Goal: Information Seeking & Learning: Learn about a topic

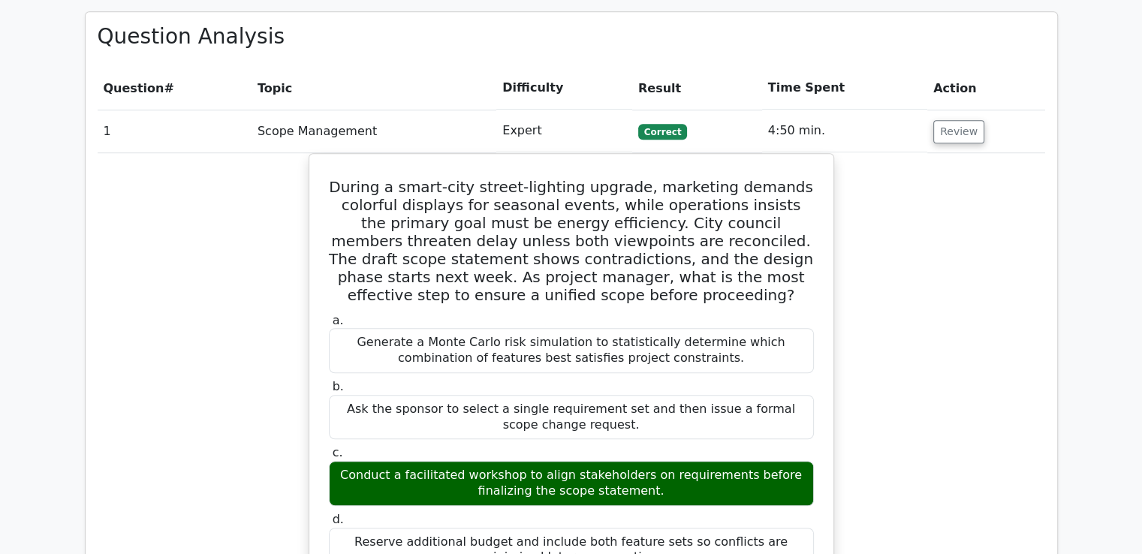
scroll to position [590, 0]
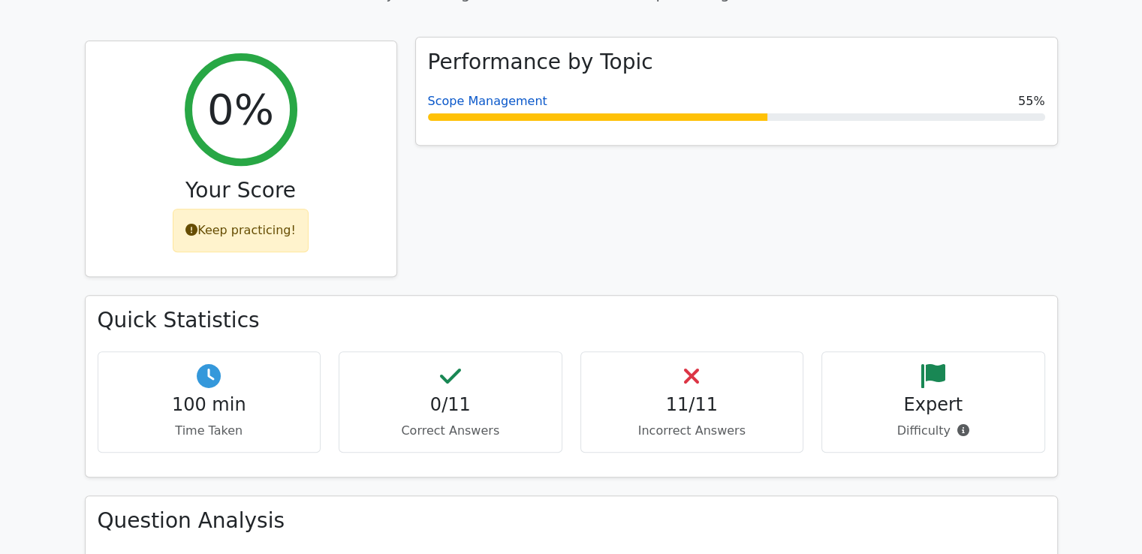
click at [447, 94] on link "Scope Management" at bounding box center [487, 101] width 119 height 14
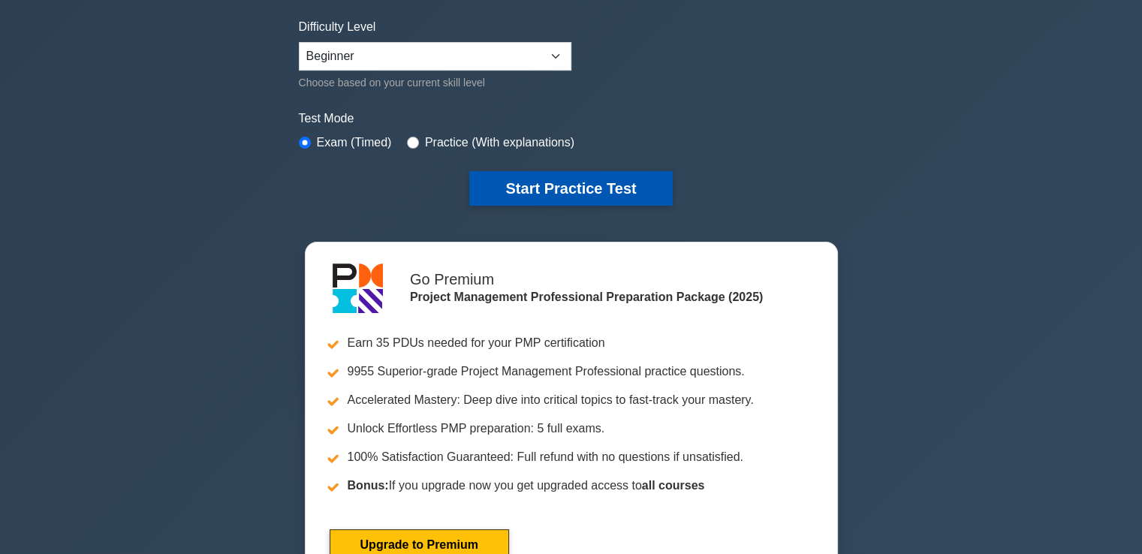
click at [558, 190] on button "Start Practice Test" at bounding box center [570, 188] width 203 height 35
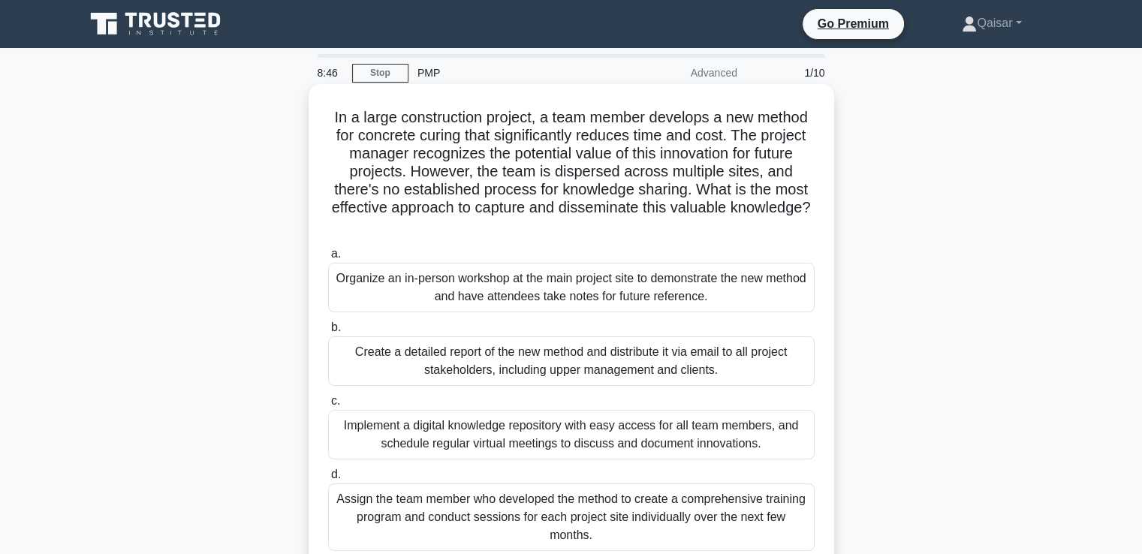
click at [608, 286] on div "Organize an in-person workshop at the main project site to demonstrate the new …" at bounding box center [571, 288] width 486 height 50
click at [328, 259] on input "a. Organize an in-person workshop at the main project site to demonstrate the n…" at bounding box center [328, 254] width 0 height 10
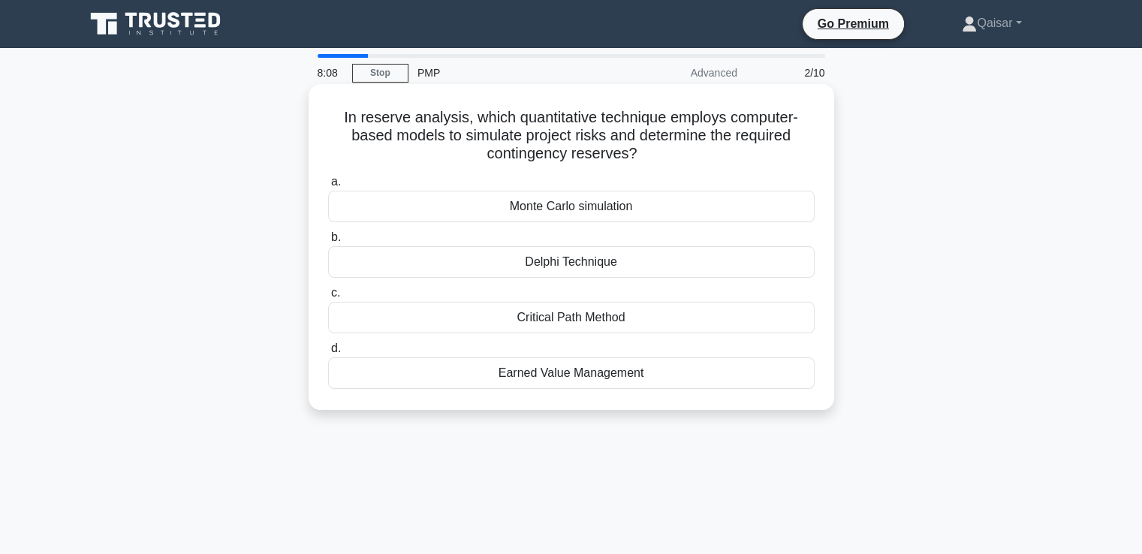
click at [559, 263] on div "Delphi Technique" at bounding box center [571, 262] width 486 height 32
click at [328, 242] on input "b. Delphi Technique" at bounding box center [328, 238] width 0 height 10
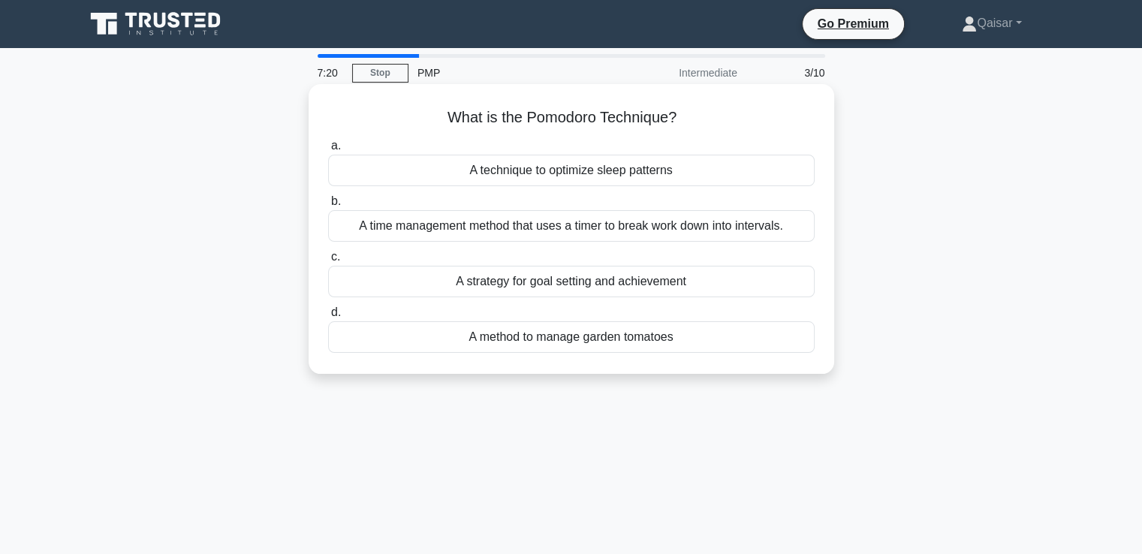
click at [657, 228] on div "A time management method that uses a timer to break work down into intervals." at bounding box center [571, 226] width 486 height 32
click at [328, 206] on input "b. A time management method that uses a timer to break work down into intervals." at bounding box center [328, 202] width 0 height 10
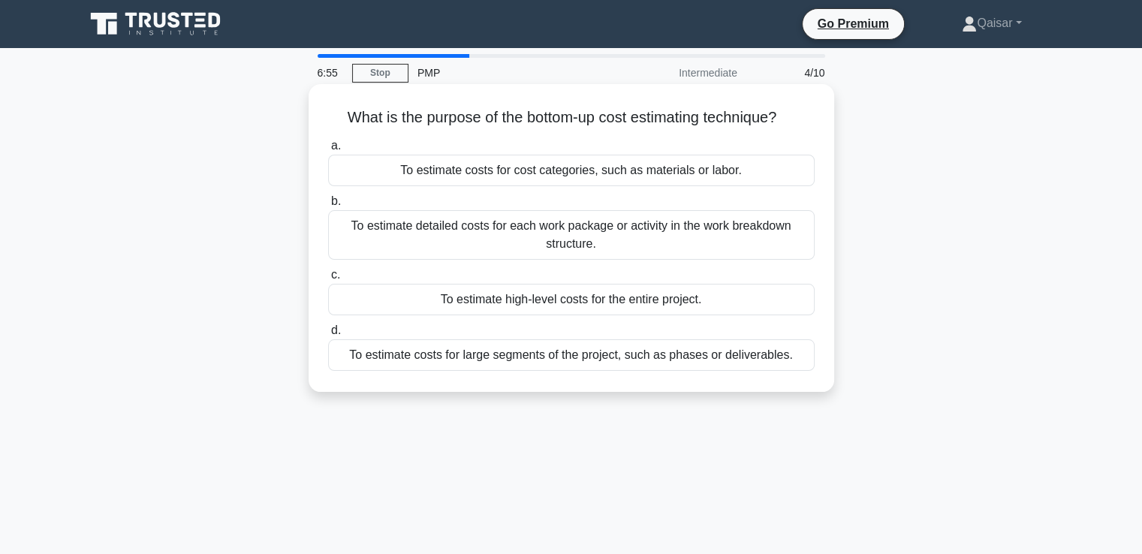
click at [570, 354] on div "To estimate costs for large segments of the project, such as phases or delivera…" at bounding box center [571, 355] width 486 height 32
click at [328, 336] on input "d. To estimate costs for large segments of the project, such as phases or deliv…" at bounding box center [328, 331] width 0 height 10
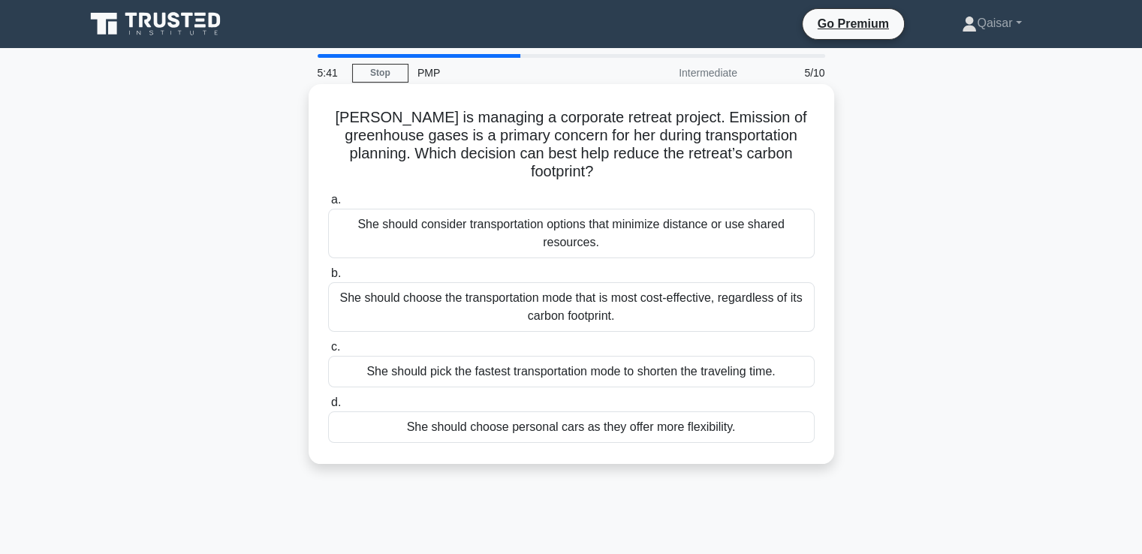
click at [594, 287] on div "She should choose the transportation mode that is most cost-effective, regardle…" at bounding box center [571, 307] width 486 height 50
click at [328, 278] on input "b. She should choose the transportation mode that is most cost-effective, regar…" at bounding box center [328, 274] width 0 height 10
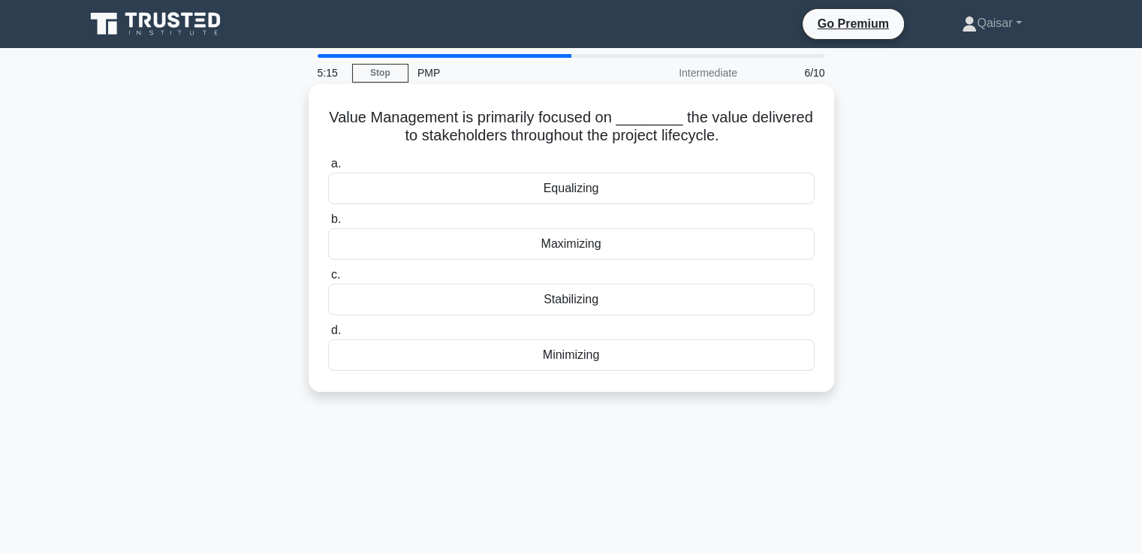
click at [561, 305] on div "Stabilizing" at bounding box center [571, 300] width 486 height 32
click at [328, 280] on input "c. Stabilizing" at bounding box center [328, 275] width 0 height 10
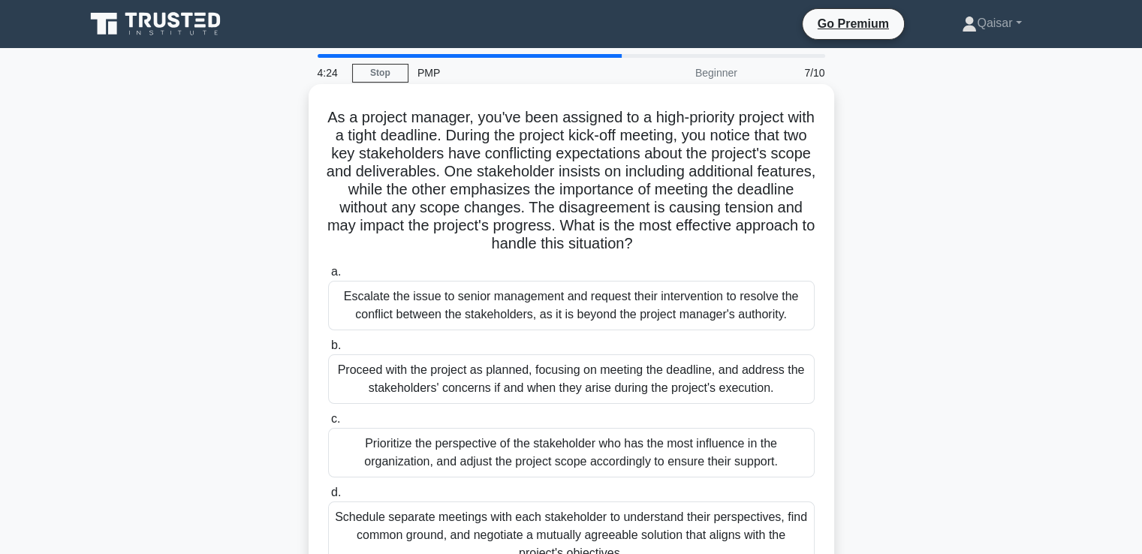
click at [698, 526] on div "Schedule separate meetings with each stakeholder to understand their perspectiv…" at bounding box center [571, 535] width 486 height 68
click at [328, 498] on input "d. Schedule separate meetings with each stakeholder to understand their perspec…" at bounding box center [328, 493] width 0 height 10
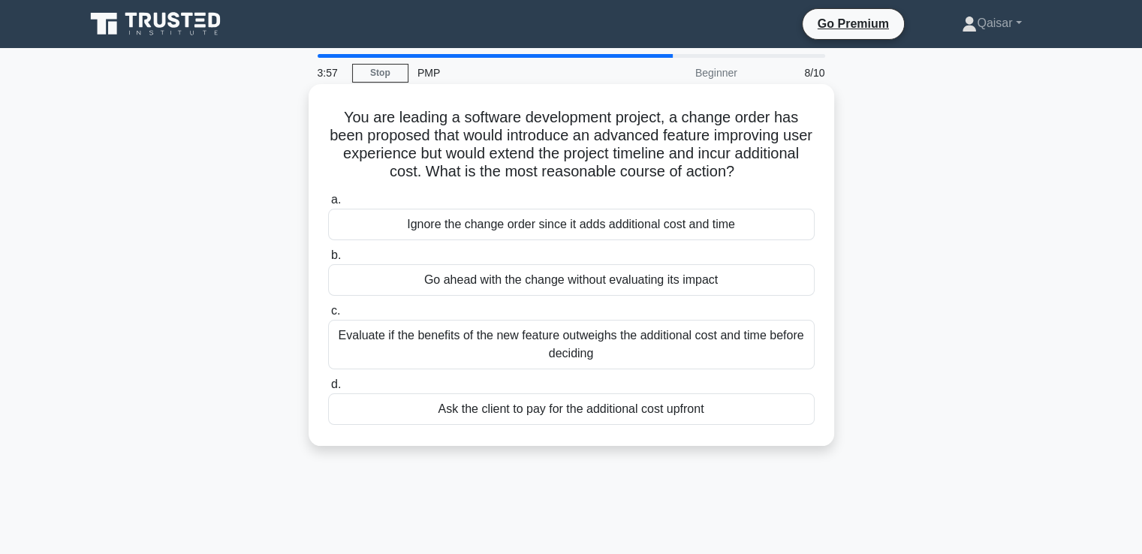
click at [619, 338] on div "Evaluate if the benefits of the new feature outweighs the additional cost and t…" at bounding box center [571, 345] width 486 height 50
click at [328, 316] on input "c. Evaluate if the benefits of the new feature outweighs the additional cost an…" at bounding box center [328, 311] width 0 height 10
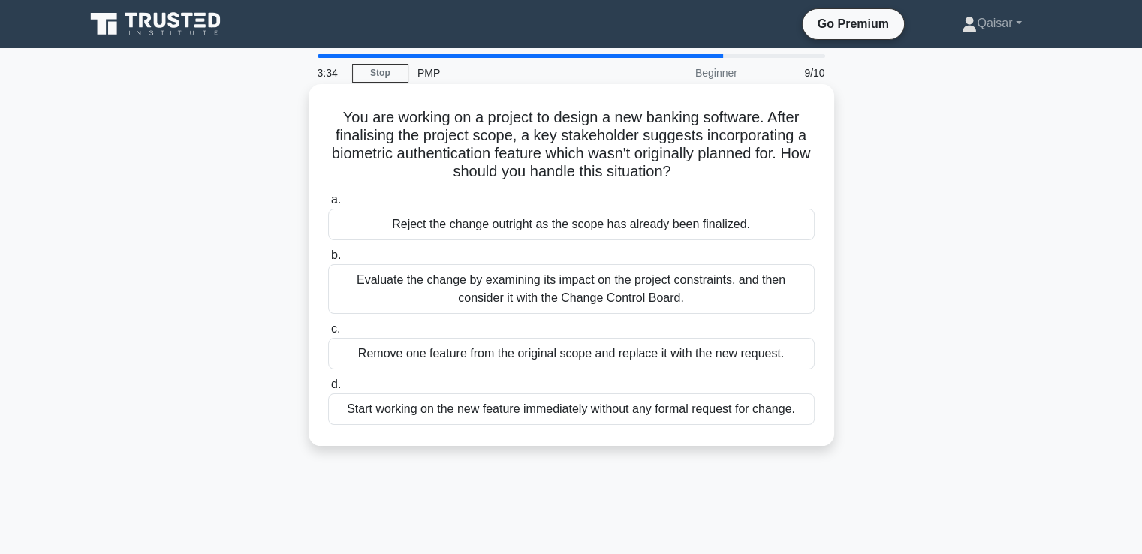
click at [605, 288] on div "Evaluate the change by examining its impact on the project constraints, and the…" at bounding box center [571, 289] width 486 height 50
click at [328, 260] on input "b. Evaluate the change by examining its impact on the project constraints, and …" at bounding box center [328, 256] width 0 height 10
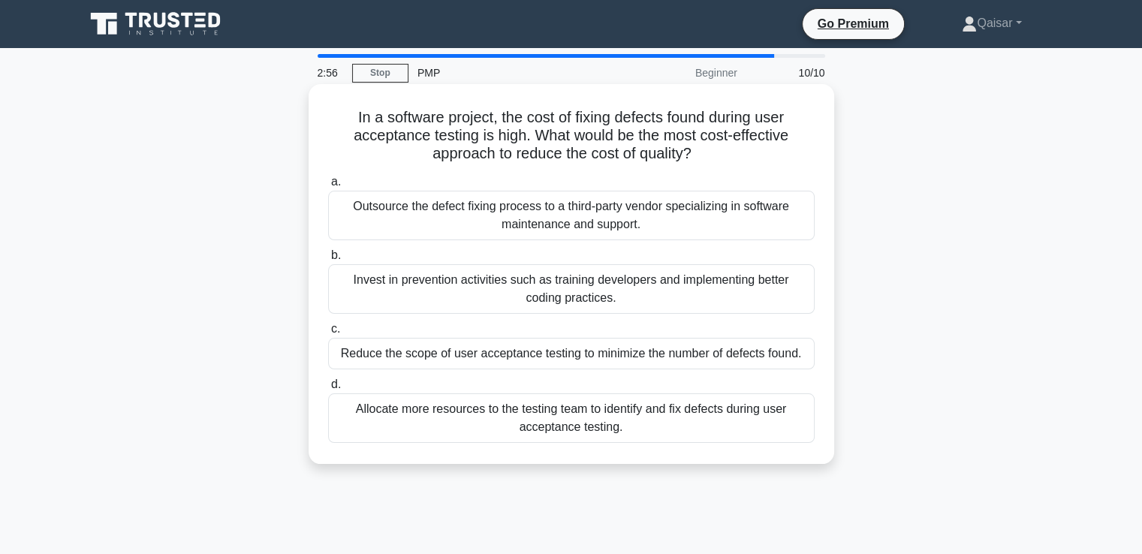
click at [583, 293] on div "Invest in prevention activities such as training developers and implementing be…" at bounding box center [571, 289] width 486 height 50
click at [328, 260] on input "b. Invest in prevention activities such as training developers and implementing…" at bounding box center [328, 256] width 0 height 10
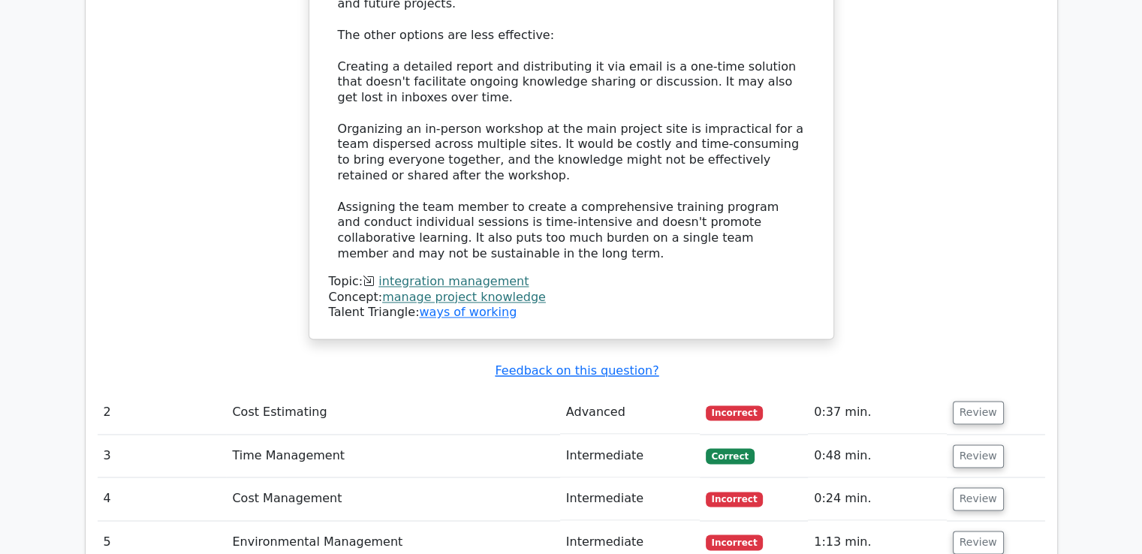
scroll to position [2773, 0]
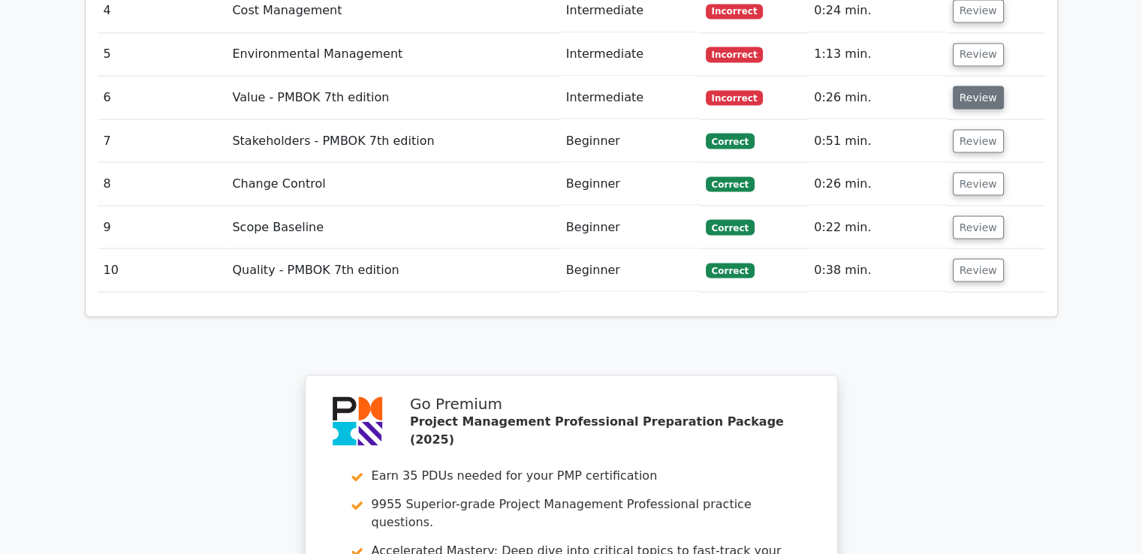
click at [971, 86] on button "Review" at bounding box center [978, 97] width 51 height 23
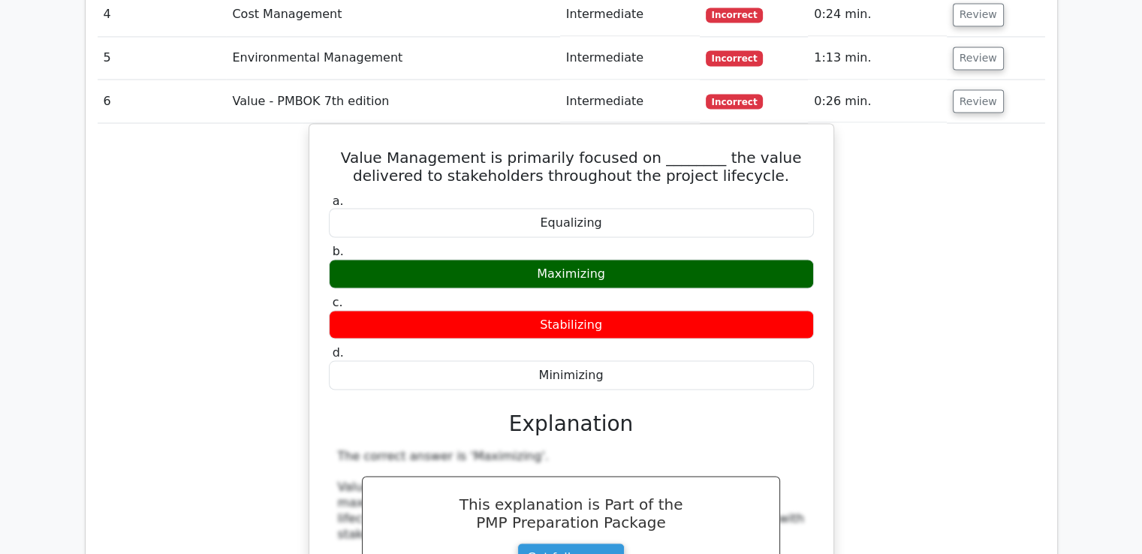
scroll to position [2289, 0]
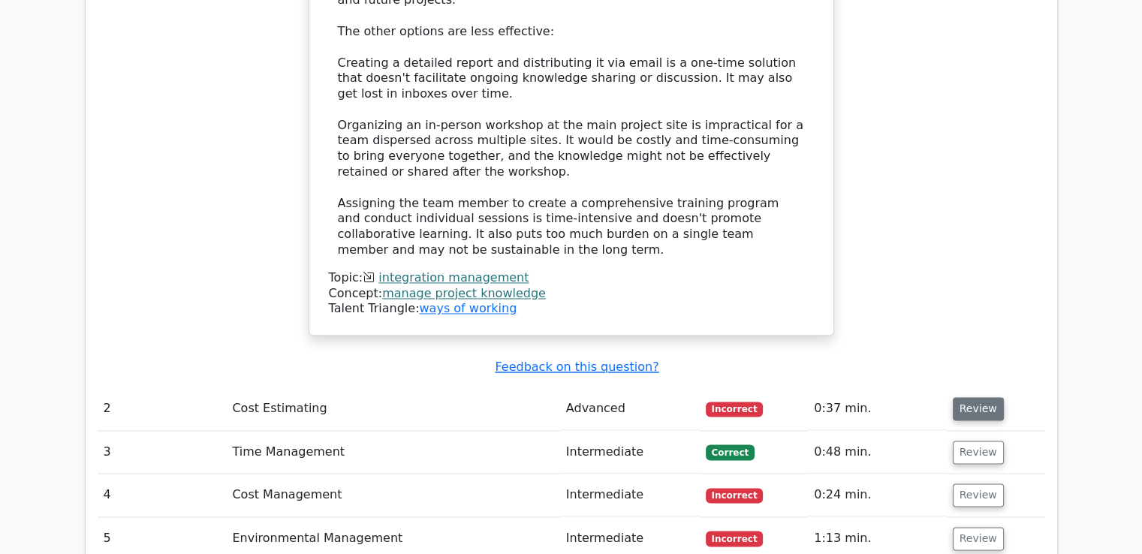
click at [973, 397] on button "Review" at bounding box center [978, 408] width 51 height 23
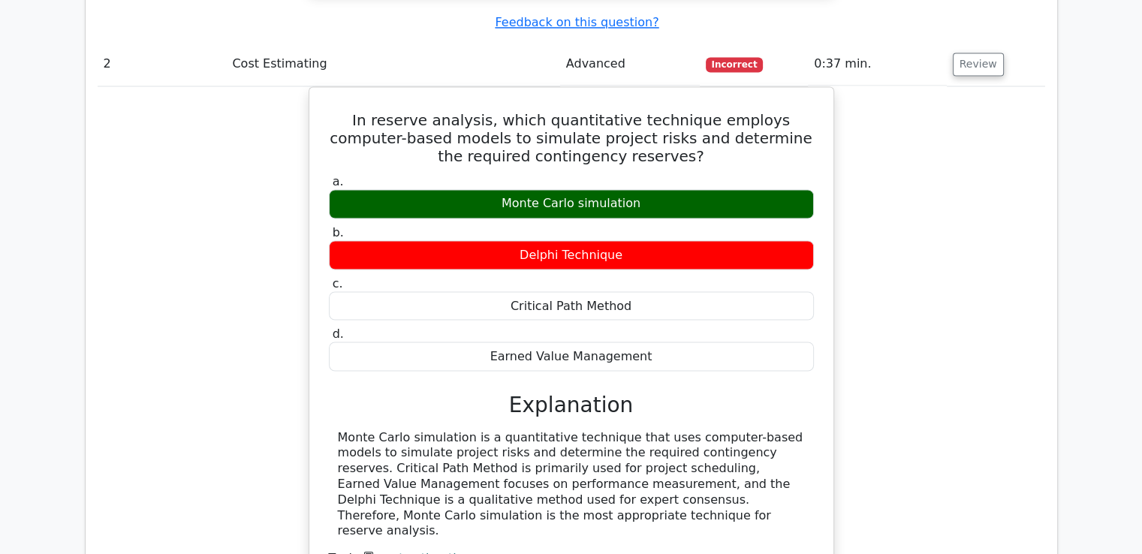
scroll to position [2645, 0]
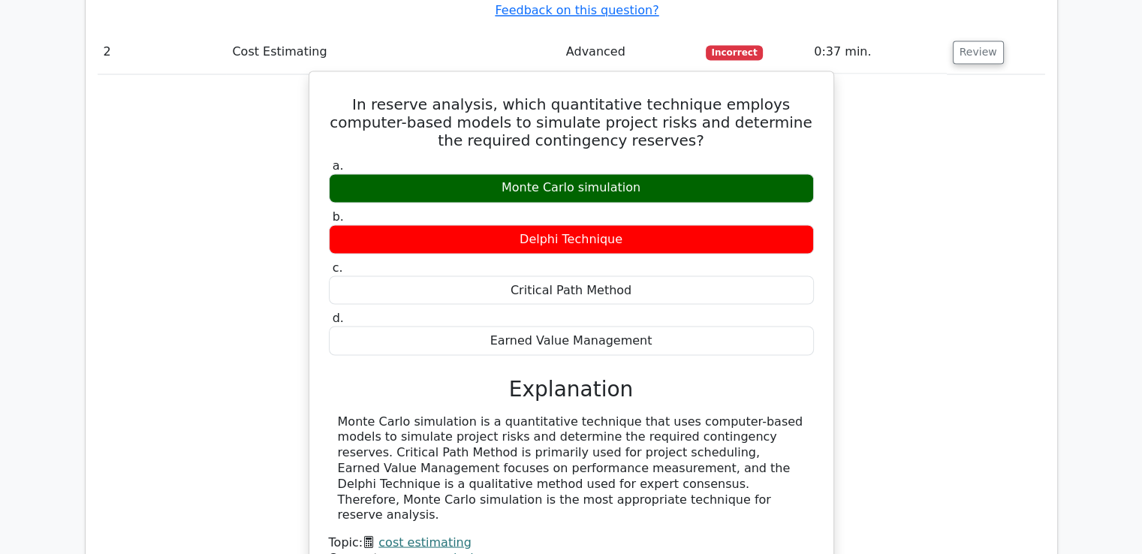
click at [781, 376] on h3 "Explanation" at bounding box center [571, 389] width 467 height 26
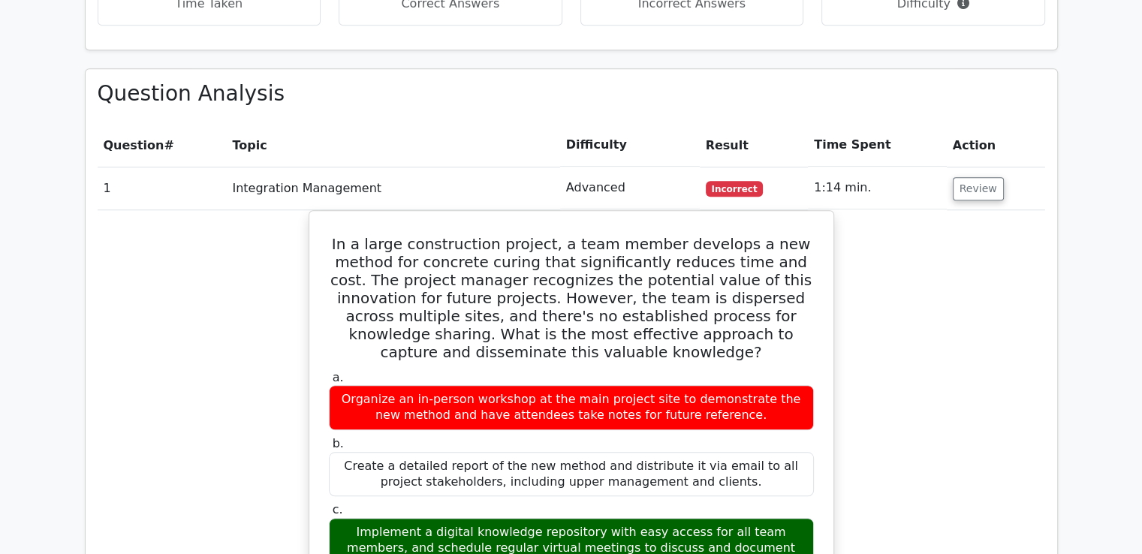
scroll to position [1284, 0]
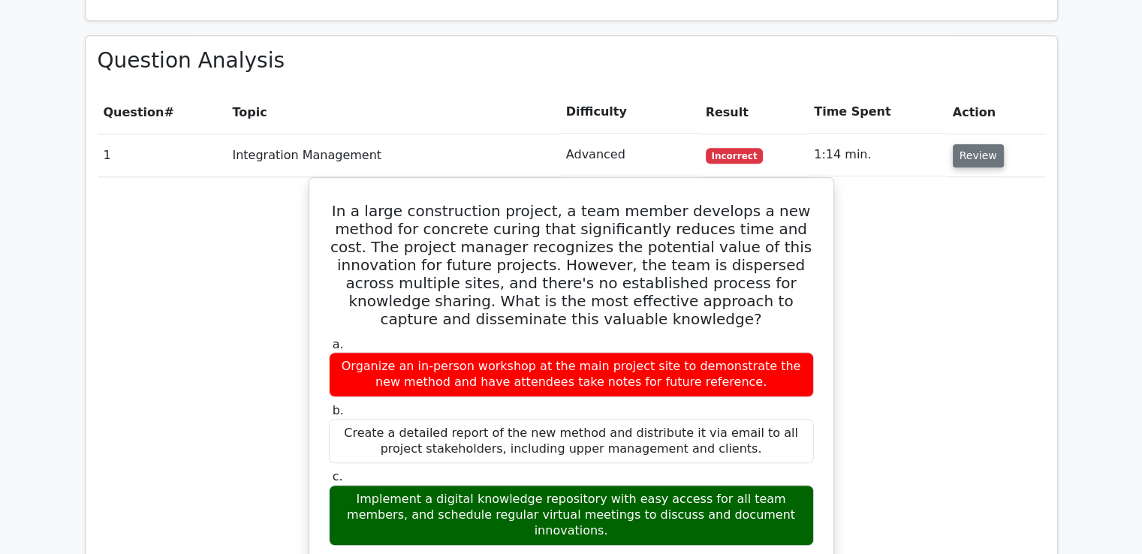
click at [965, 144] on button "Review" at bounding box center [978, 155] width 51 height 23
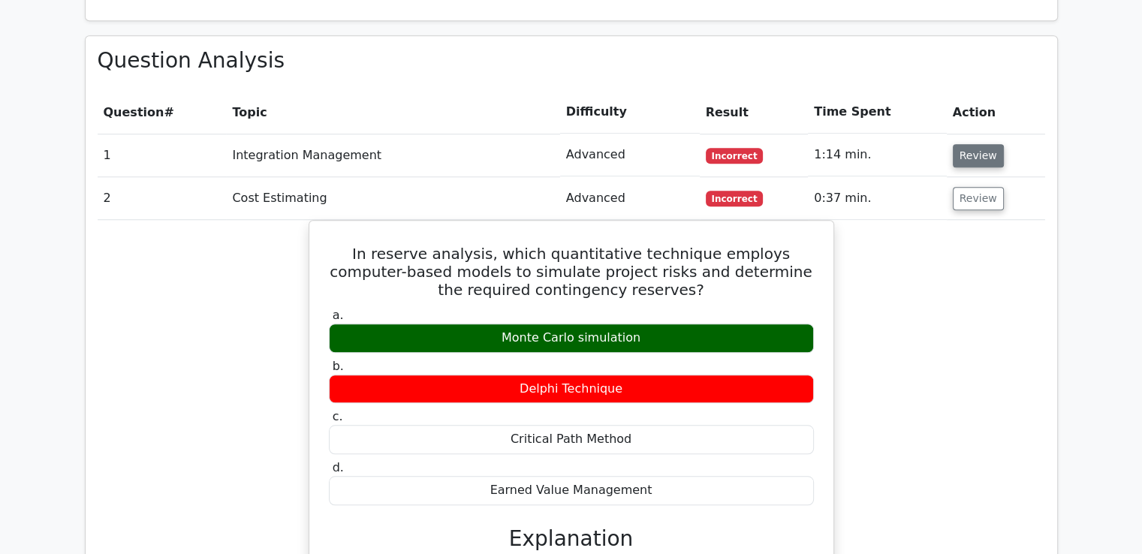
click at [967, 144] on button "Review" at bounding box center [978, 155] width 51 height 23
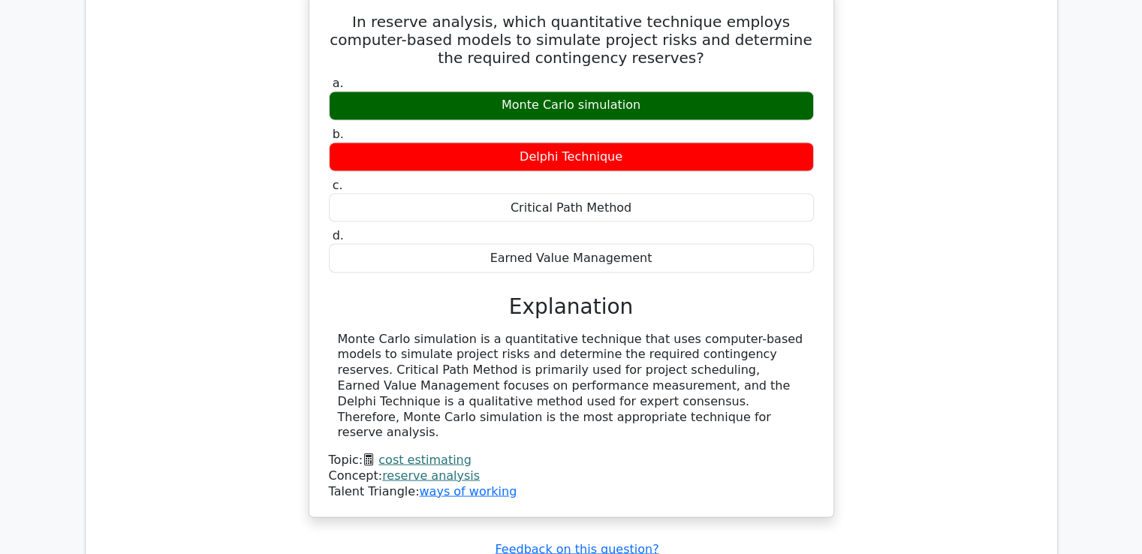
scroll to position [3219, 0]
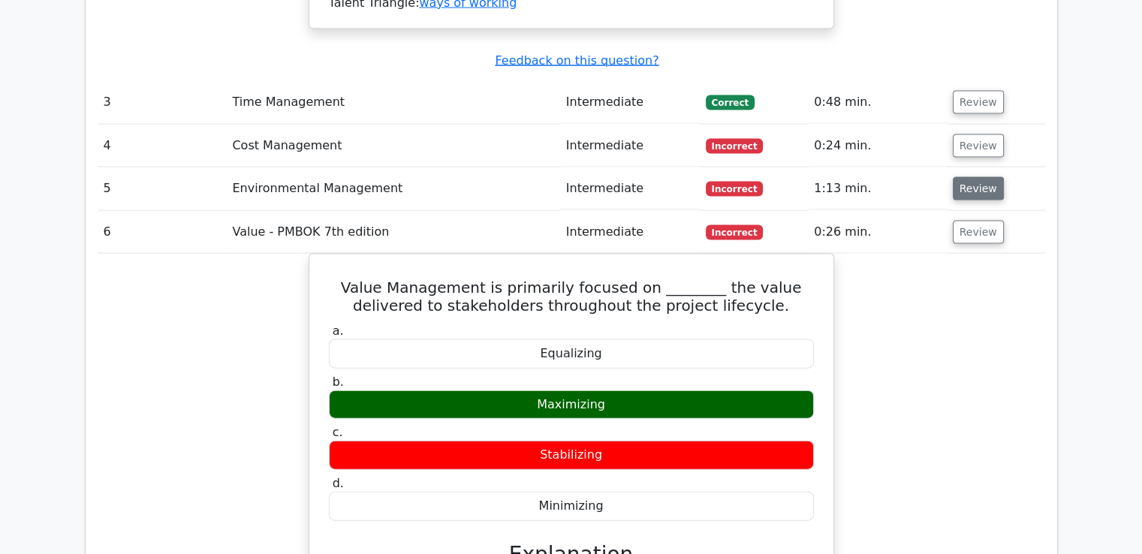
click at [973, 177] on button "Review" at bounding box center [978, 188] width 51 height 23
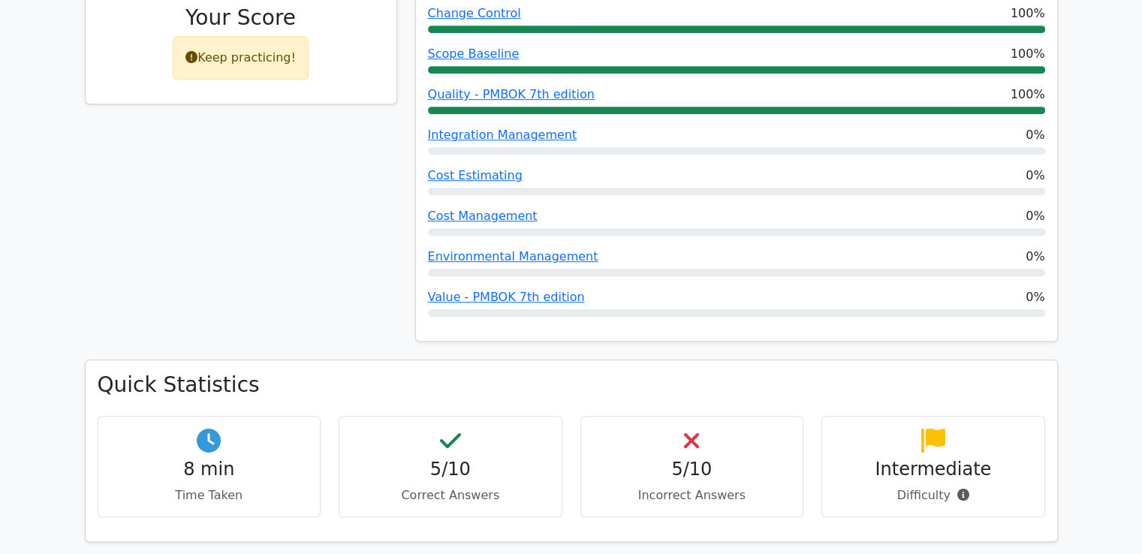
scroll to position [278, 0]
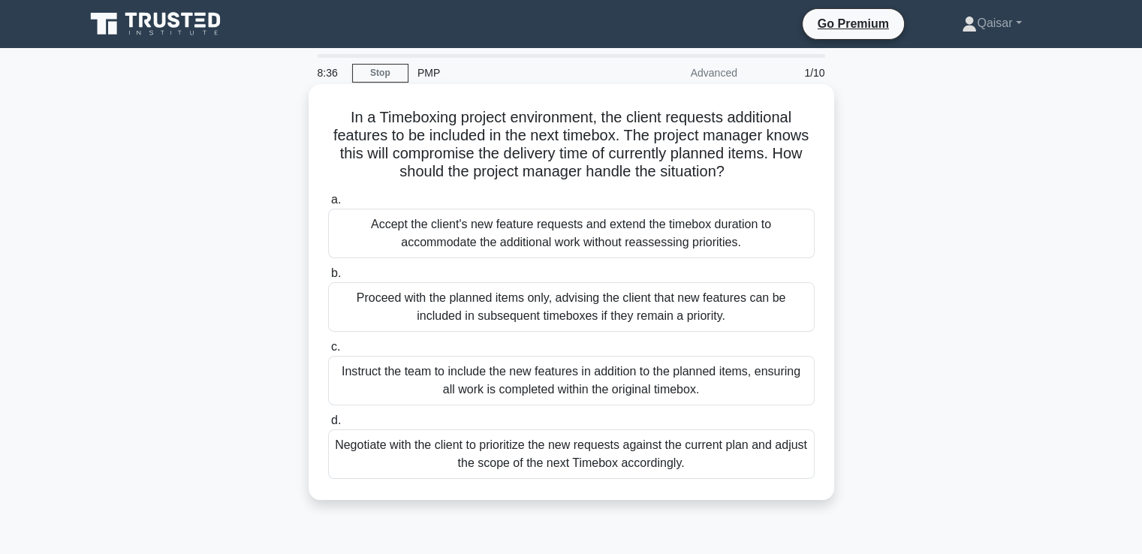
click at [645, 447] on div "Negotiate with the client to prioritize the new requests against the current pl…" at bounding box center [571, 454] width 486 height 50
click at [328, 426] on input "d. Negotiate with the client to prioritize the new requests against the current…" at bounding box center [328, 421] width 0 height 10
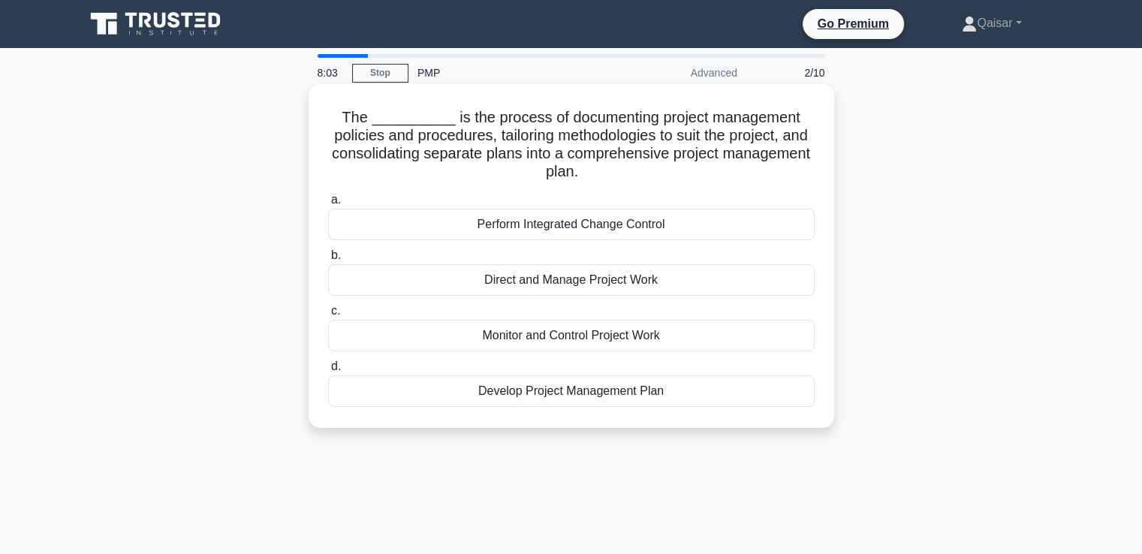
click at [643, 391] on div "Develop Project Management Plan" at bounding box center [571, 391] width 486 height 32
click at [328, 372] on input "d. Develop Project Management Plan" at bounding box center [328, 367] width 0 height 10
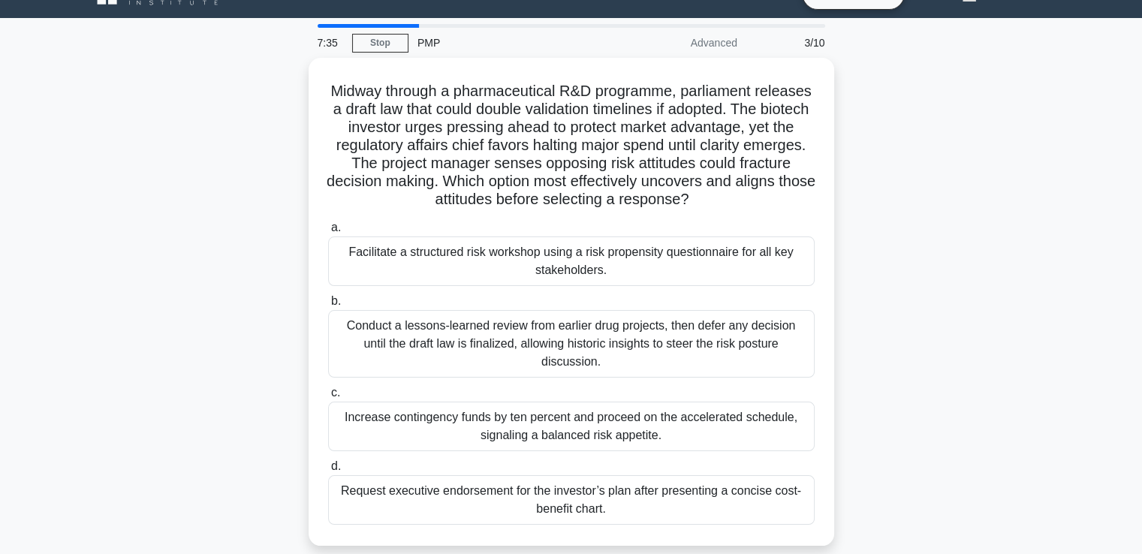
scroll to position [60, 0]
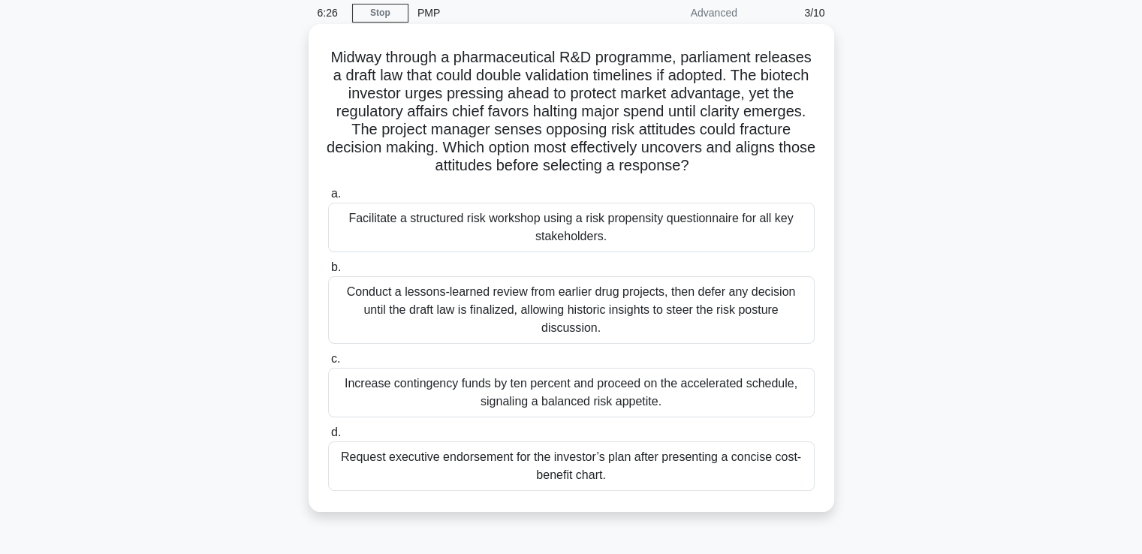
click at [600, 226] on div "Facilitate a structured risk workshop using a risk propensity questionnaire for…" at bounding box center [571, 228] width 486 height 50
click at [328, 199] on input "a. Facilitate a structured risk workshop using a risk propensity questionnaire …" at bounding box center [328, 194] width 0 height 10
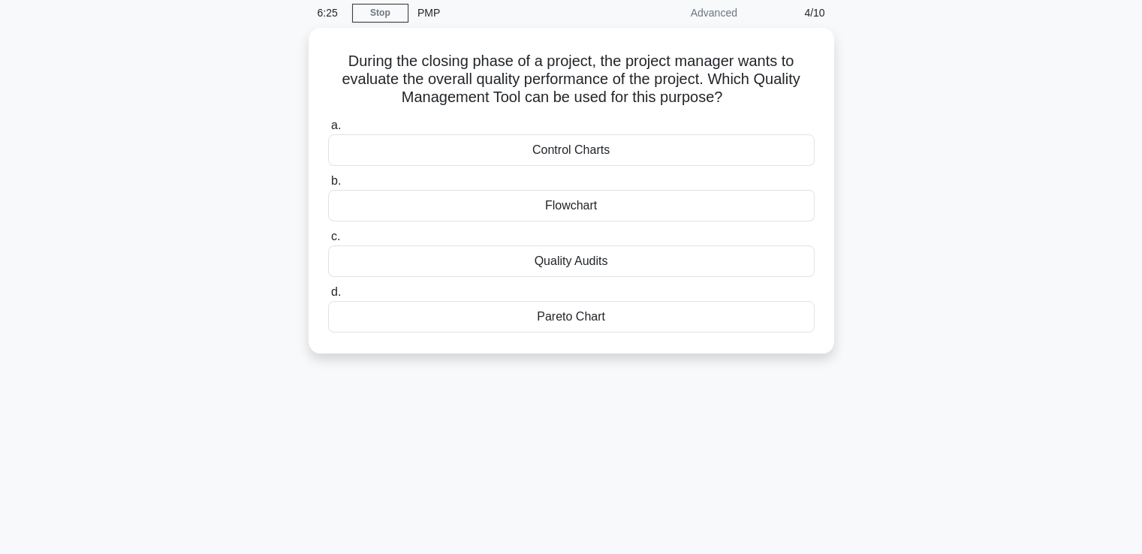
scroll to position [0, 0]
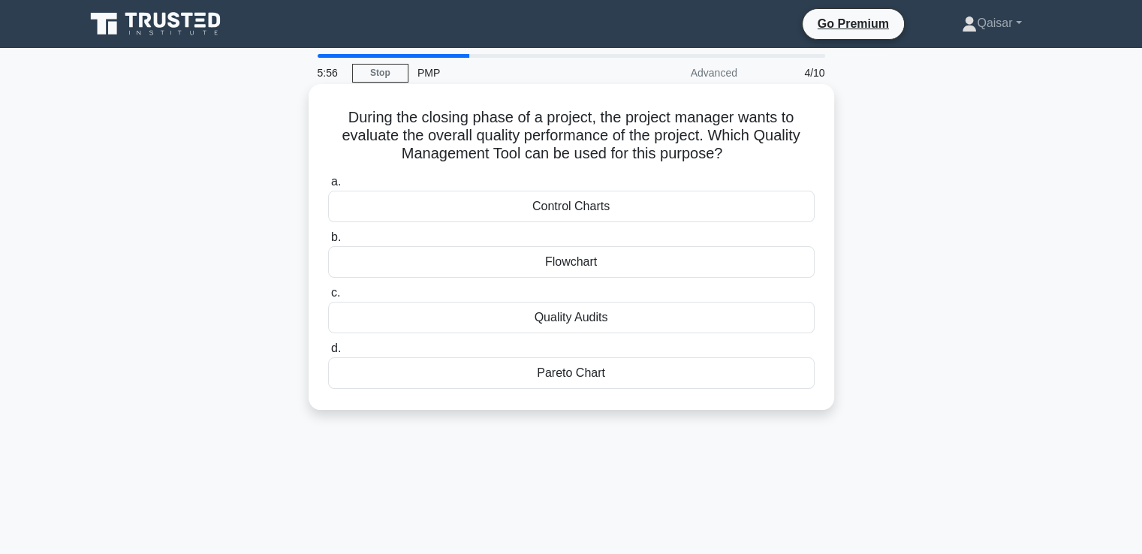
click at [553, 378] on div "Pareto Chart" at bounding box center [571, 373] width 486 height 32
click at [328, 354] on input "d. Pareto Chart" at bounding box center [328, 349] width 0 height 10
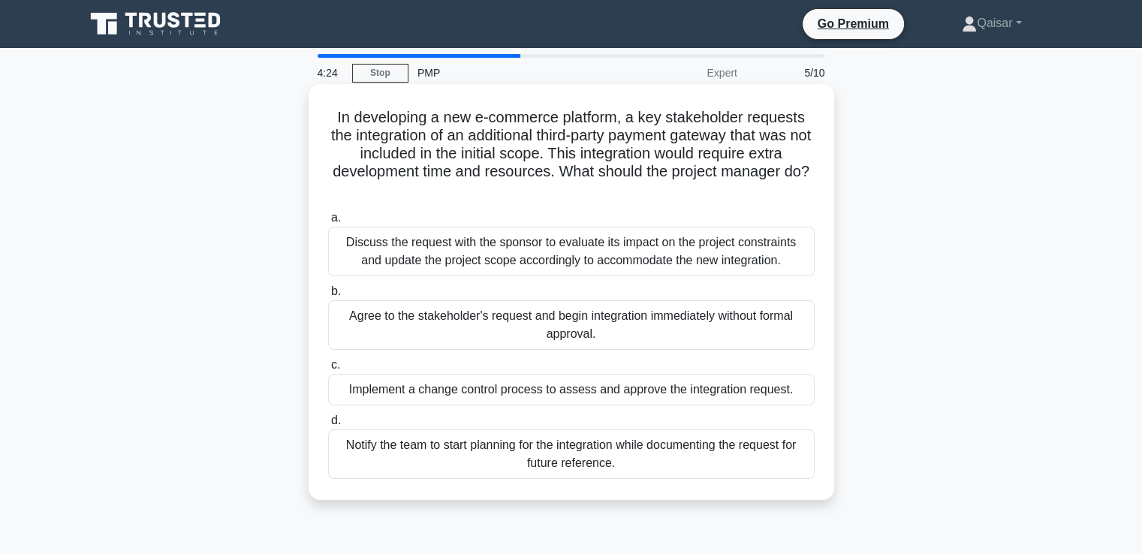
click at [617, 448] on div "Notify the team to start planning for the integration while documenting the req…" at bounding box center [571, 454] width 486 height 50
click at [328, 426] on input "d. Notify the team to start planning for the integration while documenting the …" at bounding box center [328, 421] width 0 height 10
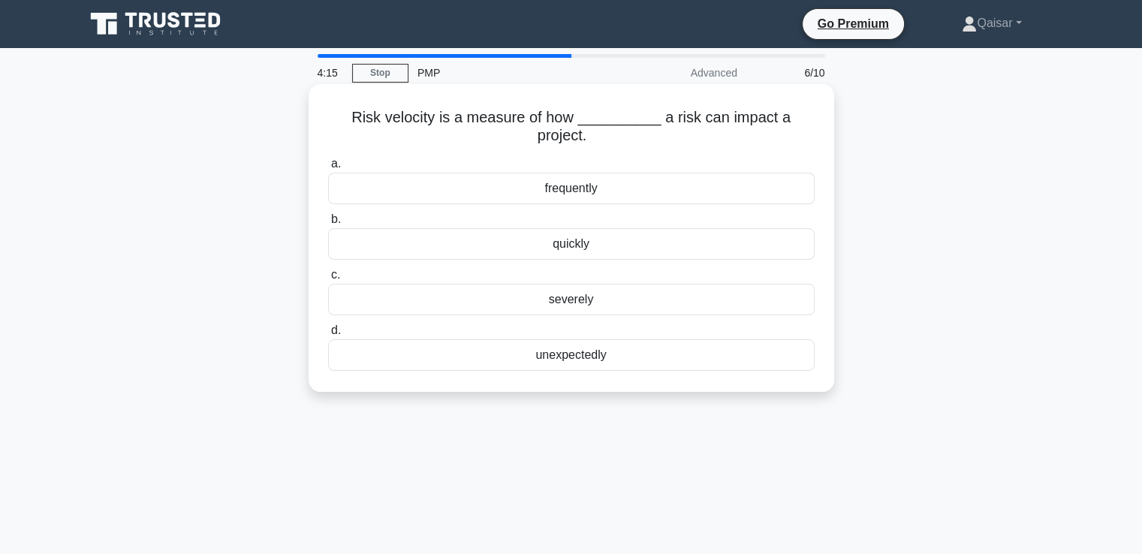
click at [558, 190] on div "frequently" at bounding box center [571, 189] width 486 height 32
click at [328, 169] on input "a. frequently" at bounding box center [328, 164] width 0 height 10
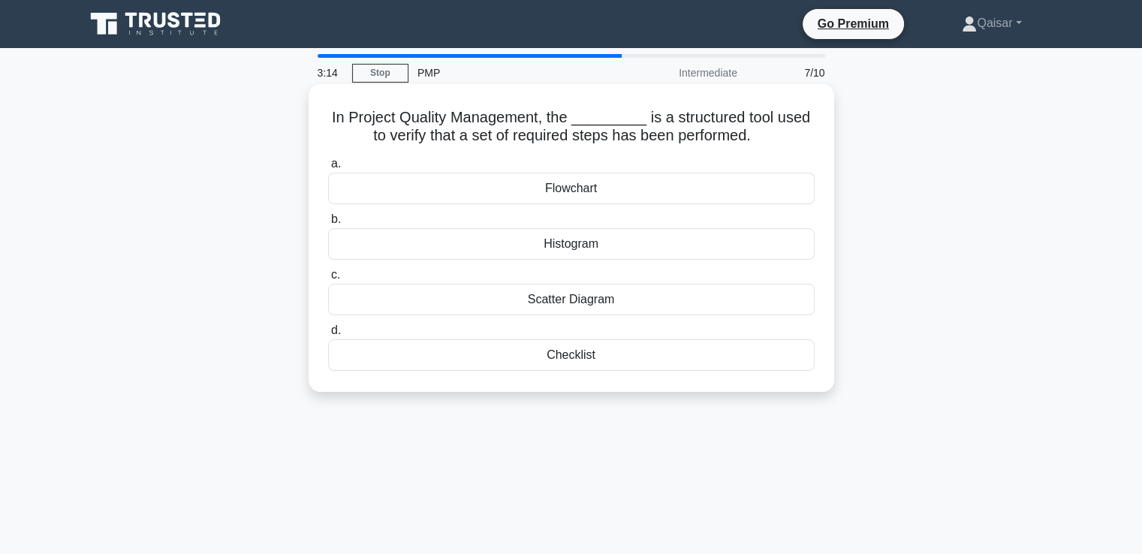
click at [558, 360] on div "Checklist" at bounding box center [571, 355] width 486 height 32
click at [328, 336] on input "d. Checklist" at bounding box center [328, 331] width 0 height 10
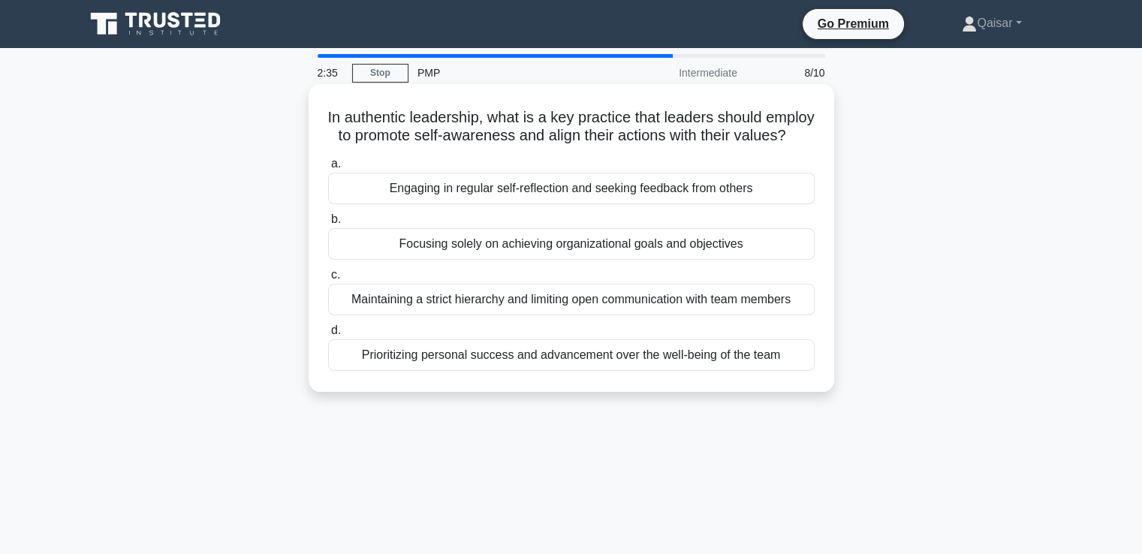
click at [652, 204] on div "Engaging in regular self-reflection and seeking feedback from others" at bounding box center [571, 189] width 486 height 32
click at [328, 169] on input "a. Engaging in regular self-reflection and seeking feedback from others" at bounding box center [328, 164] width 0 height 10
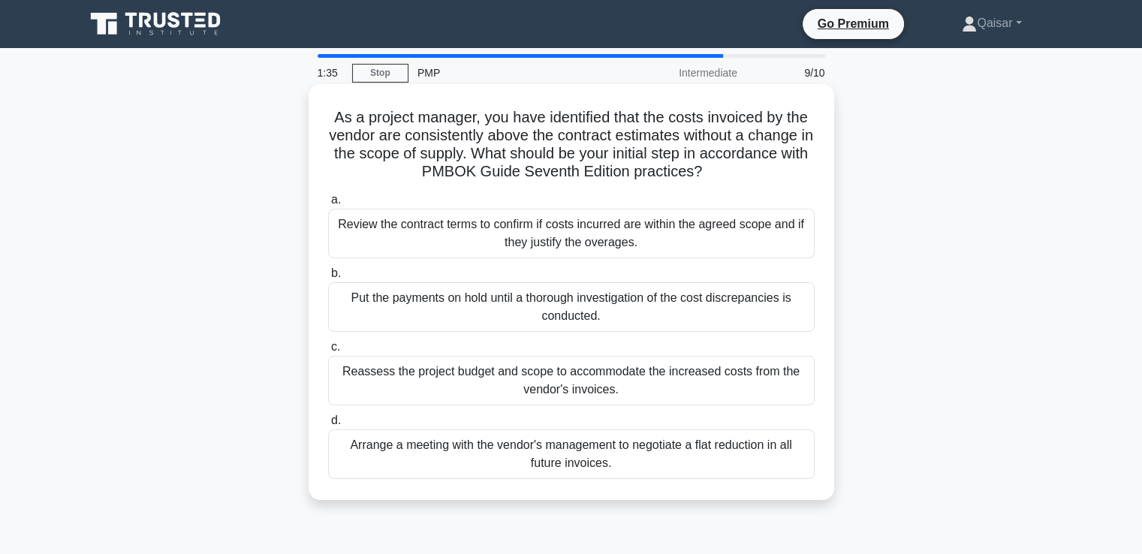
click at [596, 234] on div "Review the contract terms to confirm if costs incurred are within the agreed sc…" at bounding box center [571, 234] width 486 height 50
click at [328, 205] on input "a. Review the contract terms to confirm if costs incurred are within the agreed…" at bounding box center [328, 200] width 0 height 10
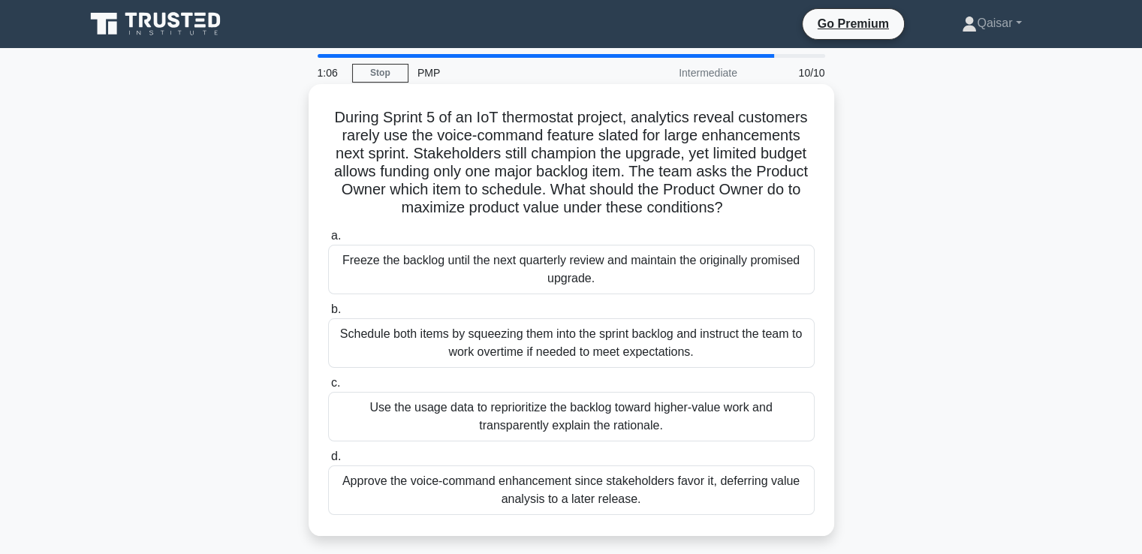
click at [603, 418] on div "Use the usage data to reprioritize the backlog toward higher-value work and tra…" at bounding box center [571, 417] width 486 height 50
click at [328, 388] on input "c. Use the usage data to reprioritize the backlog toward higher-value work and …" at bounding box center [328, 383] width 0 height 10
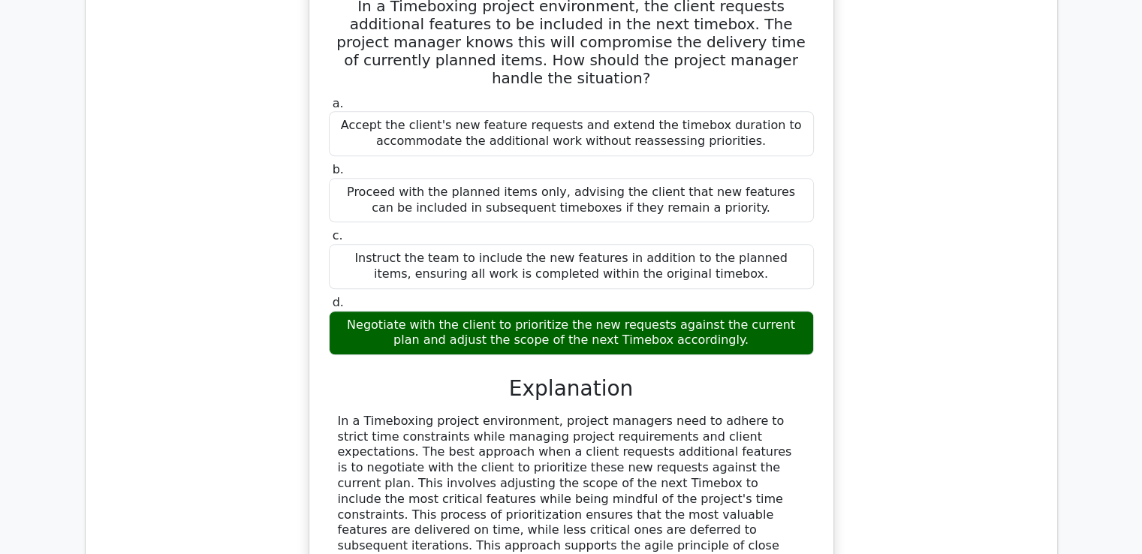
scroll to position [1936, 0]
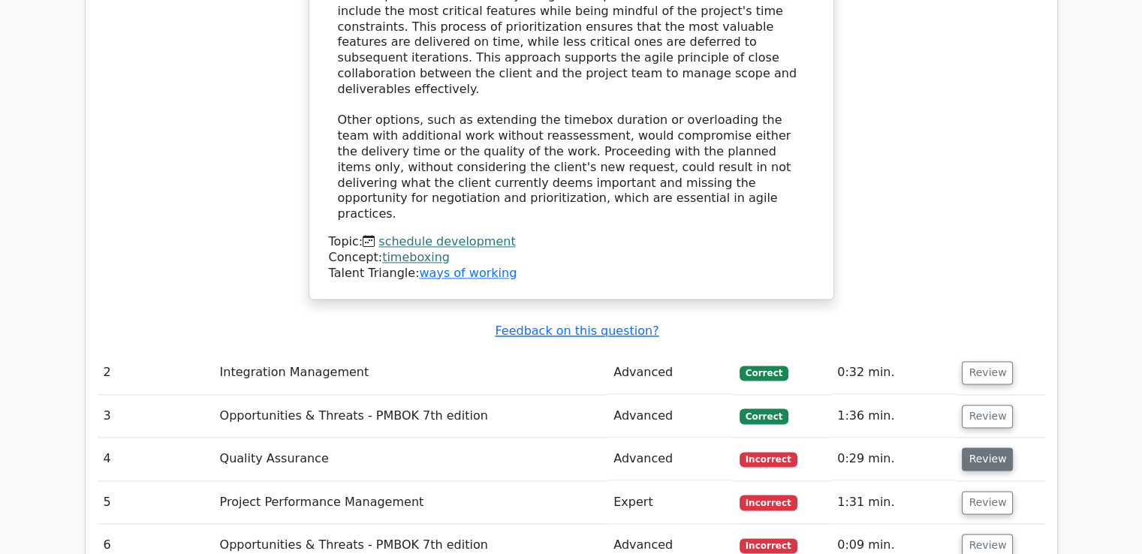
click at [981, 447] on button "Review" at bounding box center [987, 458] width 51 height 23
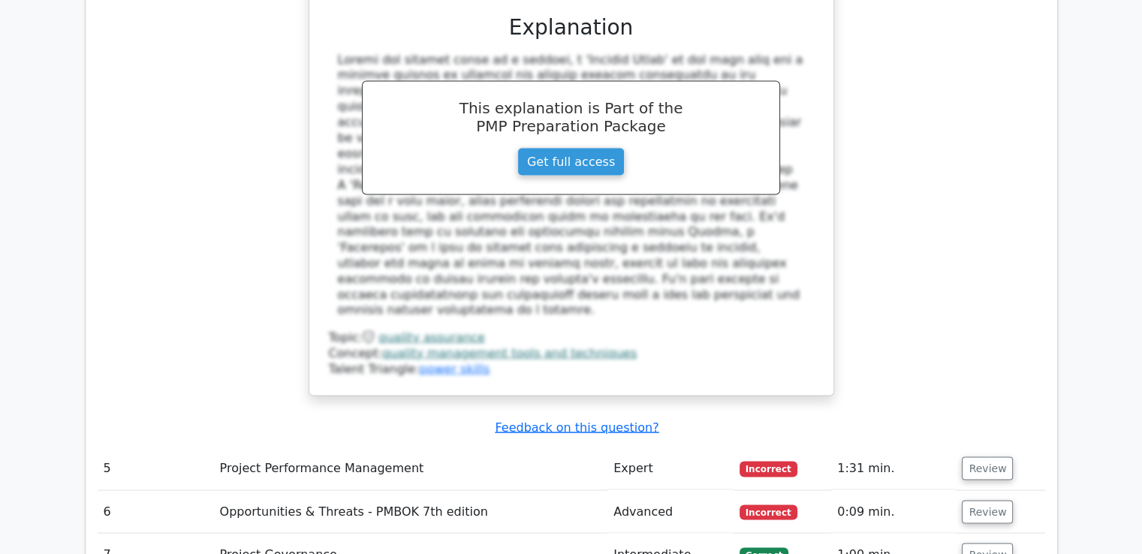
scroll to position [2717, 0]
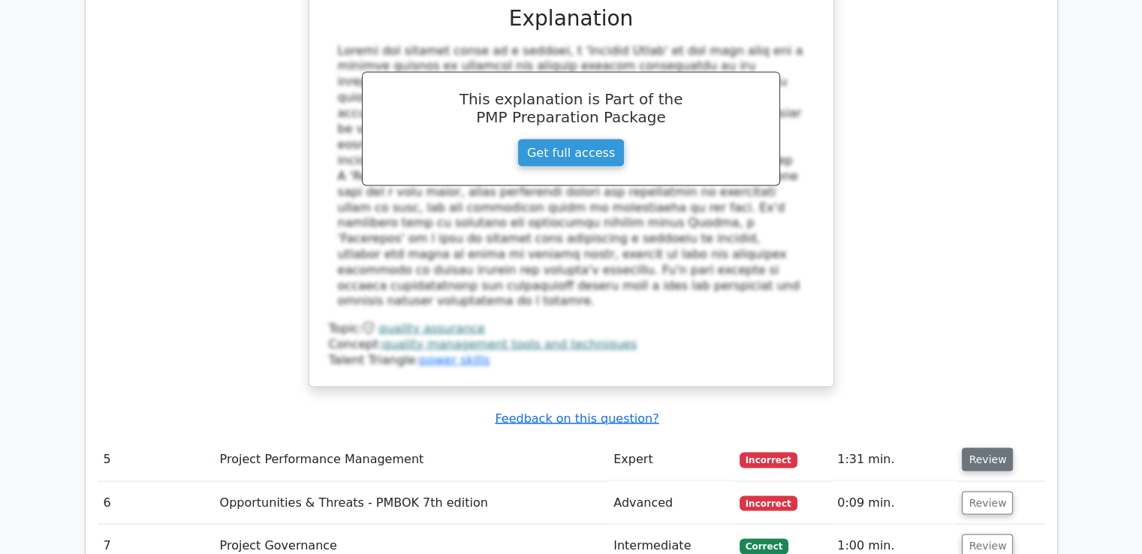
click at [987, 447] on button "Review" at bounding box center [987, 458] width 51 height 23
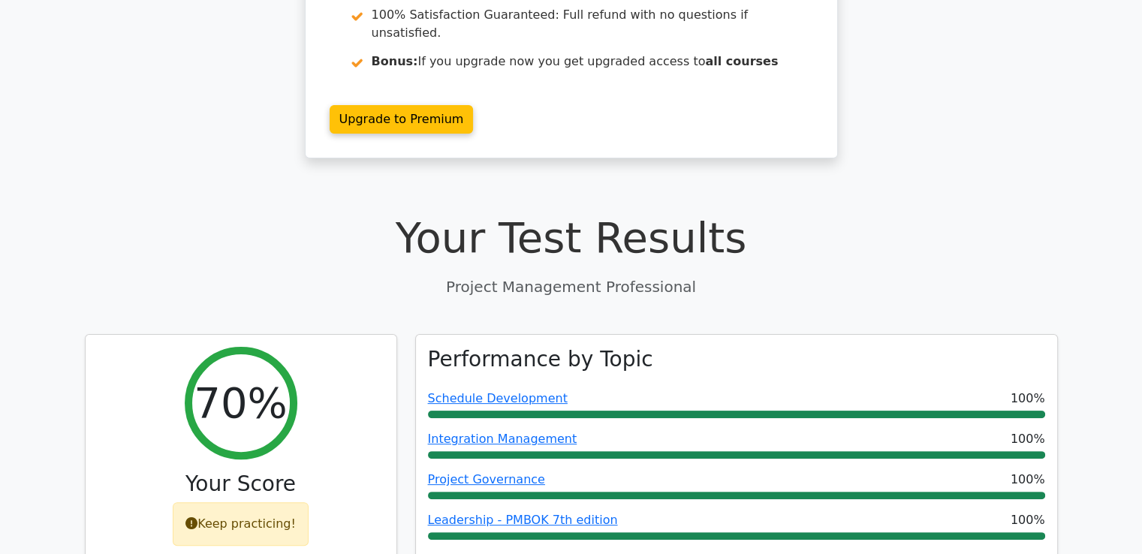
scroll to position [781, 0]
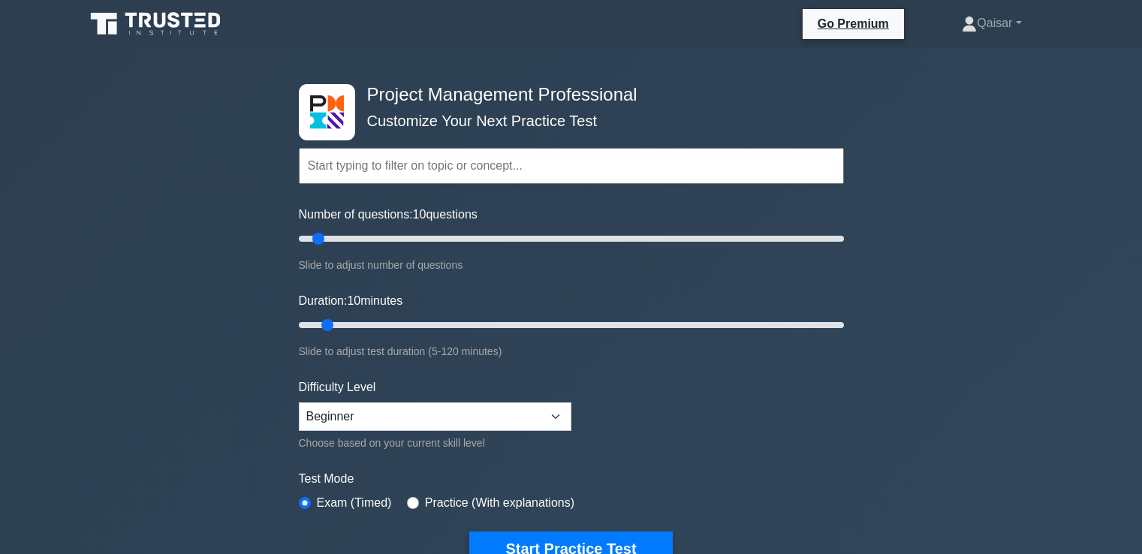
select select "beginner"
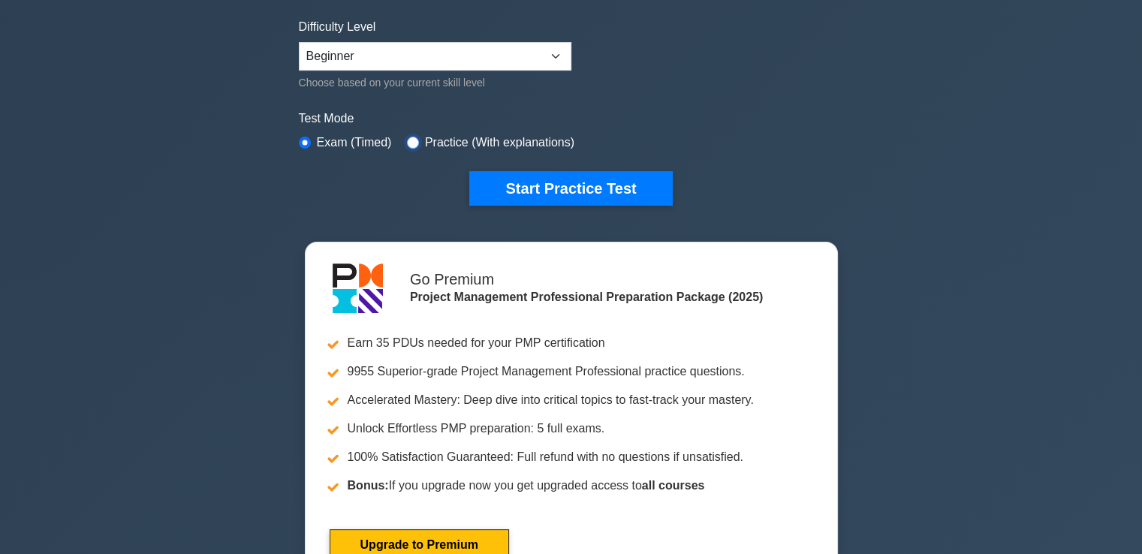
click at [408, 142] on input "radio" at bounding box center [413, 143] width 12 height 12
radio input "true"
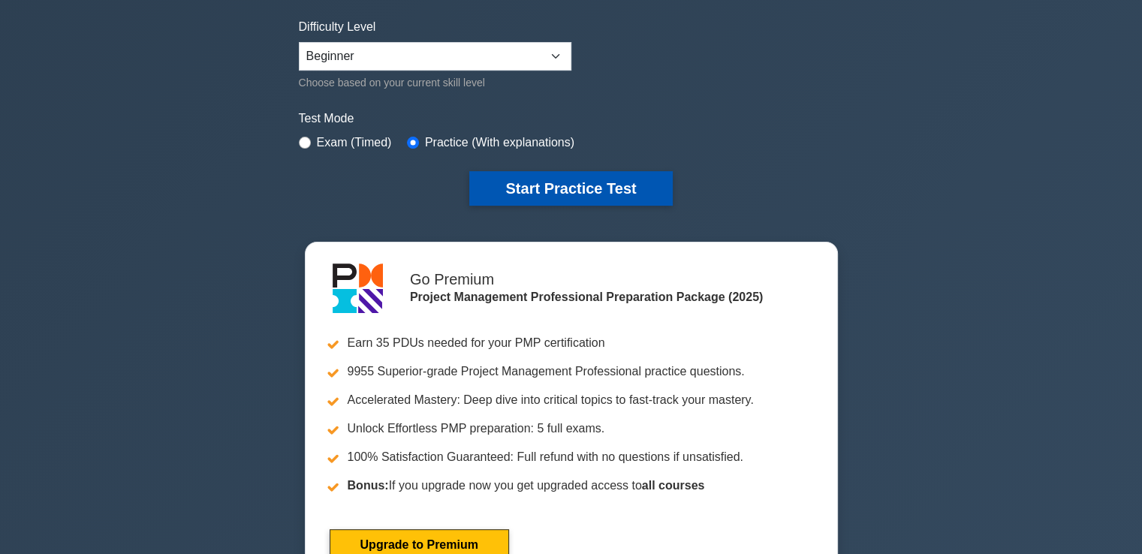
click at [540, 184] on button "Start Practice Test" at bounding box center [570, 188] width 203 height 35
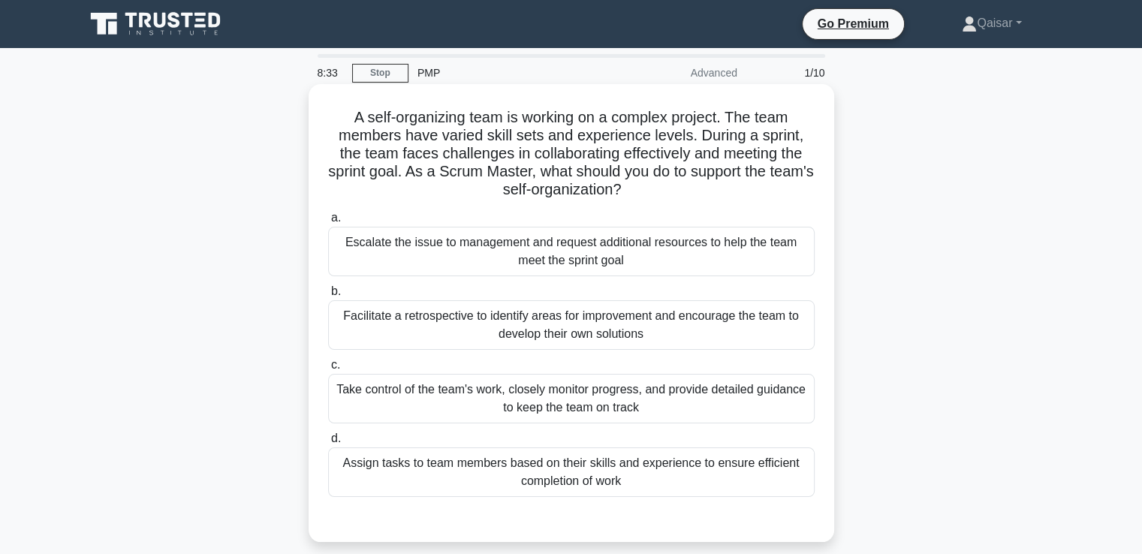
click at [577, 398] on div "Take control of the team's work, closely monitor progress, and provide detailed…" at bounding box center [571, 399] width 486 height 50
click at [328, 370] on input "c. Take control of the team's work, closely monitor progress, and provide detai…" at bounding box center [328, 365] width 0 height 10
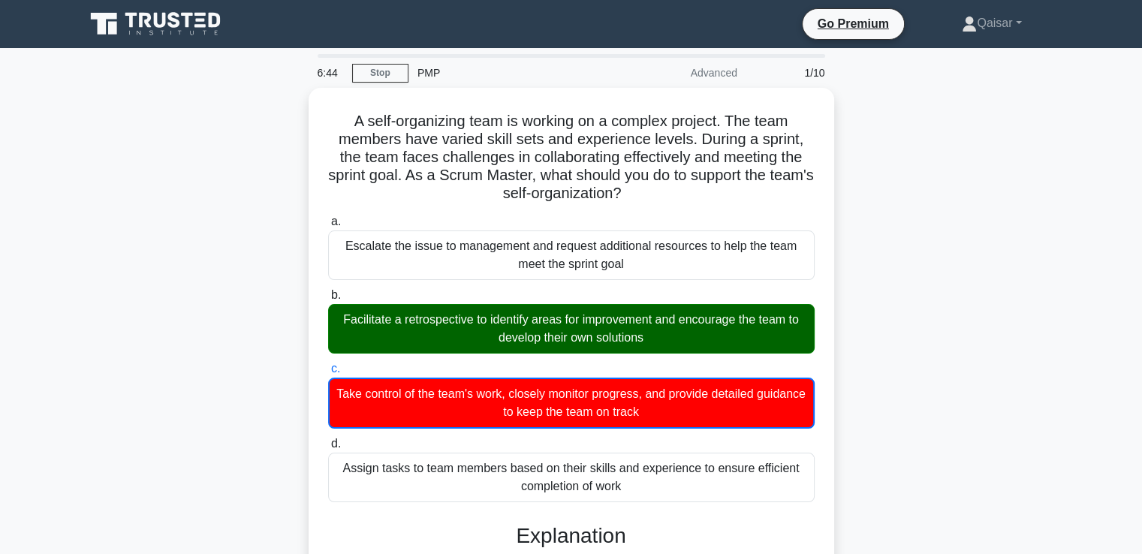
scroll to position [483, 0]
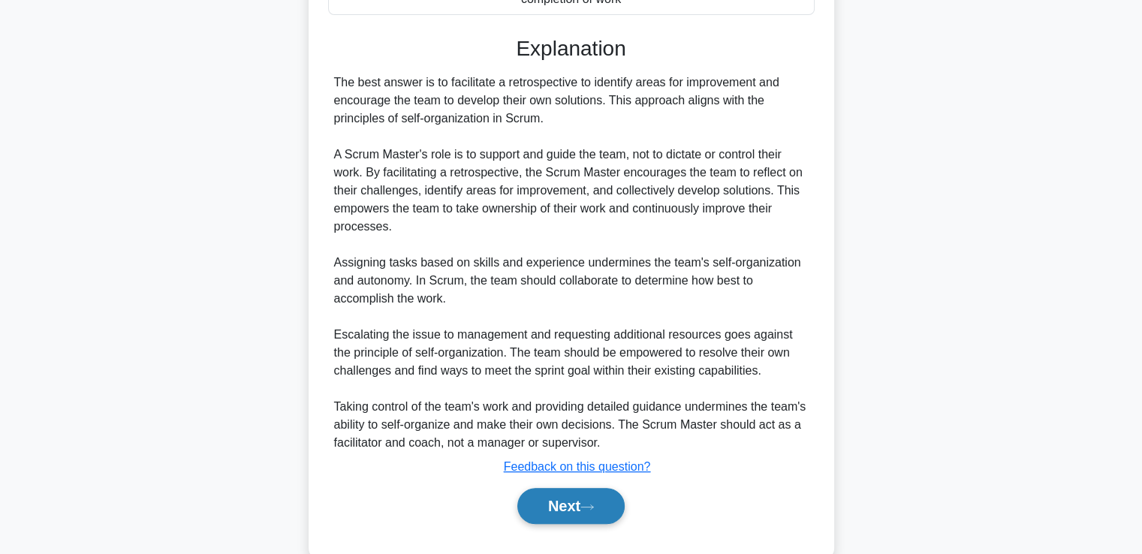
click at [579, 506] on button "Next" at bounding box center [570, 506] width 107 height 36
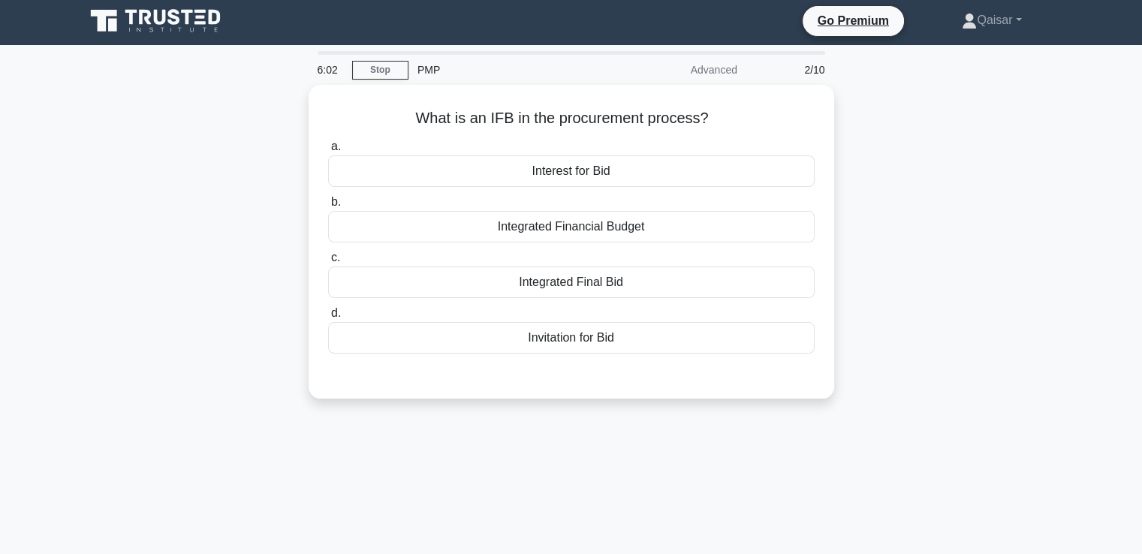
scroll to position [0, 0]
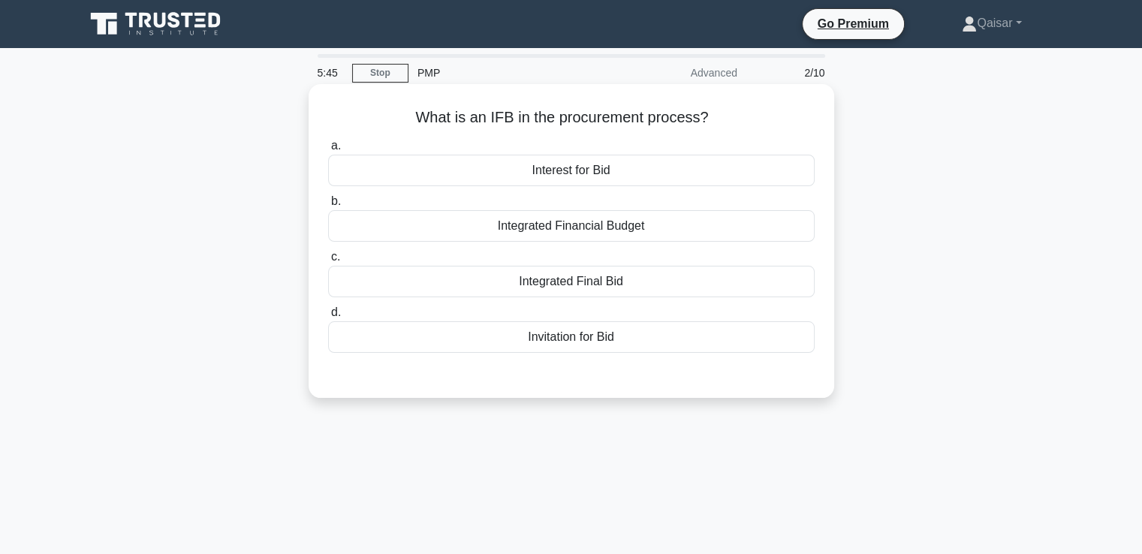
click at [556, 337] on div "Invitation for Bid" at bounding box center [571, 337] width 486 height 32
click at [328, 318] on input "d. Invitation for Bid" at bounding box center [328, 313] width 0 height 10
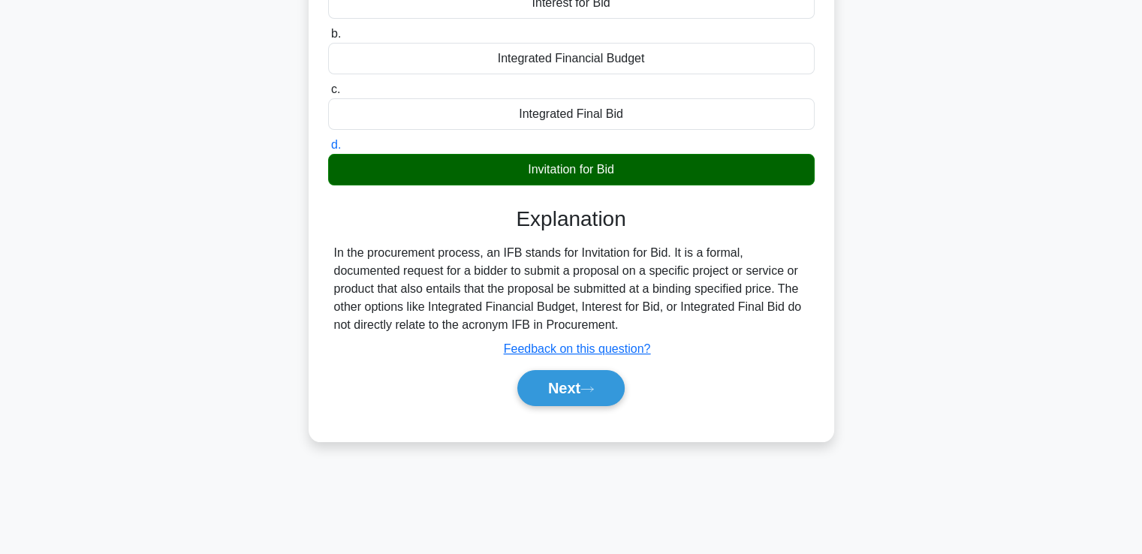
scroll to position [180, 0]
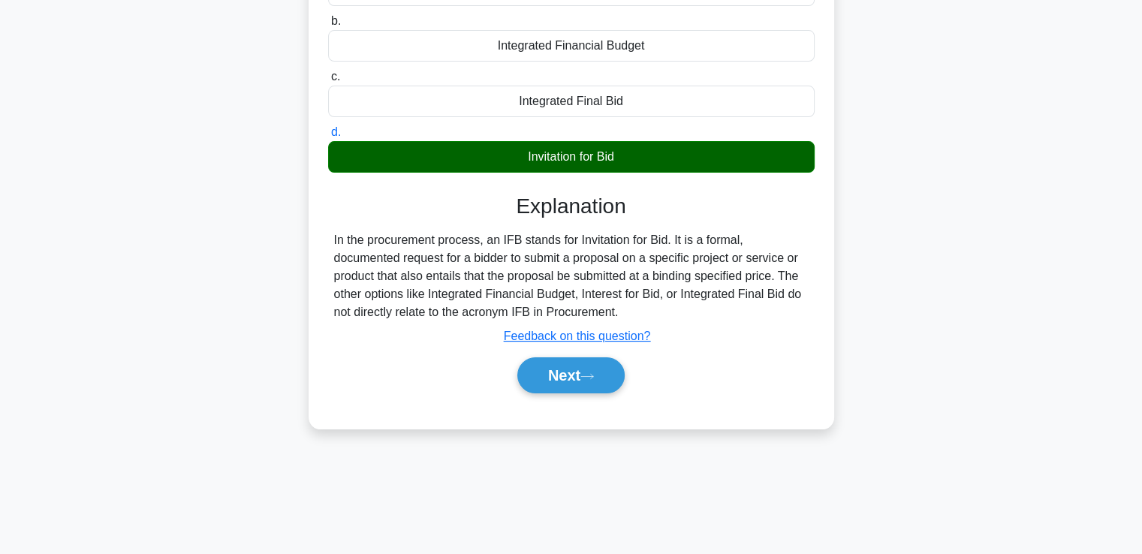
click at [670, 242] on div "In the procurement process, an IFB stands for Invitation for Bid. It is a forma…" at bounding box center [571, 276] width 474 height 90
copy div "It is a formal, documented request for a bidder to submit a proposal on a speci…"
click at [793, 400] on div "a. Interest for Bid b. Integrated Financial Budget c. d." at bounding box center [571, 182] width 489 height 458
click at [562, 370] on button "Next" at bounding box center [570, 375] width 107 height 36
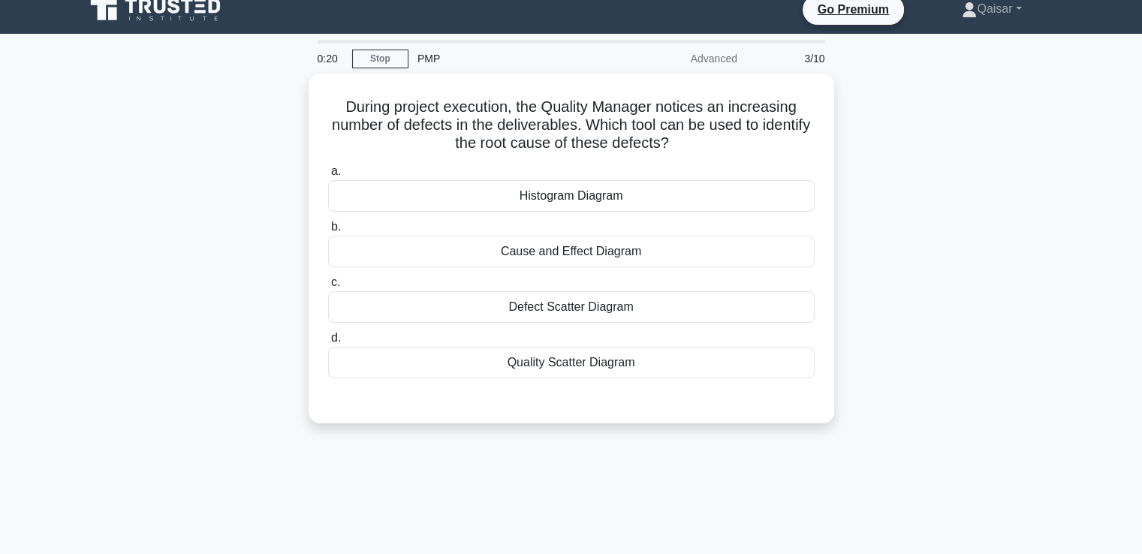
scroll to position [0, 0]
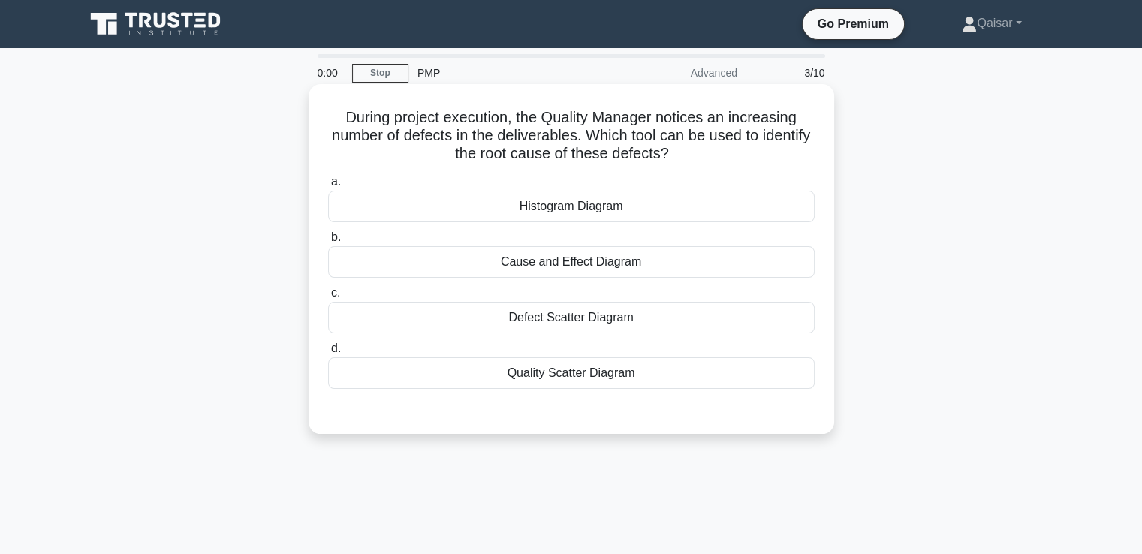
click at [550, 318] on div "Defect Scatter Diagram" at bounding box center [571, 318] width 486 height 32
click at [328, 298] on input "c. Defect Scatter Diagram" at bounding box center [328, 293] width 0 height 10
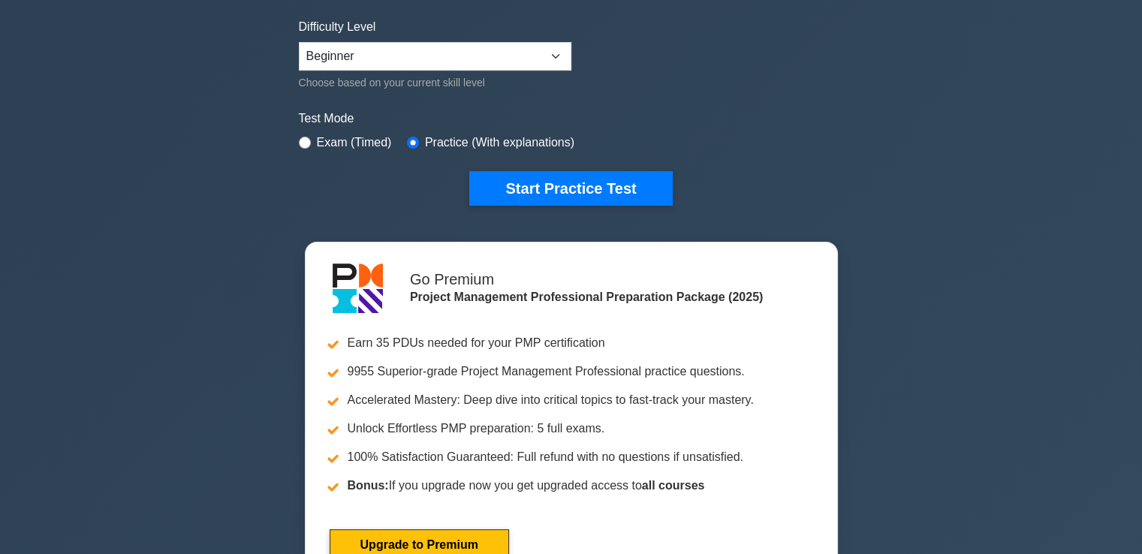
scroll to position [358, 0]
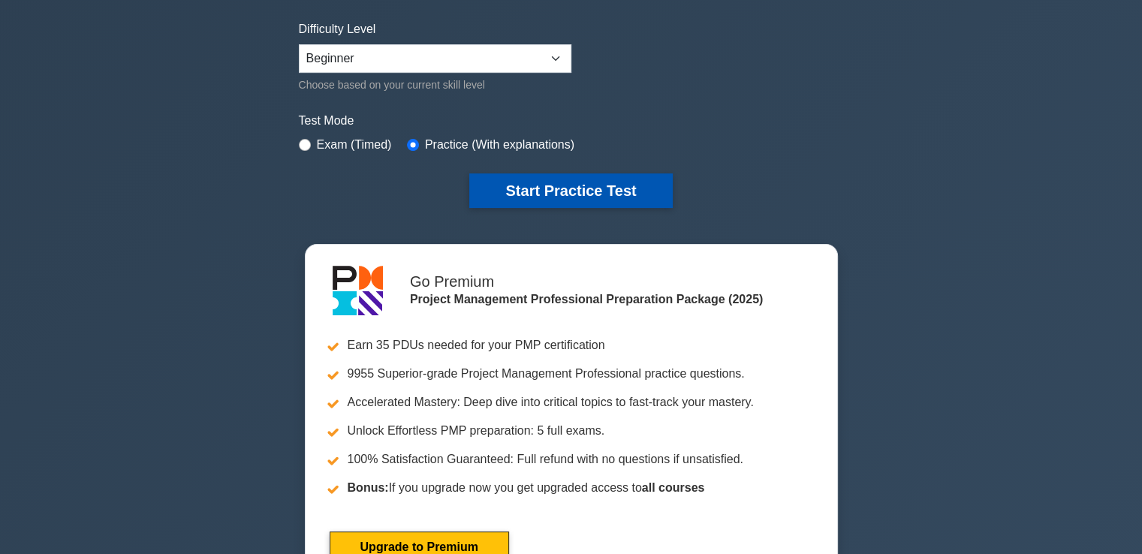
click at [541, 188] on button "Start Practice Test" at bounding box center [570, 190] width 203 height 35
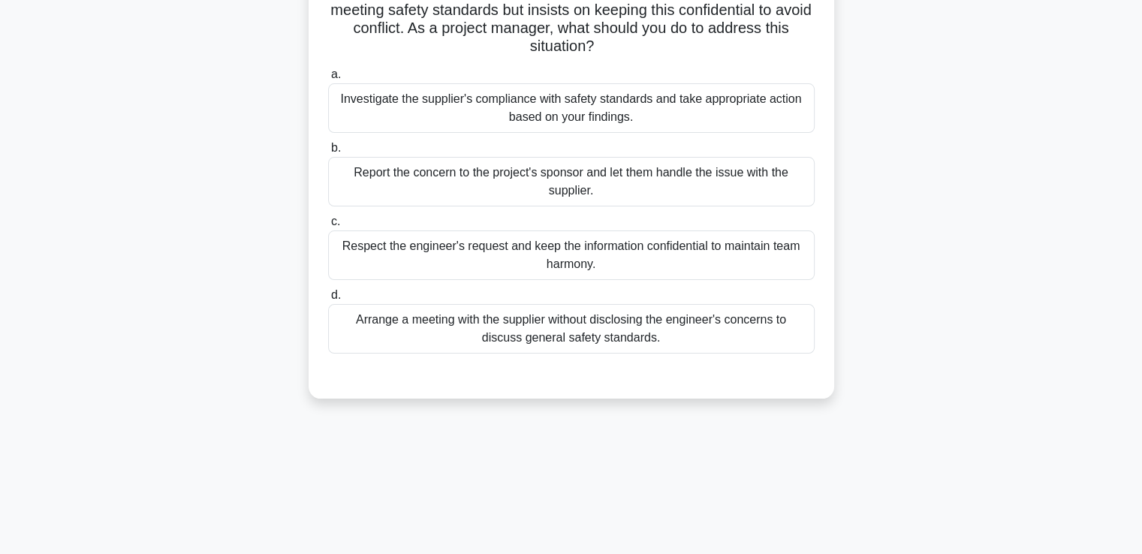
scroll to position [150, 0]
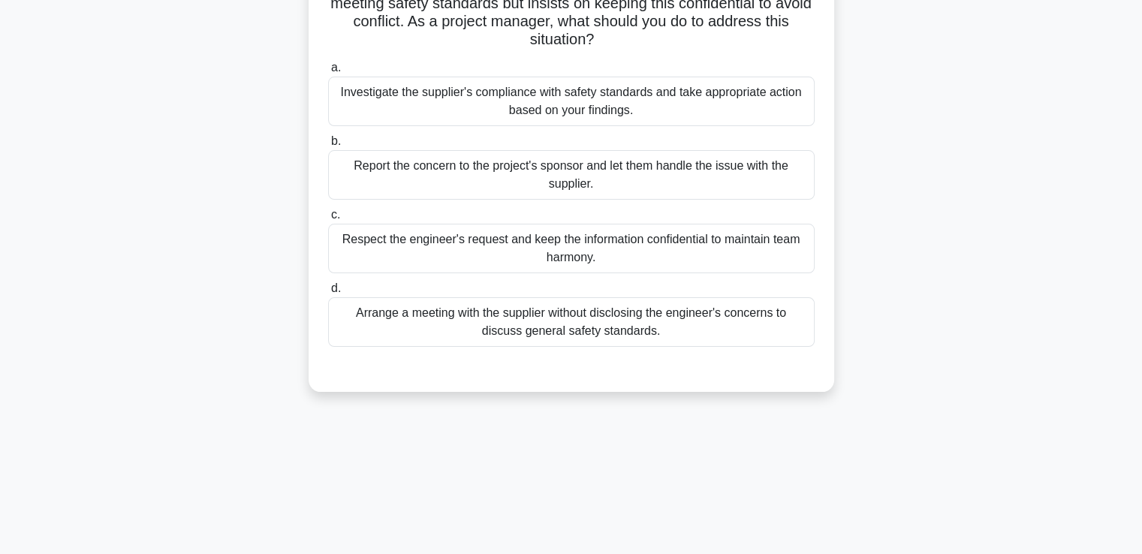
click at [501, 325] on div "Arrange a meeting with the supplier without disclosing the engineer's concerns …" at bounding box center [571, 322] width 486 height 50
click at [328, 293] on input "d. Arrange a meeting with the supplier without disclosing the engineer's concer…" at bounding box center [328, 289] width 0 height 10
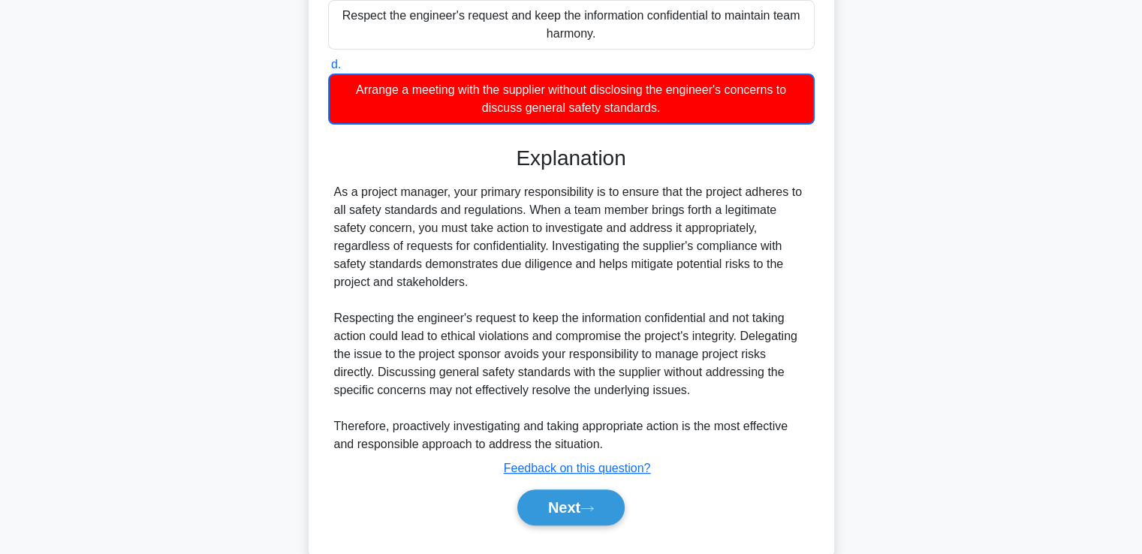
scroll to position [390, 0]
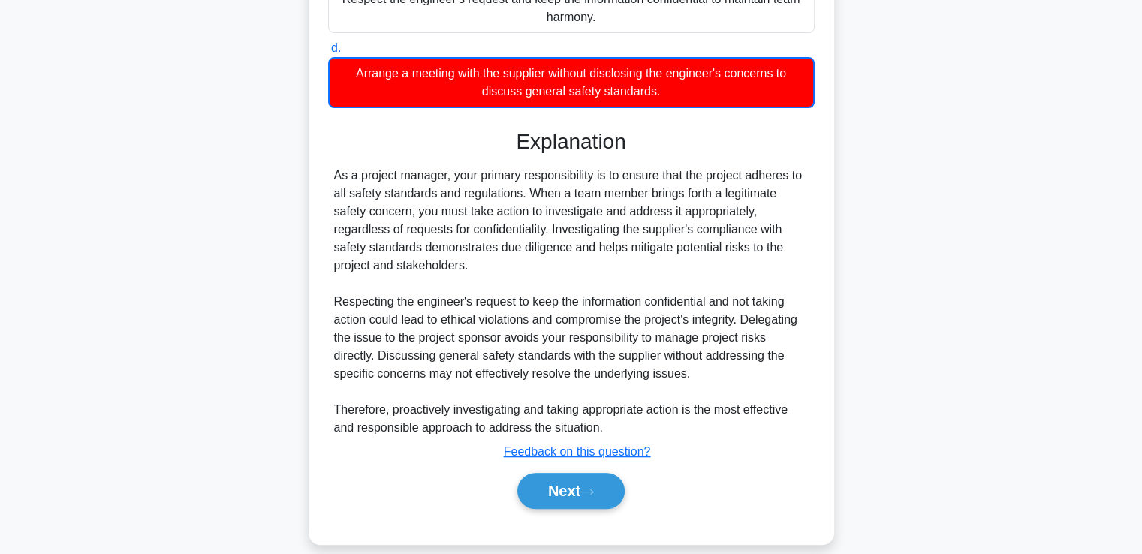
click at [338, 176] on div "As a project manager, your primary responsibility is to ensure that the project…" at bounding box center [571, 302] width 474 height 270
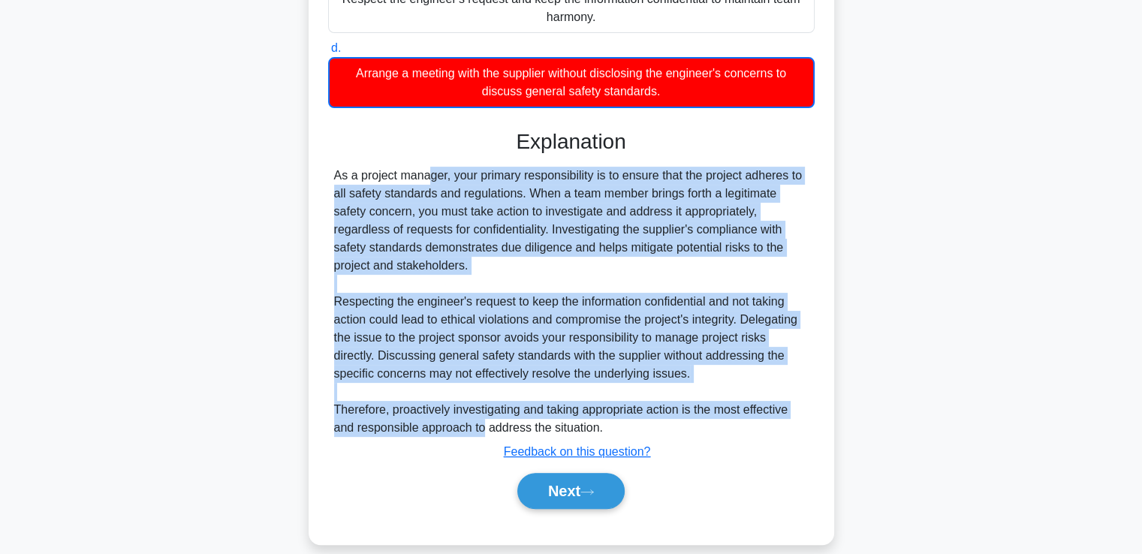
click at [760, 378] on div "As a project manager, your primary responsibility is to ensure that the project…" at bounding box center [571, 302] width 474 height 270
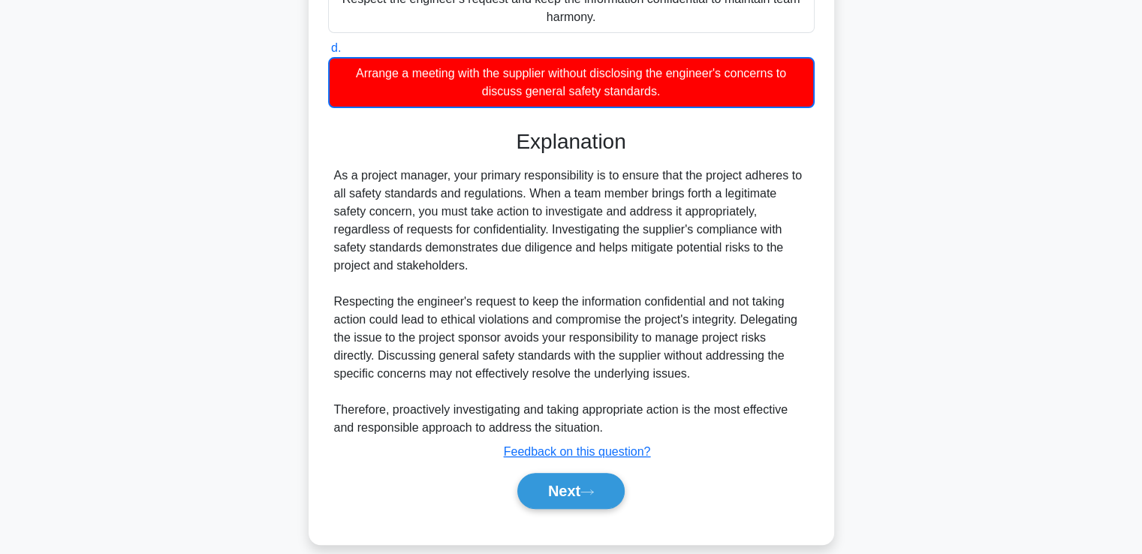
click at [335, 178] on div "As a project manager, your primary responsibility is to ensure that the project…" at bounding box center [571, 302] width 474 height 270
copy div "As a project manager, your primary responsibility is to ensure that the project…"
click at [573, 490] on button "Next" at bounding box center [570, 491] width 107 height 36
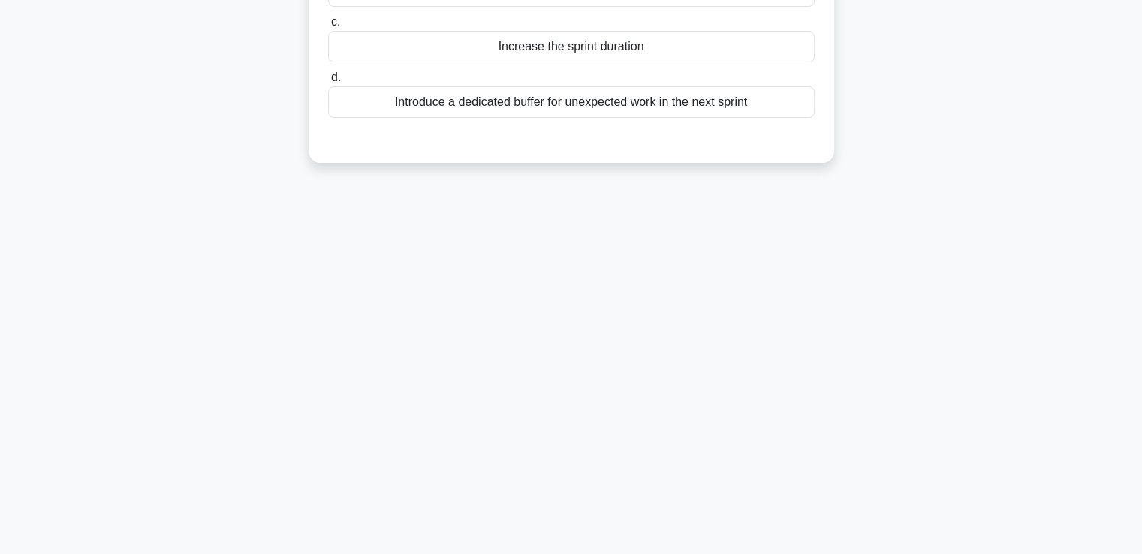
scroll to position [0, 0]
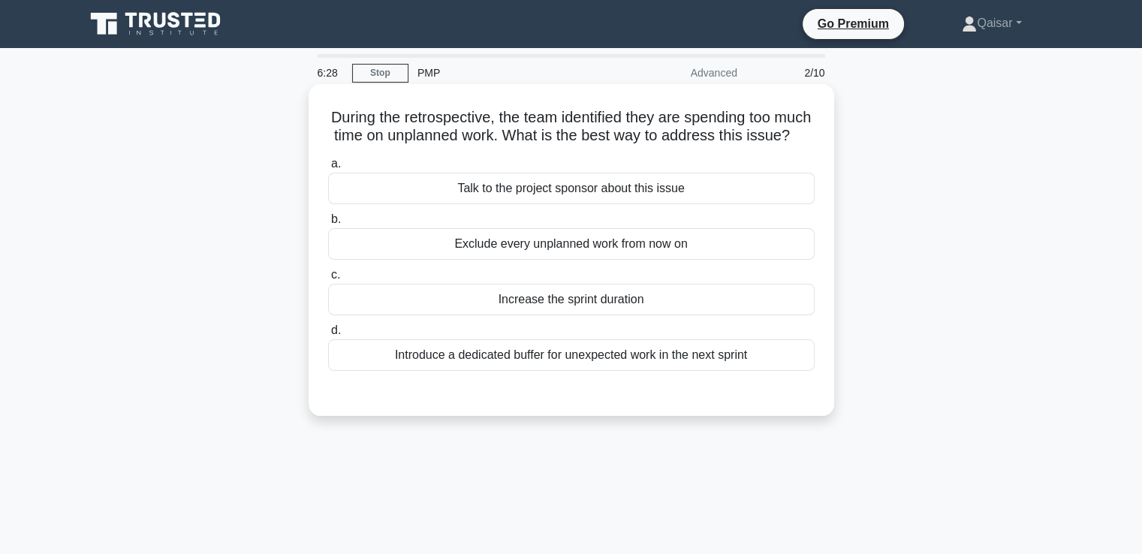
click at [566, 260] on div "Exclude every unplanned work from now on" at bounding box center [571, 244] width 486 height 32
click at [328, 224] on input "b. Exclude every unplanned work from now on" at bounding box center [328, 220] width 0 height 10
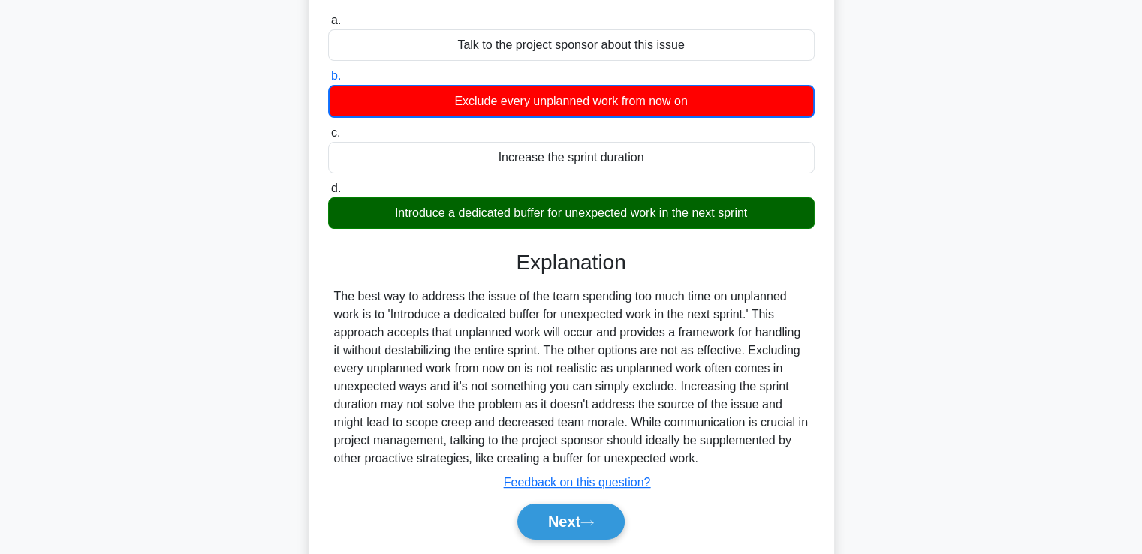
scroll to position [150, 0]
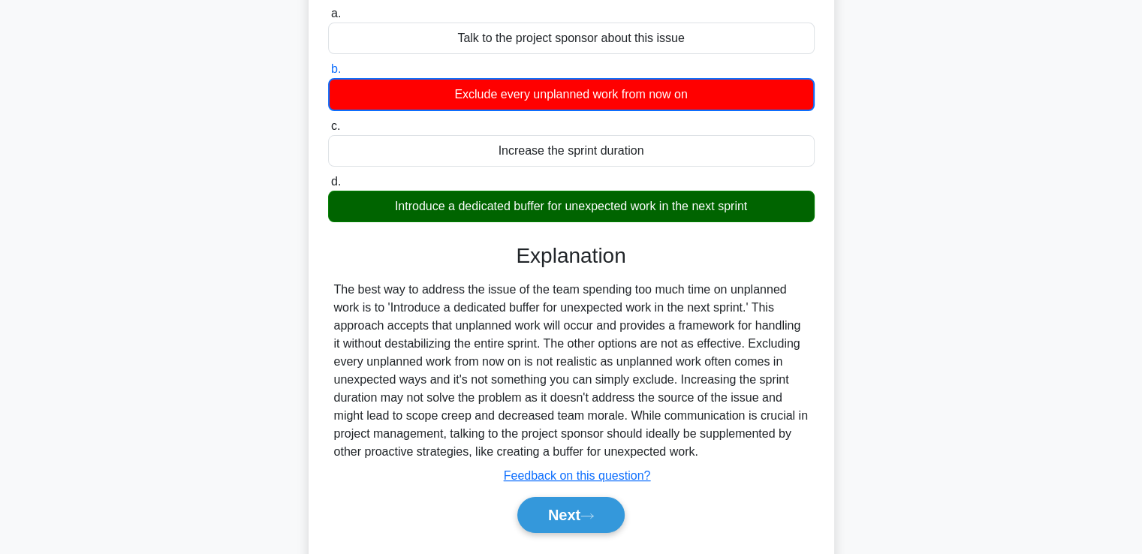
click at [336, 309] on div "The best way to address the issue of the team spending too much time on unplann…" at bounding box center [571, 371] width 474 height 180
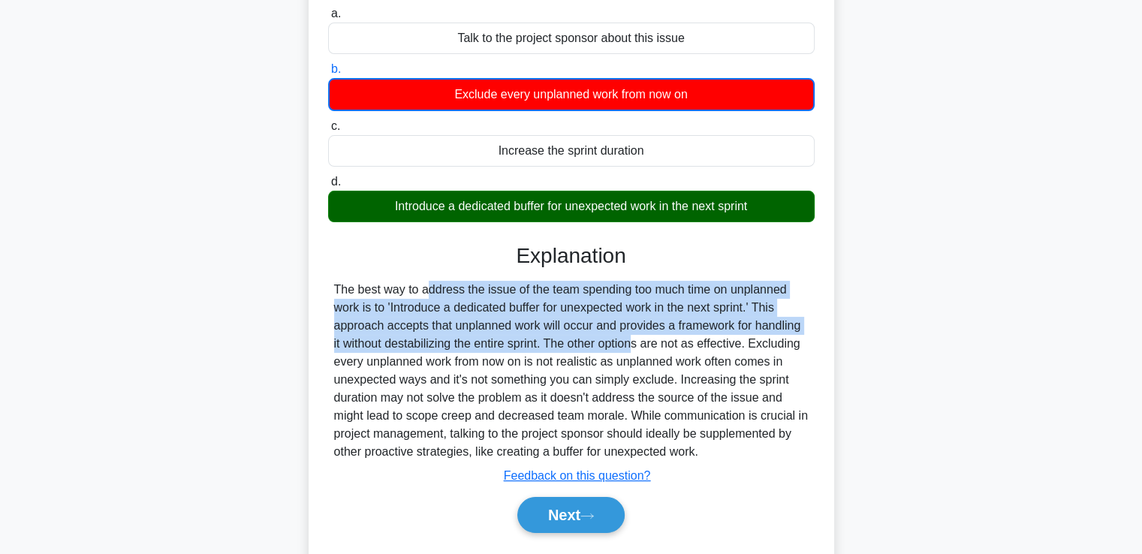
copy div "The best way to address the issue of the team spending too much time on unplann…"
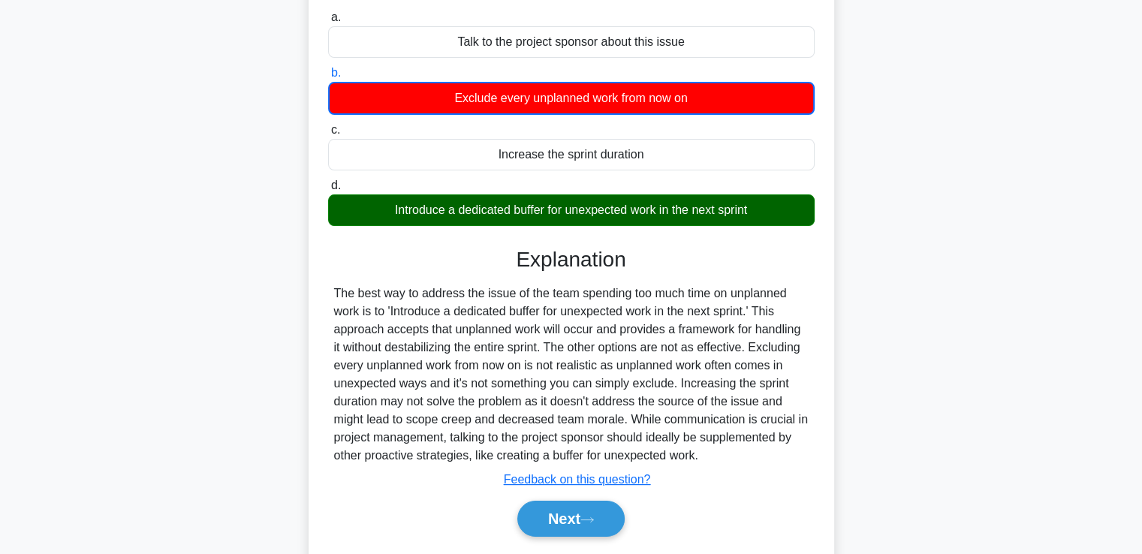
click at [913, 409] on div "During the retrospective, the team identified they are spending too much time o…" at bounding box center [571, 264] width 991 height 652
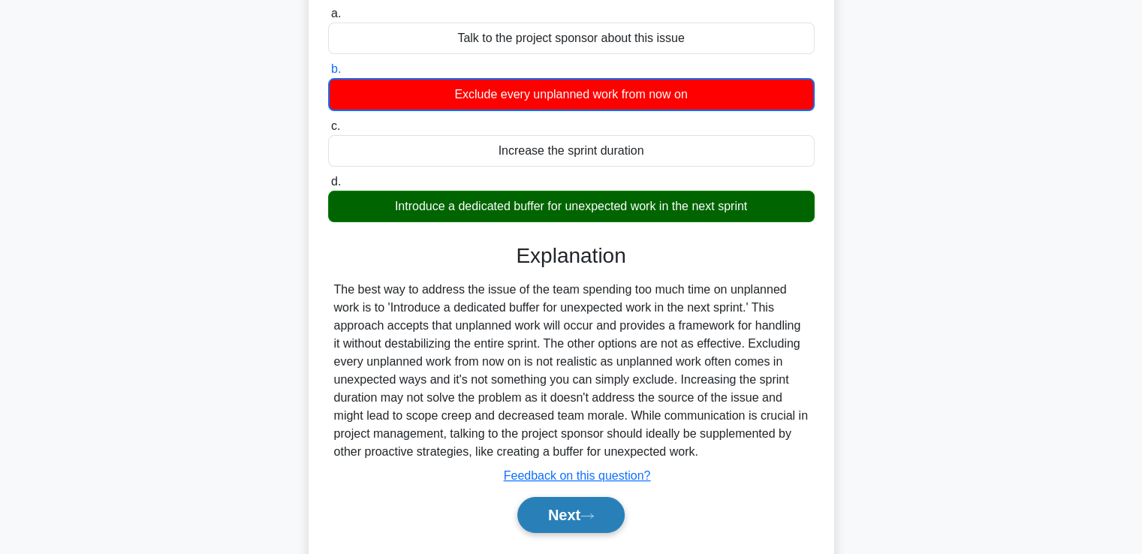
click at [564, 529] on button "Next" at bounding box center [570, 515] width 107 height 36
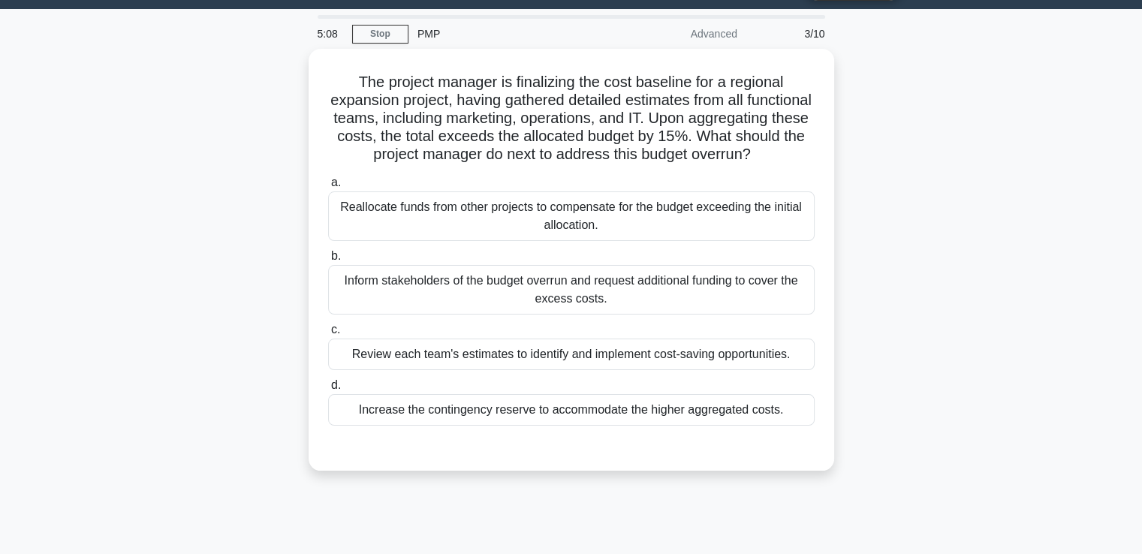
scroll to position [30, 0]
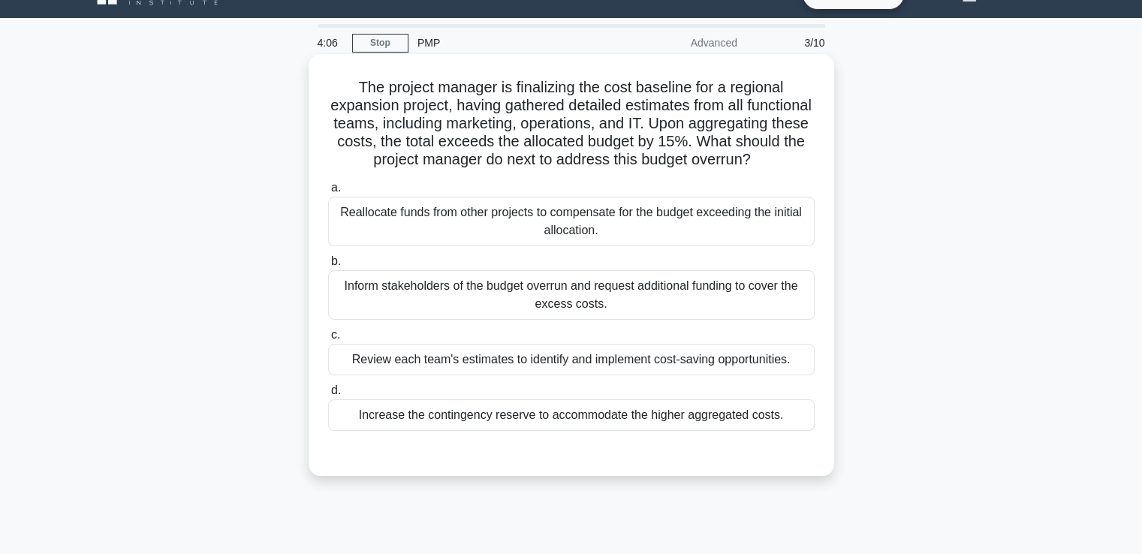
click at [703, 431] on div "Increase the contingency reserve to accommodate the higher aggregated costs." at bounding box center [571, 415] width 486 height 32
click at [328, 396] on input "d. Increase the contingency reserve to accommodate the higher aggregated costs." at bounding box center [328, 391] width 0 height 10
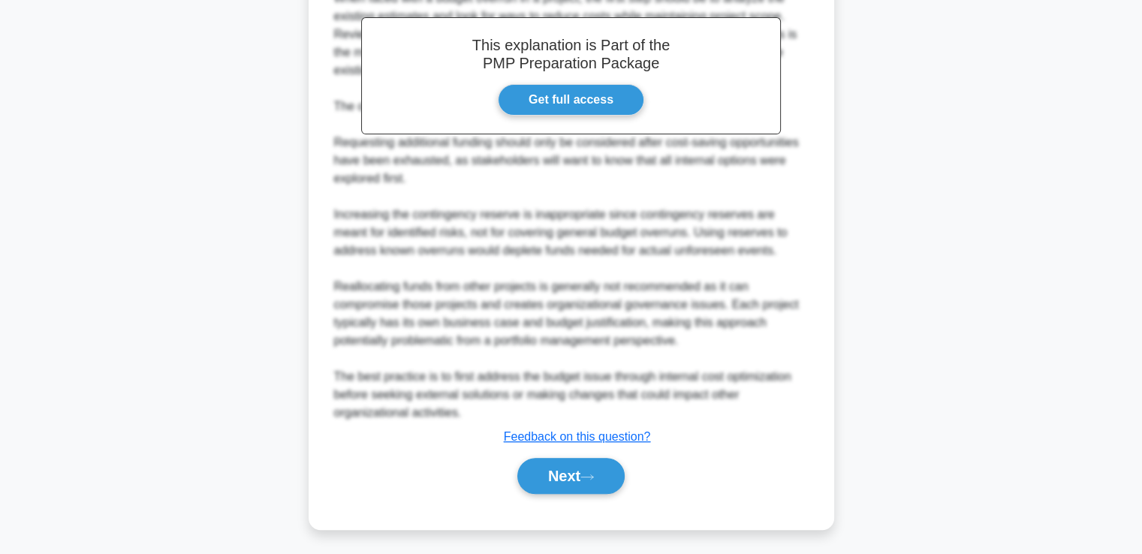
scroll to position [540, 0]
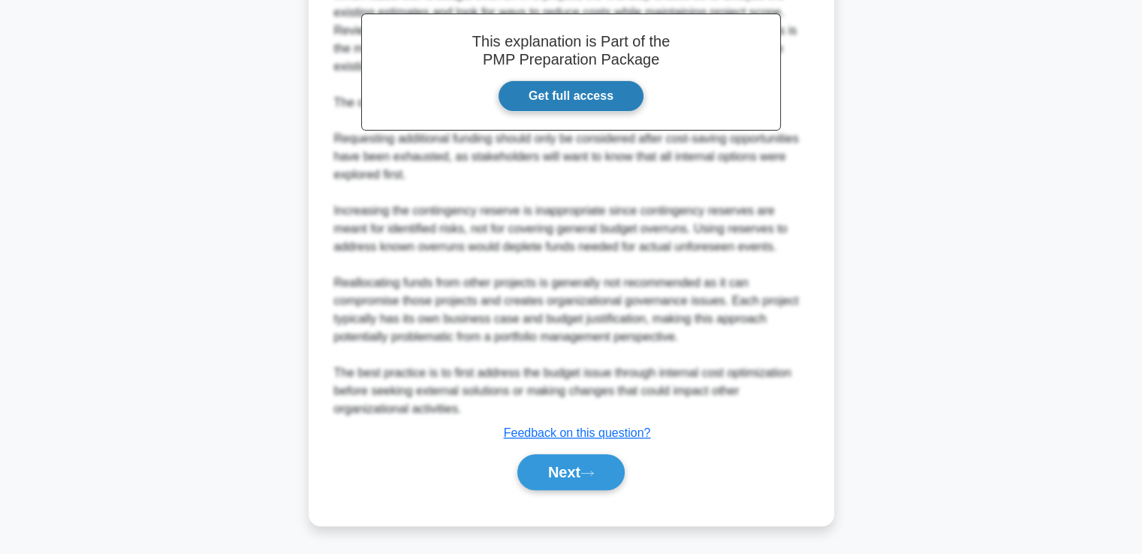
click at [567, 103] on link "Get full access" at bounding box center [571, 96] width 146 height 32
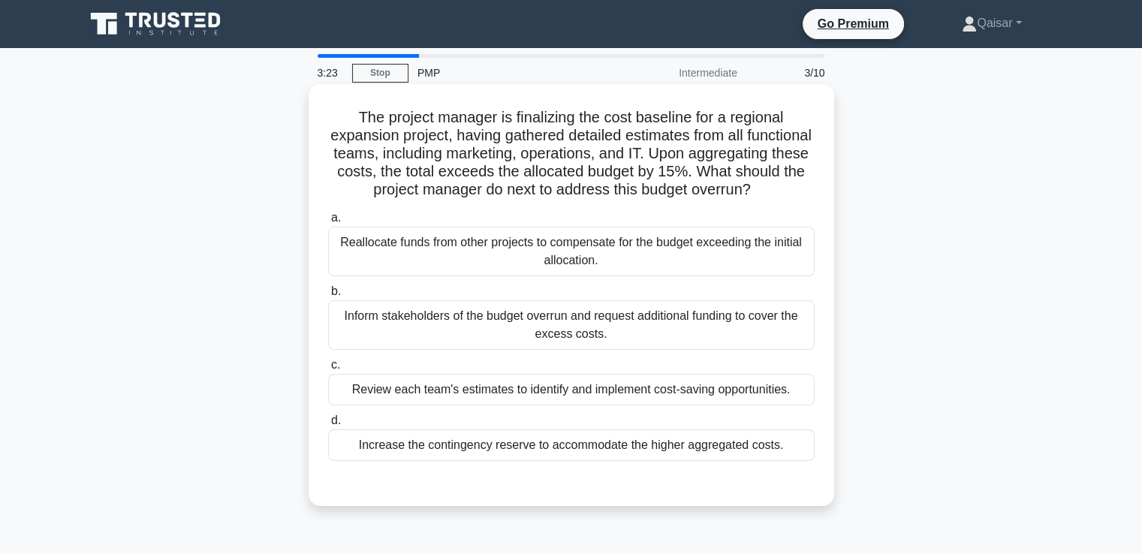
click at [547, 405] on div "Review each team's estimates to identify and implement cost-saving opportunitie…" at bounding box center [571, 390] width 486 height 32
click at [328, 370] on input "c. Review each team's estimates to identify and implement cost-saving opportuni…" at bounding box center [328, 365] width 0 height 10
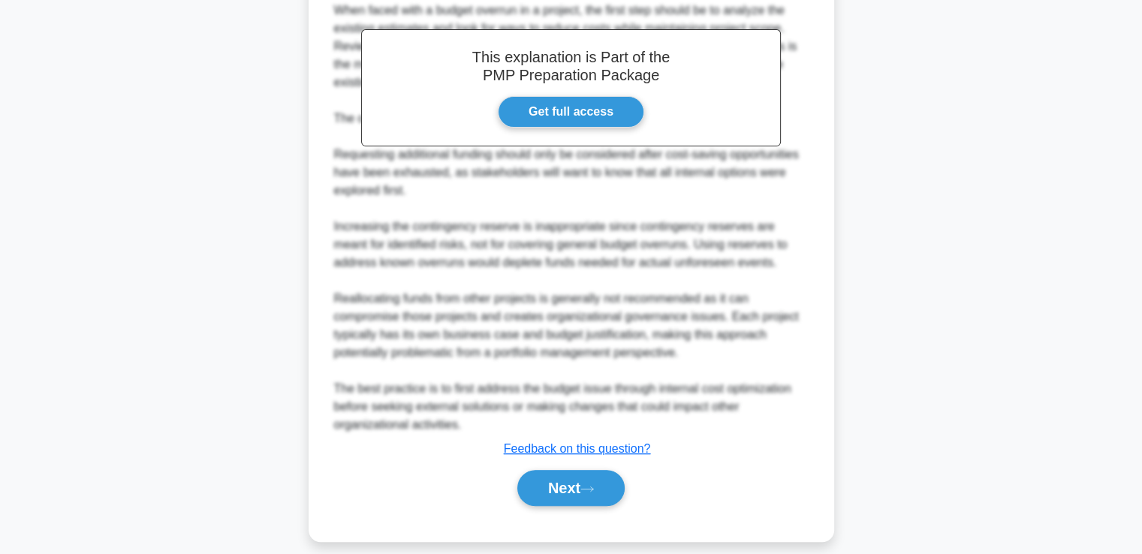
scroll to position [540, 0]
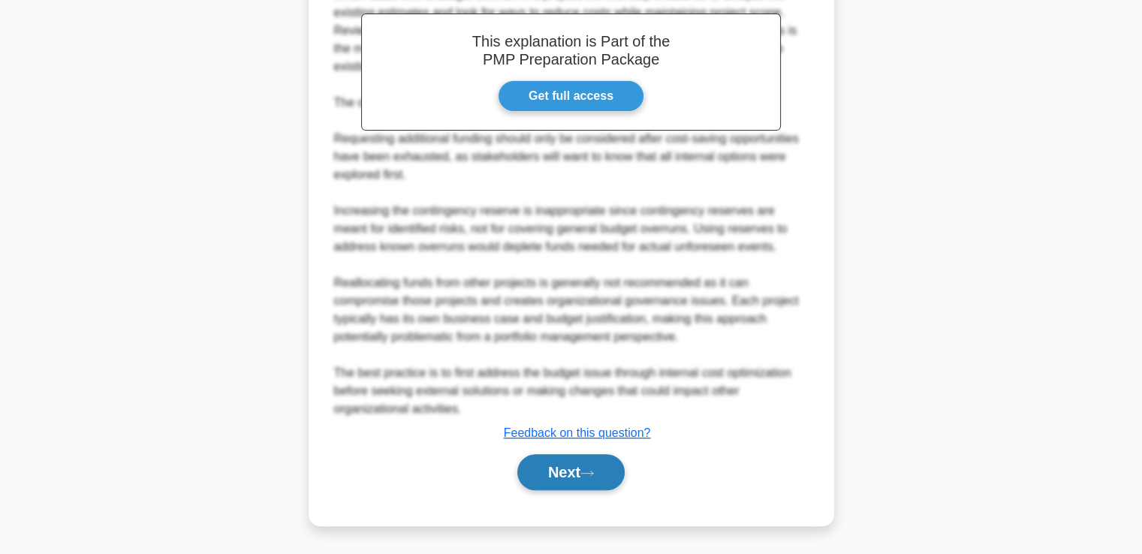
click at [570, 477] on button "Next" at bounding box center [570, 472] width 107 height 36
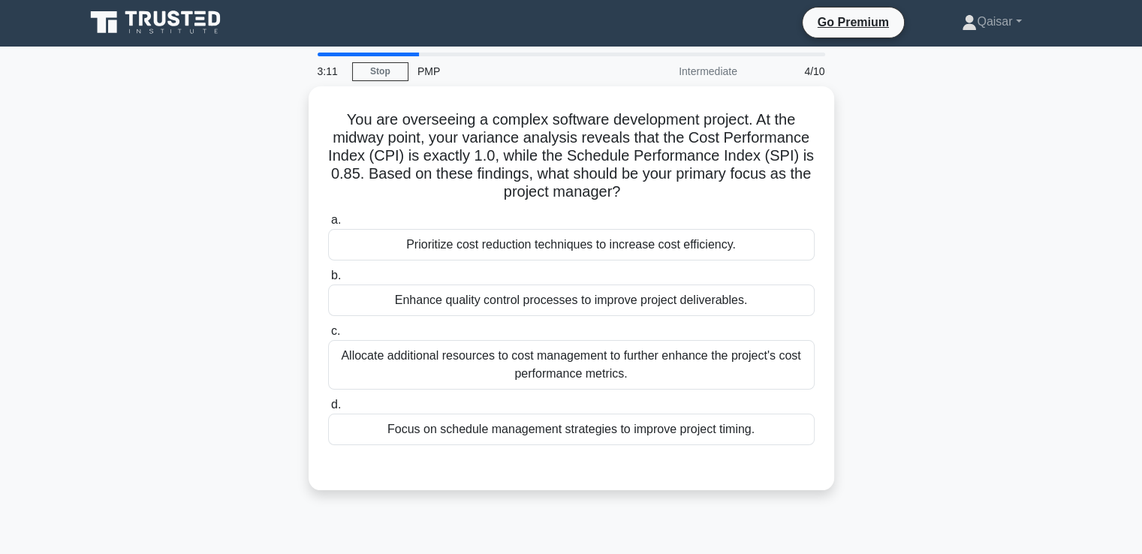
scroll to position [0, 0]
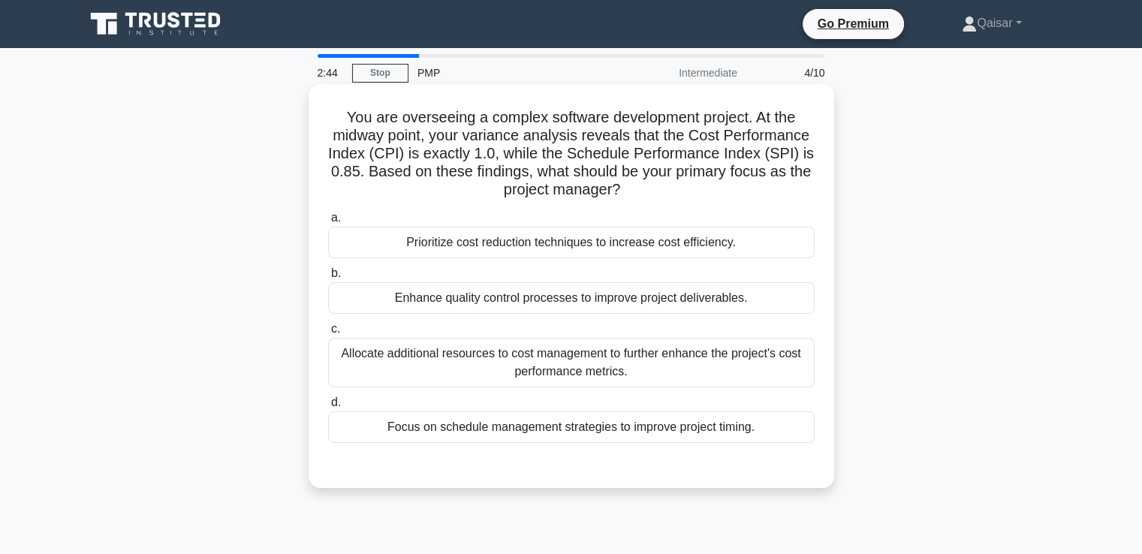
click at [637, 430] on div "Focus on schedule management strategies to improve project timing." at bounding box center [571, 427] width 486 height 32
click at [328, 408] on input "d. Focus on schedule management strategies to improve project timing." at bounding box center [328, 403] width 0 height 10
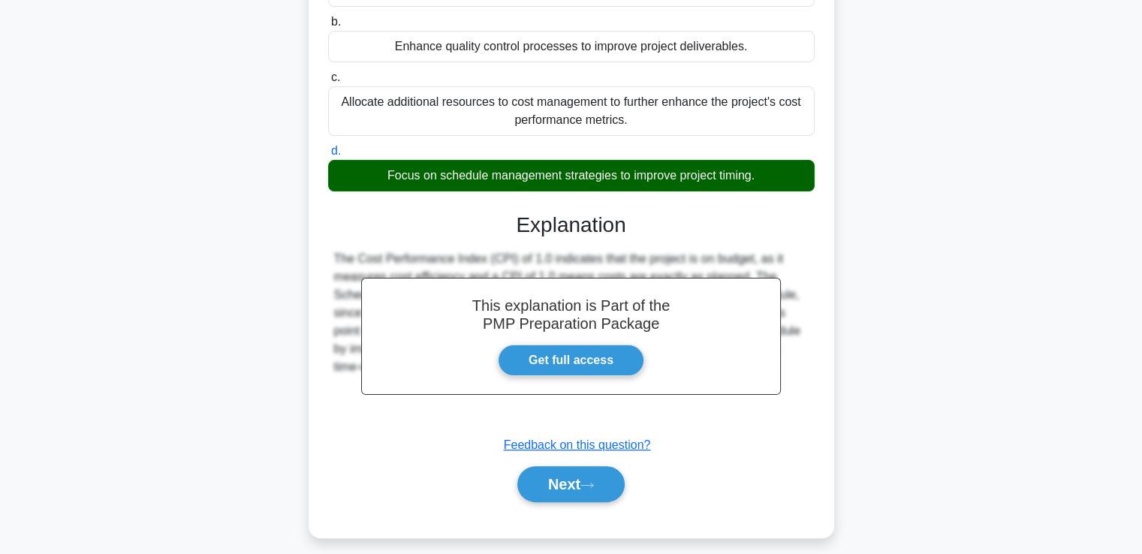
scroll to position [263, 0]
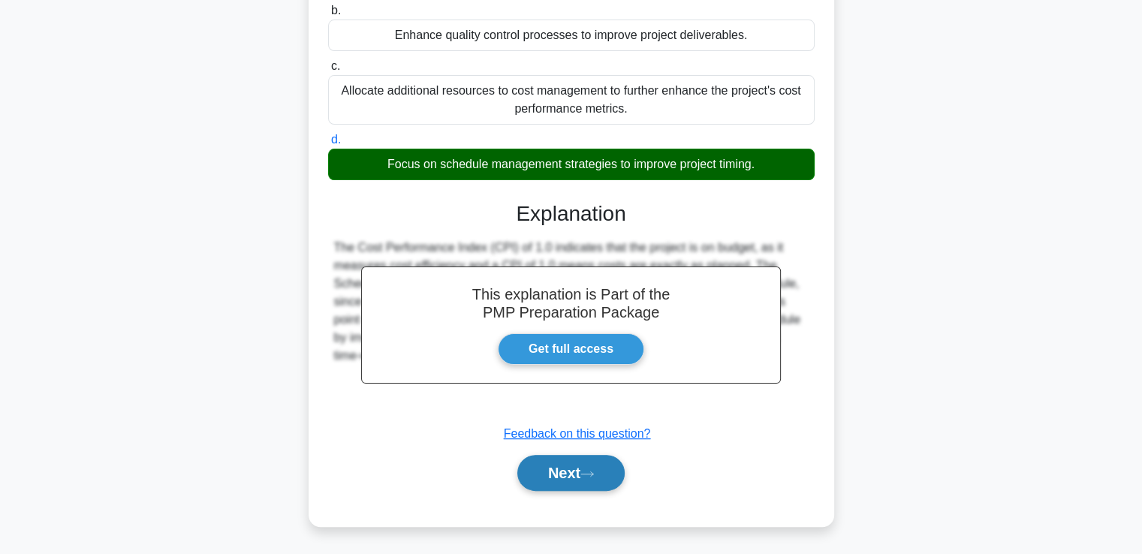
click at [561, 466] on button "Next" at bounding box center [570, 473] width 107 height 36
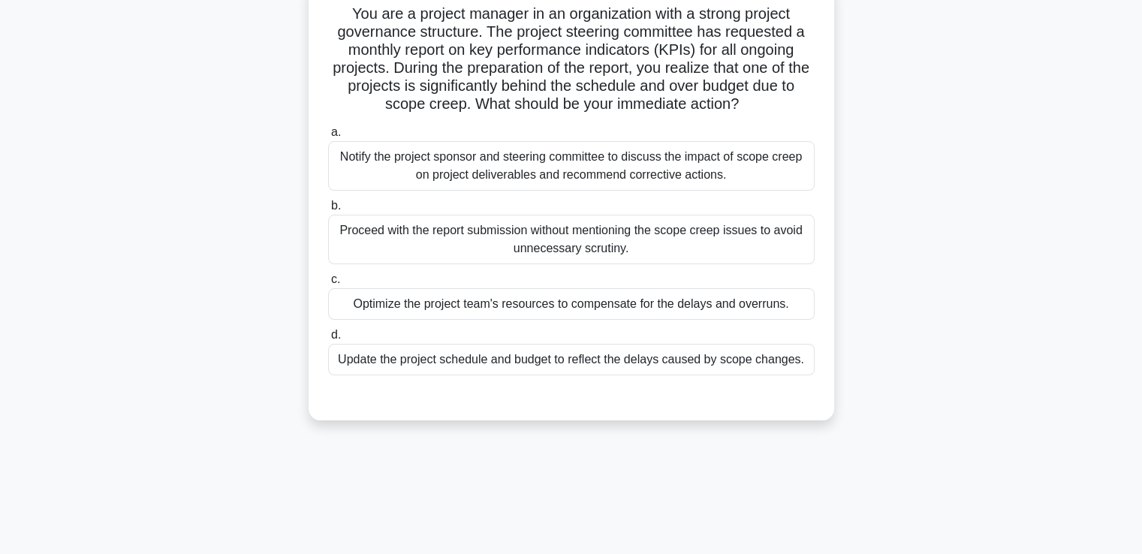
scroll to position [77, 0]
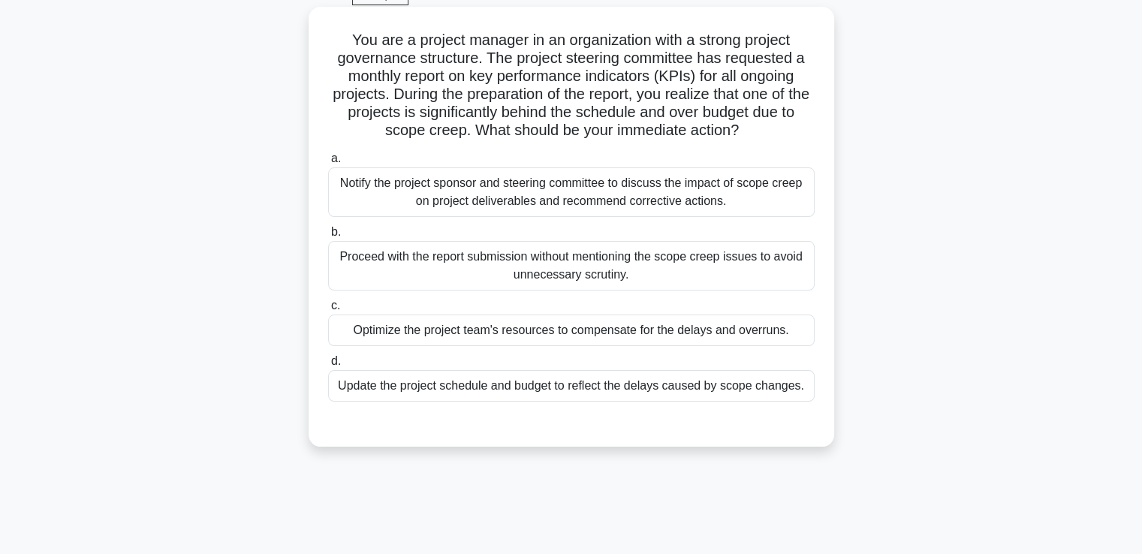
click at [617, 191] on div "Notify the project sponsor and steering committee to discuss the impact of scop…" at bounding box center [571, 192] width 486 height 50
click at [328, 164] on input "a. Notify the project sponsor and steering committee to discuss the impact of s…" at bounding box center [328, 159] width 0 height 10
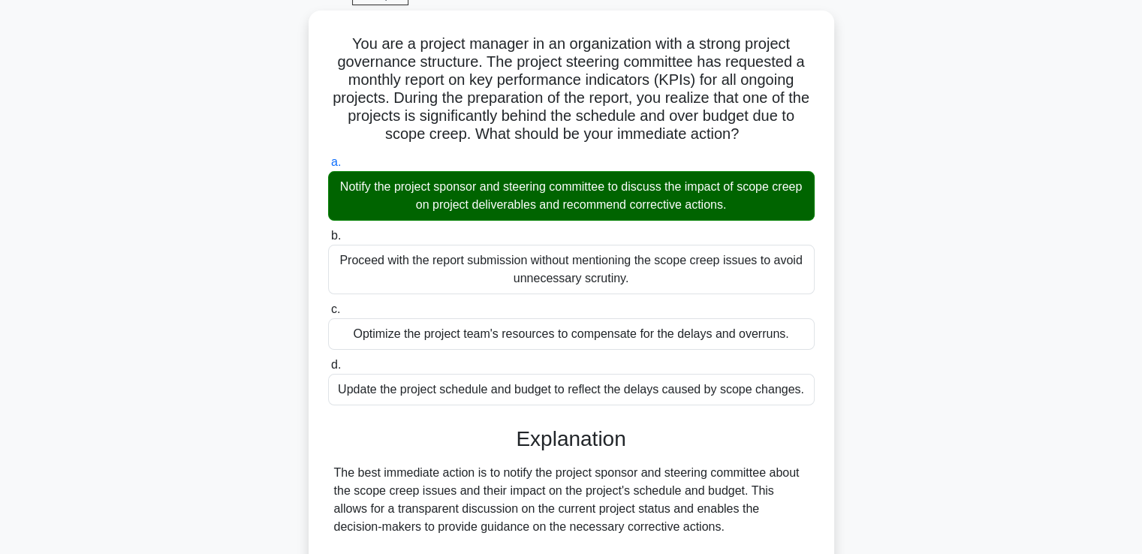
scroll to position [443, 0]
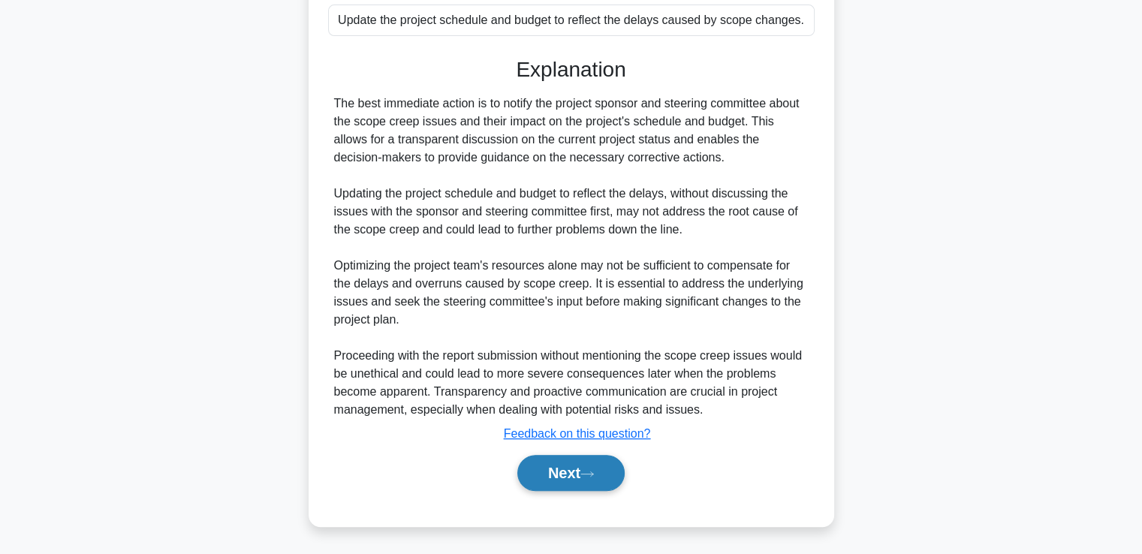
click at [585, 477] on icon at bounding box center [587, 474] width 14 height 8
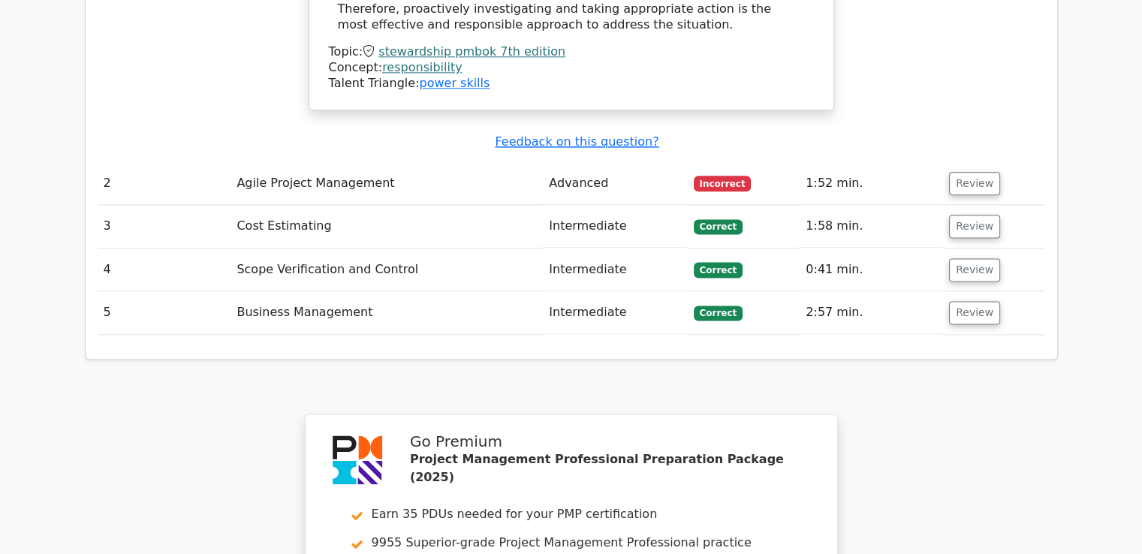
scroll to position [2353, 0]
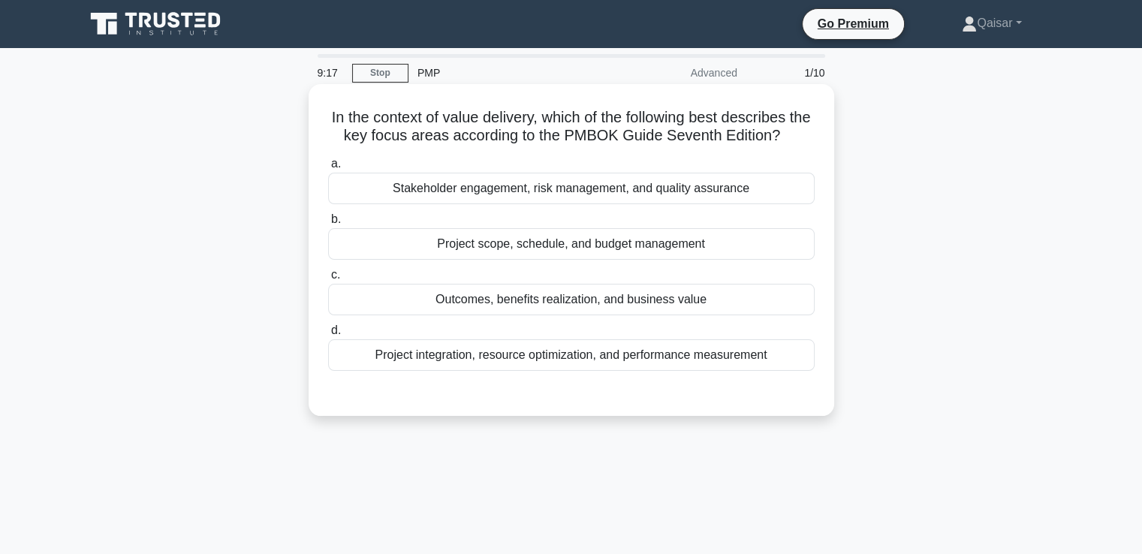
click at [630, 300] on div "Outcomes, benefits realization, and business value" at bounding box center [571, 300] width 486 height 32
click at [328, 280] on input "c. Outcomes, benefits realization, and business value" at bounding box center [328, 275] width 0 height 10
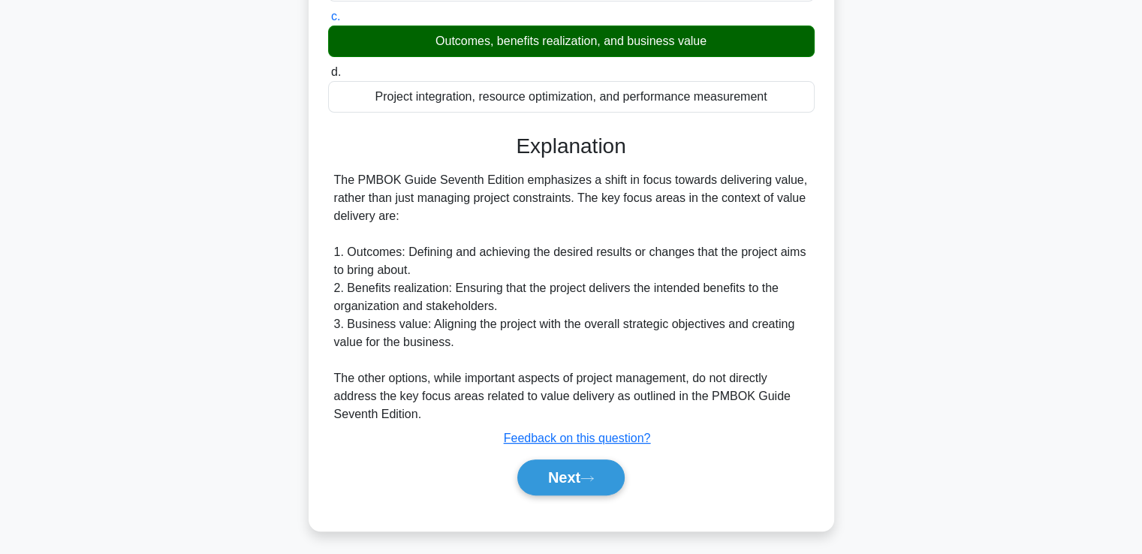
scroll to position [263, 0]
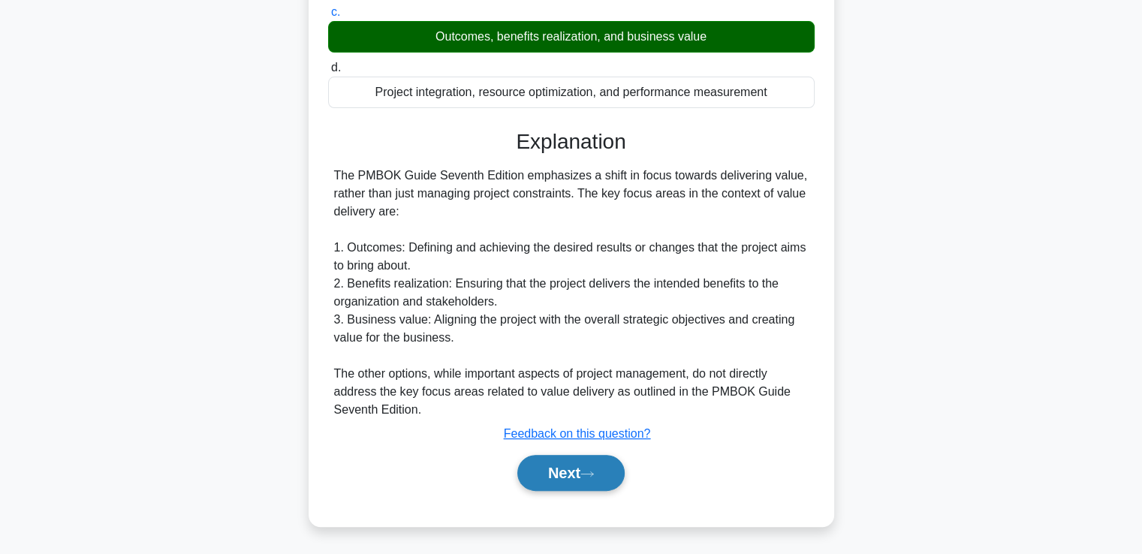
click at [567, 463] on button "Next" at bounding box center [570, 473] width 107 height 36
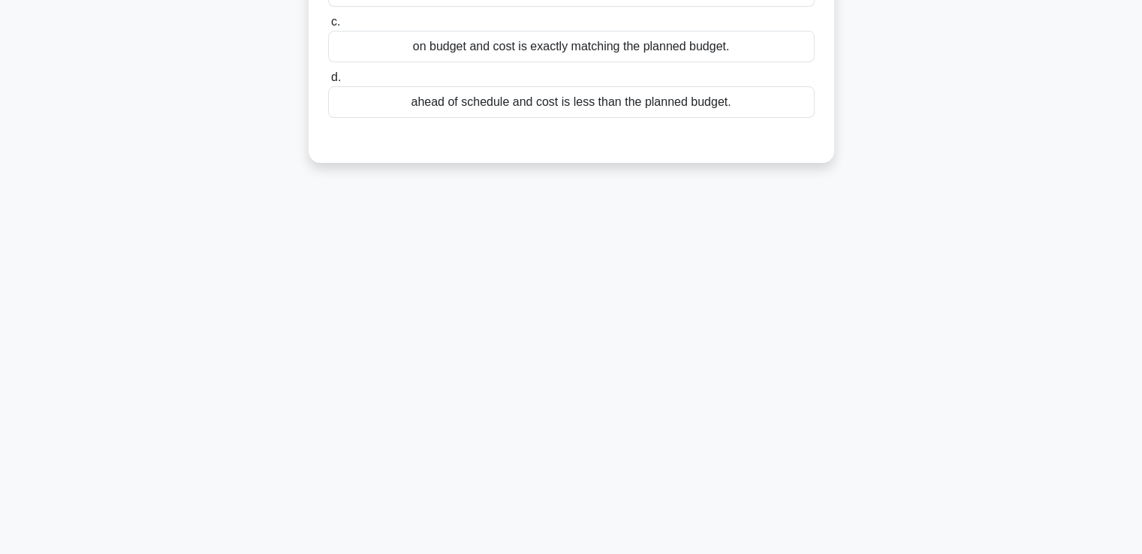
scroll to position [0, 0]
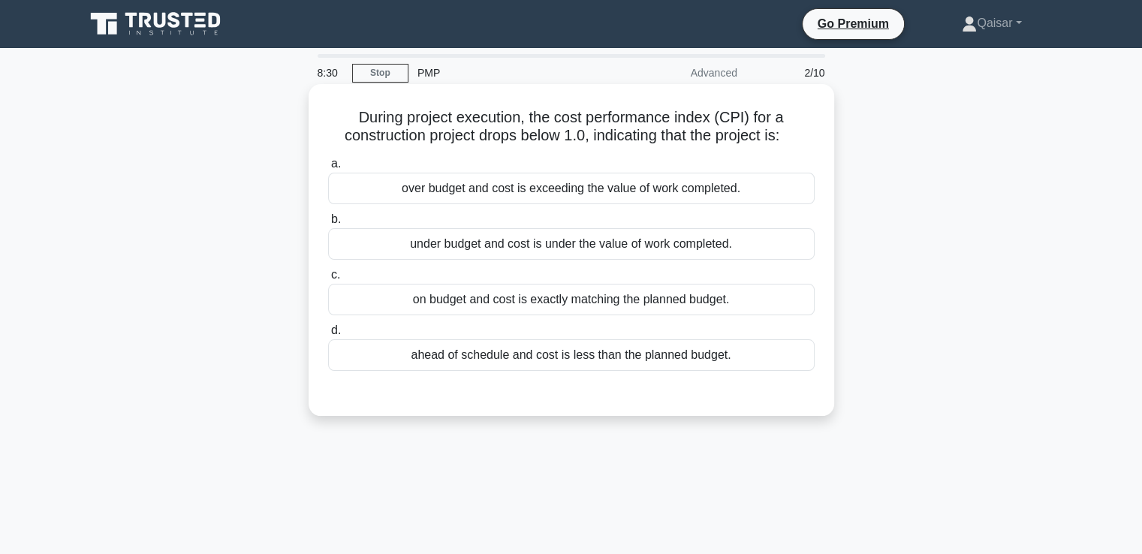
click at [536, 190] on div "over budget and cost is exceeding the value of work completed." at bounding box center [571, 189] width 486 height 32
click at [328, 169] on input "a. over budget and cost is exceeding the value of work completed." at bounding box center [328, 164] width 0 height 10
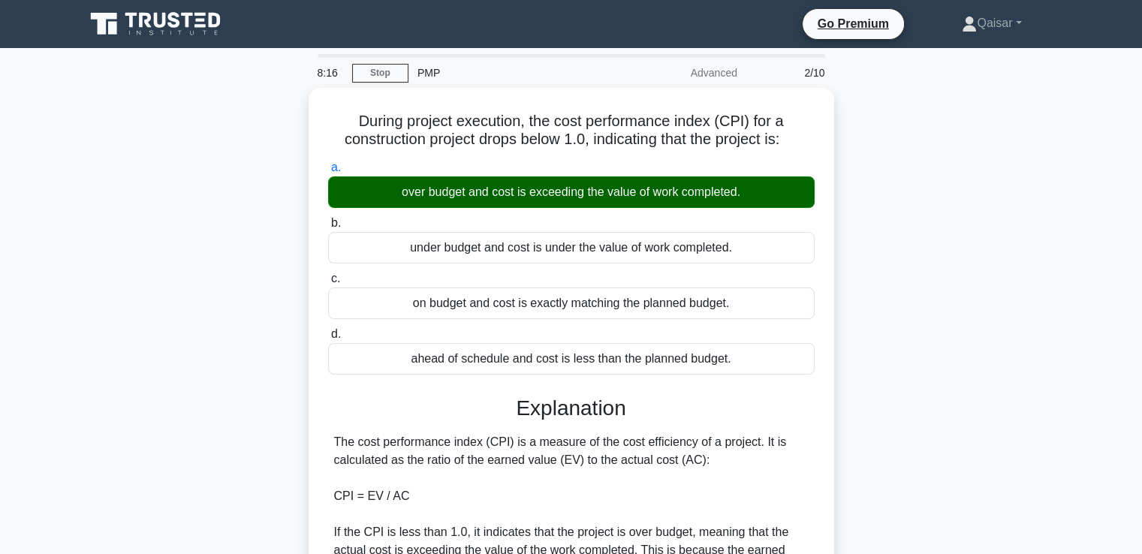
scroll to position [299, 0]
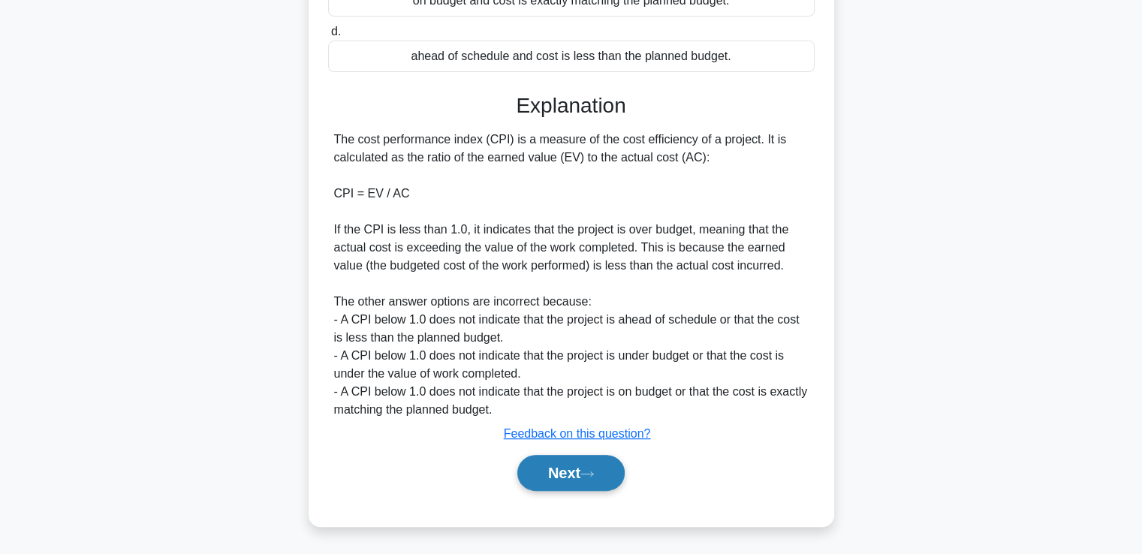
click at [562, 470] on button "Next" at bounding box center [570, 473] width 107 height 36
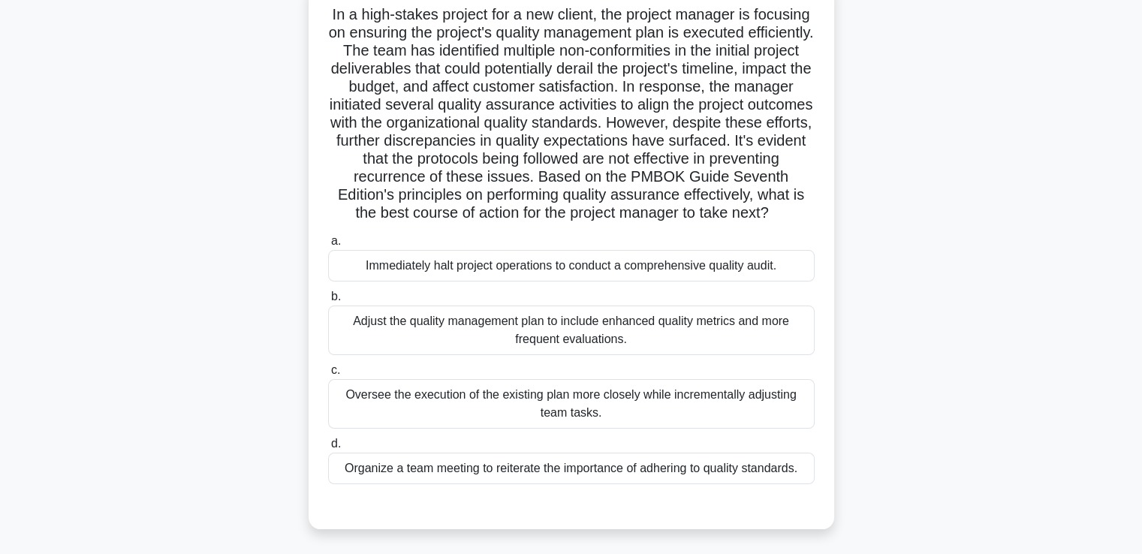
scroll to position [120, 0]
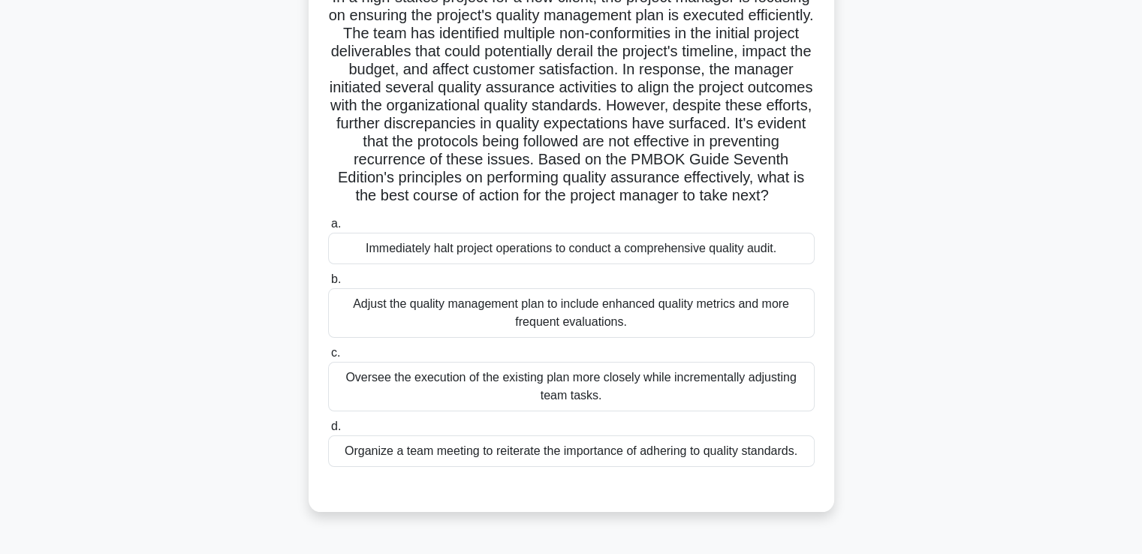
click at [730, 467] on div "Organize a team meeting to reiterate the importance of adhering to quality stan…" at bounding box center [571, 451] width 486 height 32
click at [328, 432] on input "d. Organize a team meeting to reiterate the importance of adhering to quality s…" at bounding box center [328, 427] width 0 height 10
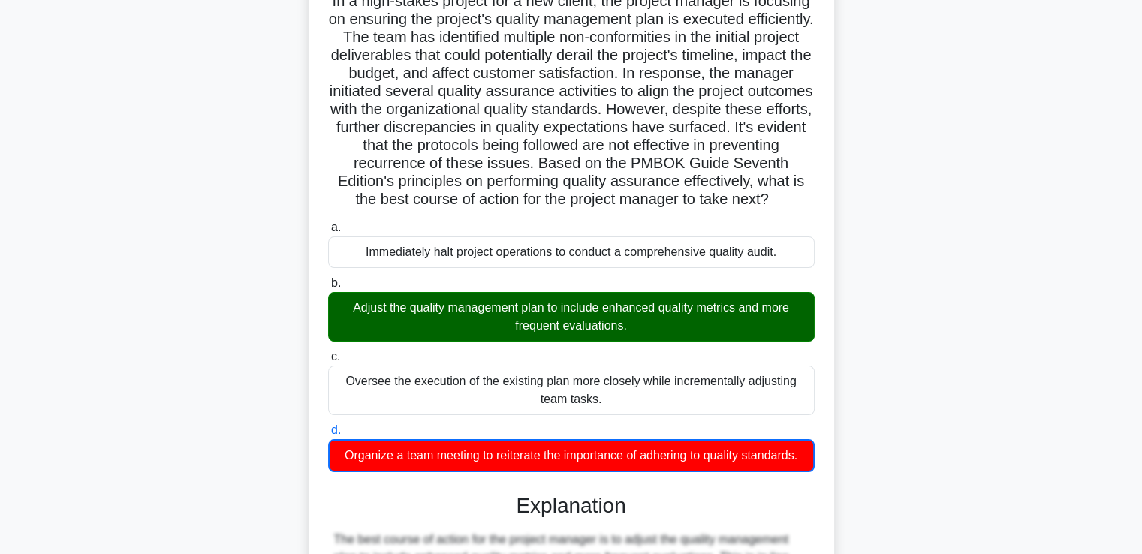
scroll to position [604, 0]
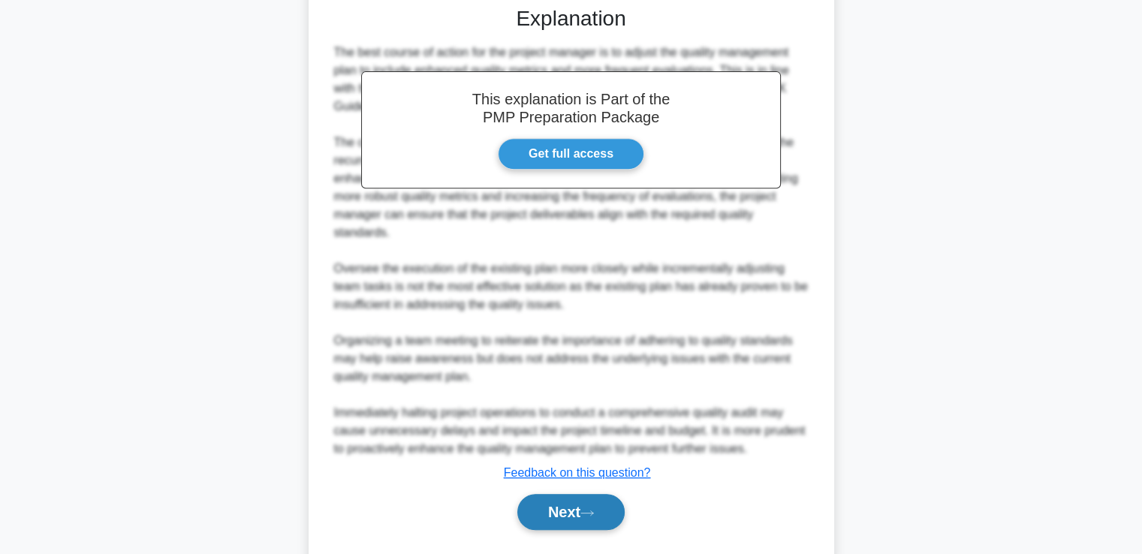
click at [556, 511] on button "Next" at bounding box center [570, 512] width 107 height 36
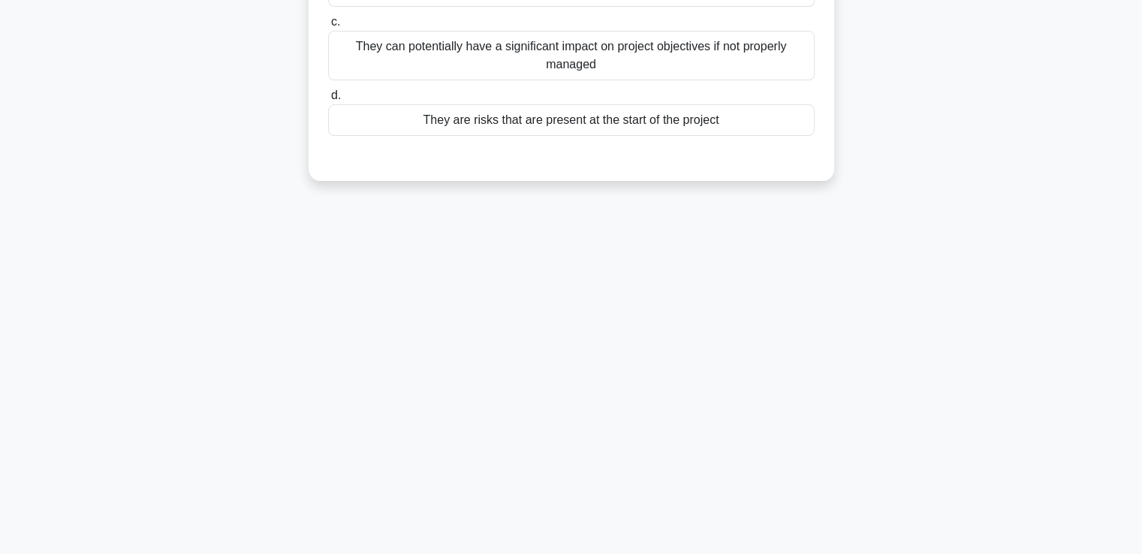
scroll to position [0, 0]
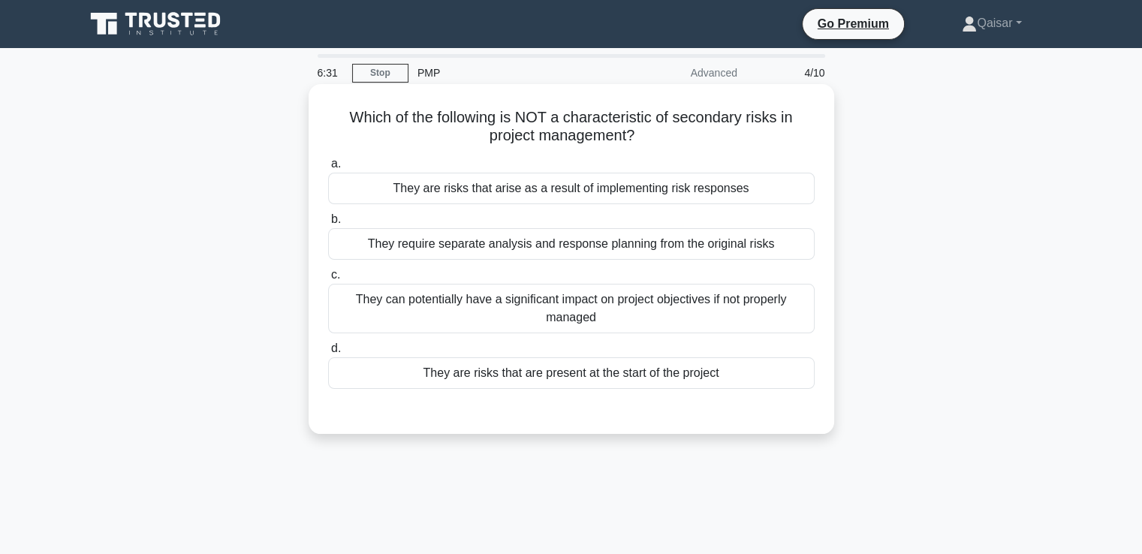
click at [676, 191] on div "They are risks that arise as a result of implementing risk responses" at bounding box center [571, 189] width 486 height 32
click at [328, 169] on input "a. They are risks that arise as a result of implementing risk responses" at bounding box center [328, 164] width 0 height 10
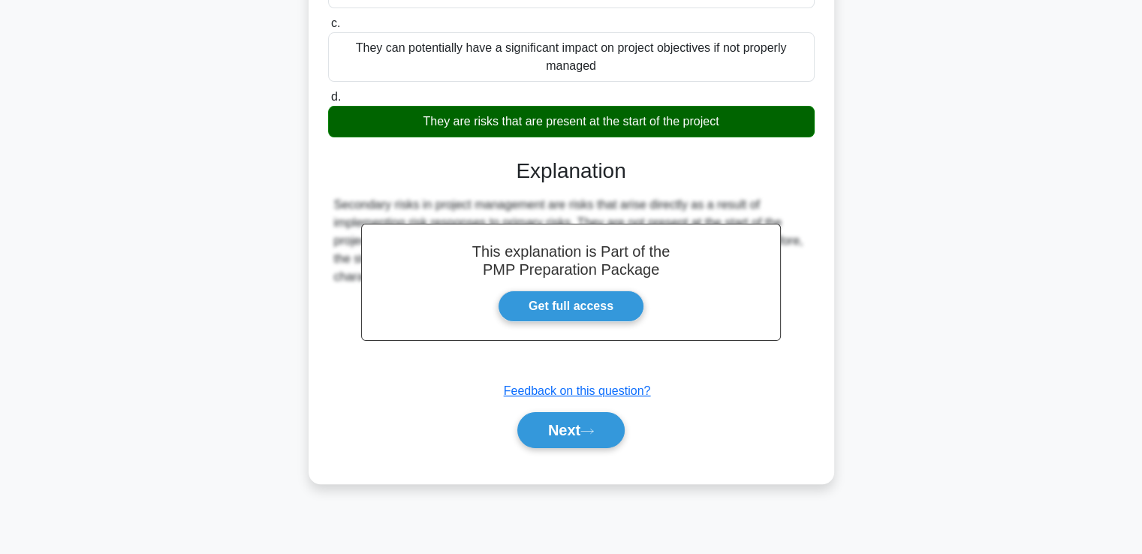
scroll to position [257, 0]
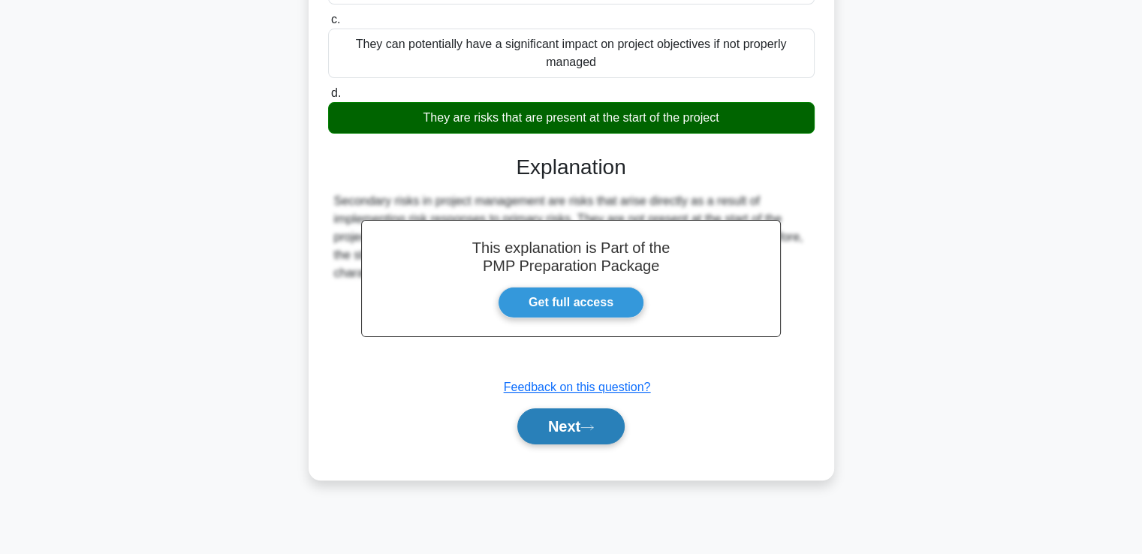
click at [563, 420] on button "Next" at bounding box center [570, 426] width 107 height 36
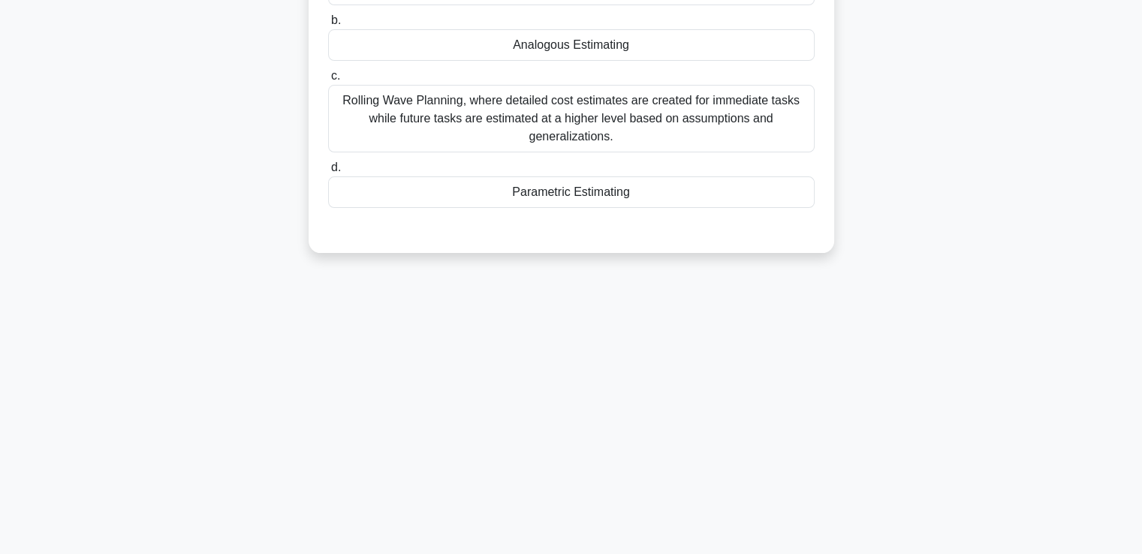
scroll to position [0, 0]
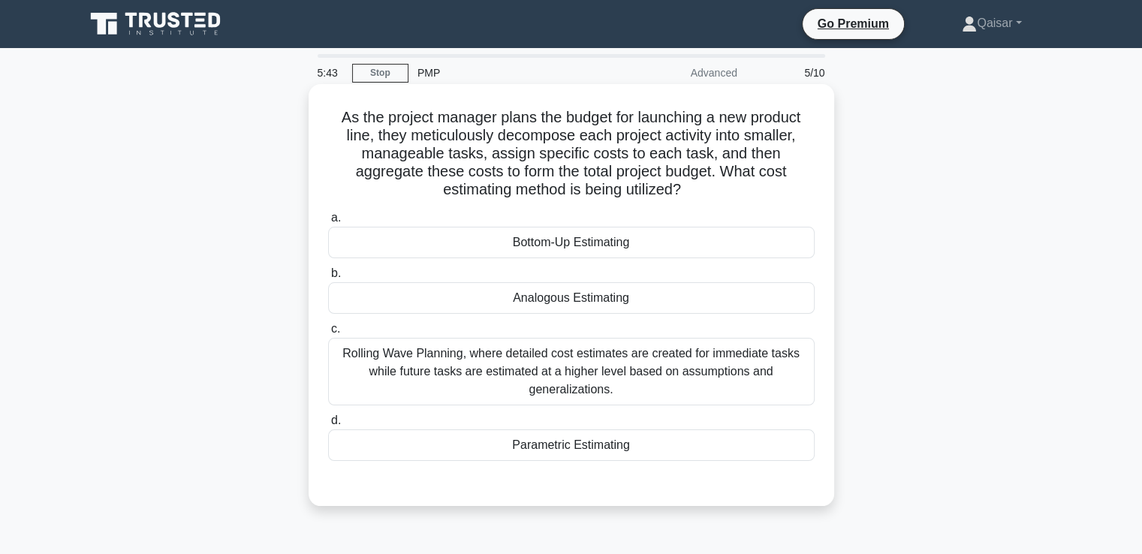
click at [656, 370] on div "Rolling Wave Planning, where detailed cost estimates are created for immediate …" at bounding box center [571, 372] width 486 height 68
click at [328, 334] on input "c. Rolling Wave Planning, where detailed cost estimates are created for immedia…" at bounding box center [328, 329] width 0 height 10
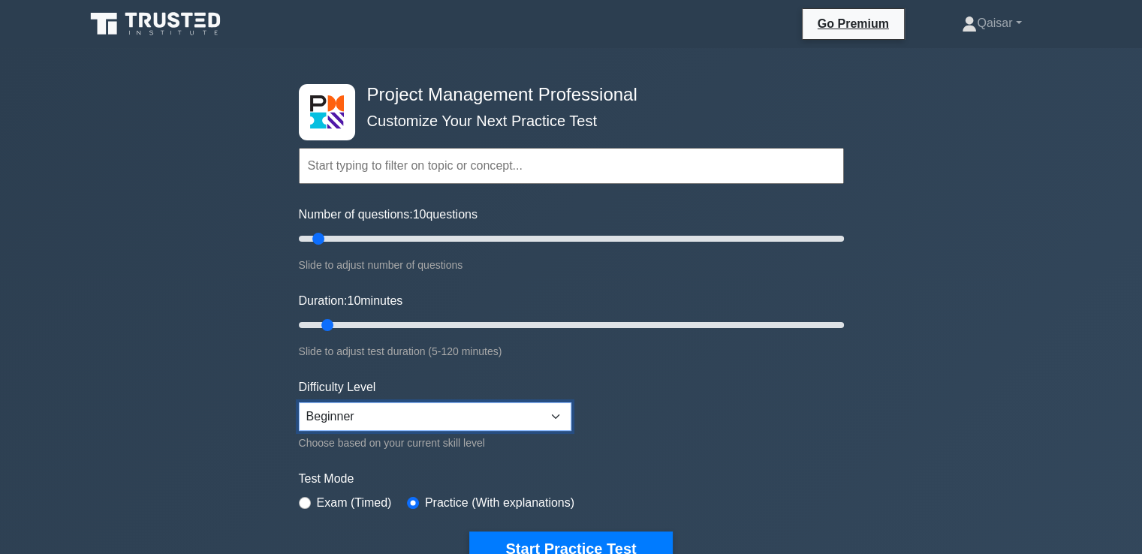
click at [555, 414] on select "Beginner Intermediate Expert" at bounding box center [435, 416] width 272 height 29
click at [808, 441] on form "Topics Scope Management Time Management Cost Management Quality Management Risk…" at bounding box center [571, 334] width 545 height 464
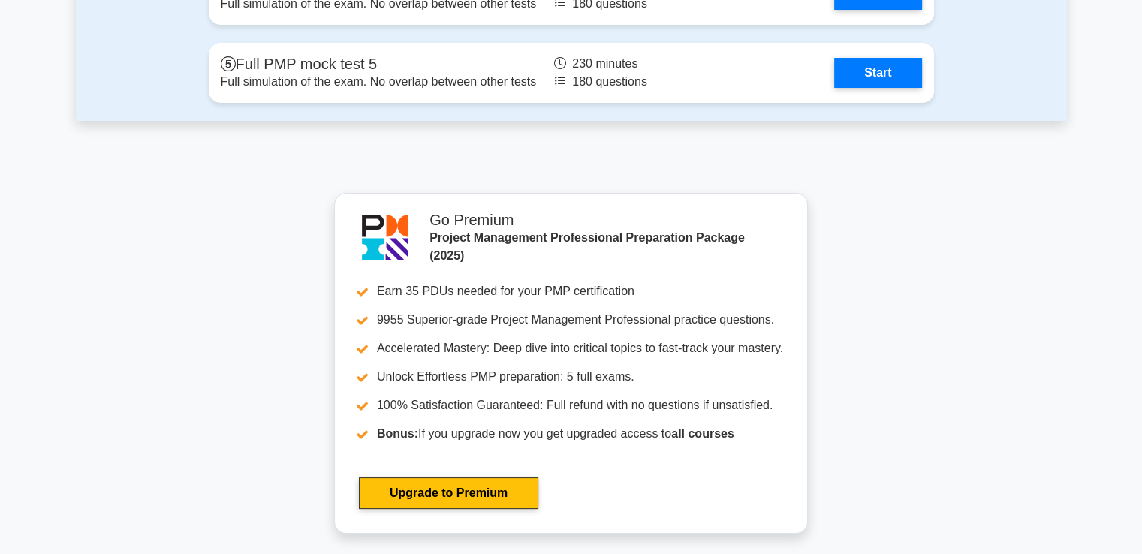
scroll to position [5274, 0]
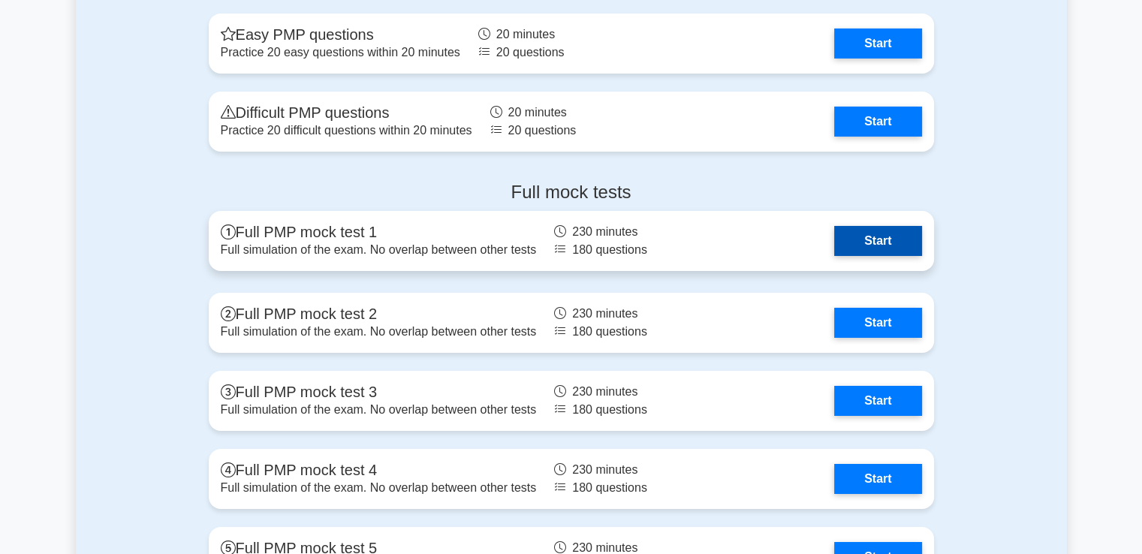
click at [880, 233] on link "Start" at bounding box center [877, 241] width 87 height 30
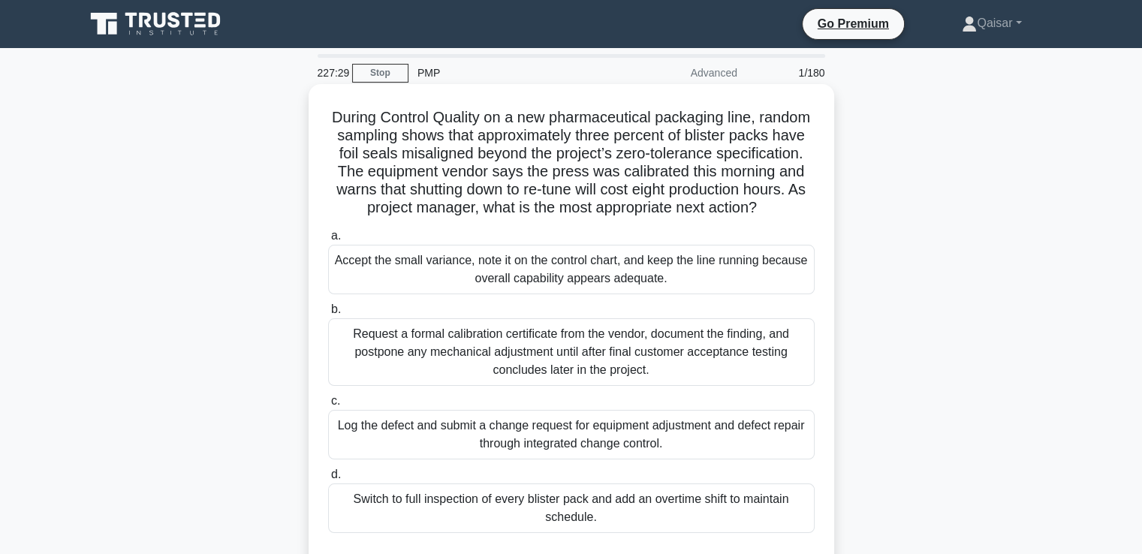
click at [593, 456] on div "Log the defect and submit a change request for equipment adjustment and defect …" at bounding box center [571, 435] width 486 height 50
click at [328, 406] on input "c. Log the defect and submit a change request for equipment adjustment and defe…" at bounding box center [328, 401] width 0 height 10
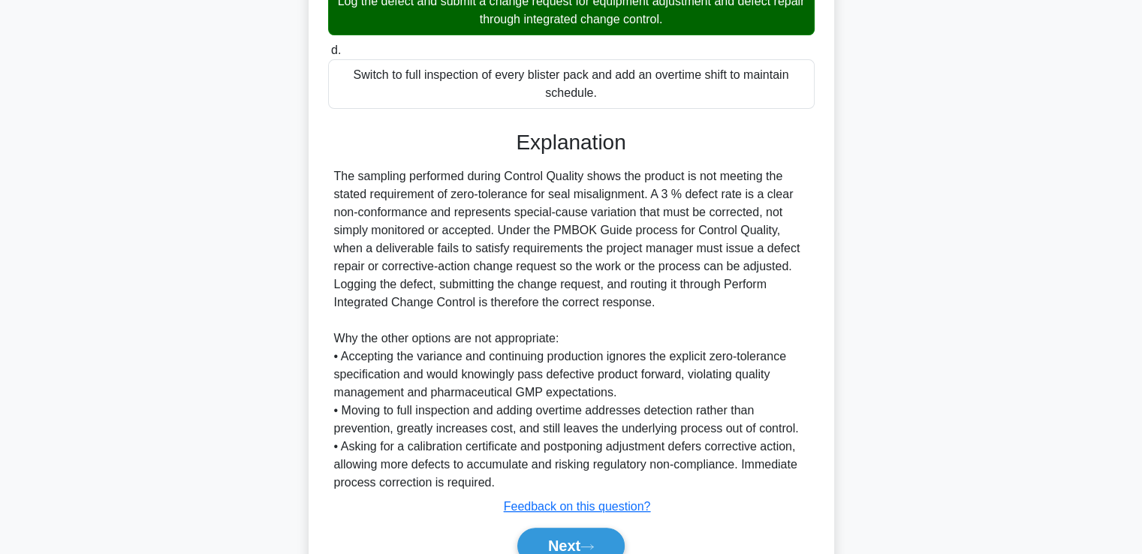
scroll to position [450, 0]
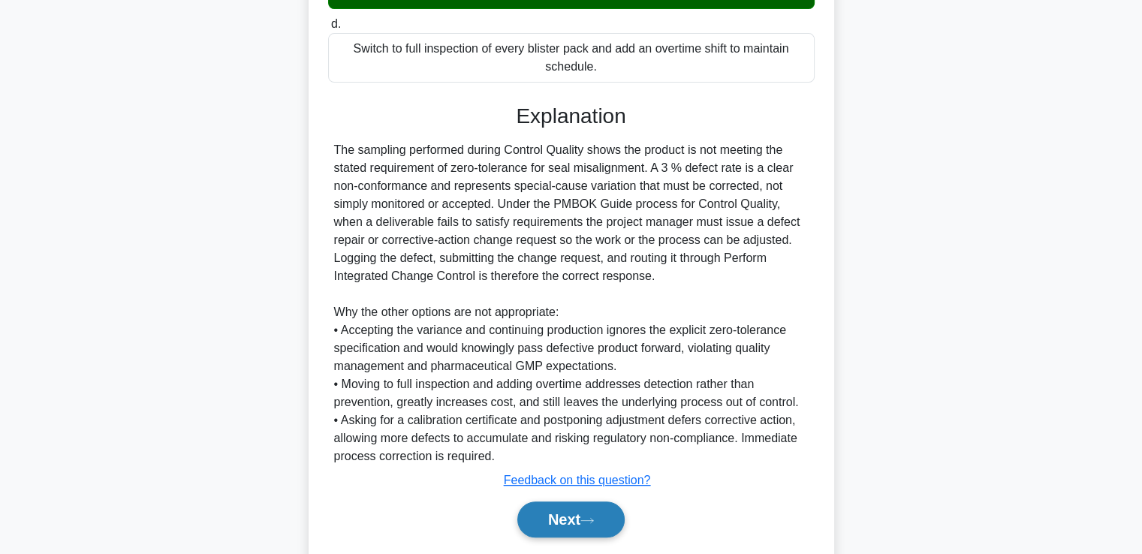
click at [570, 536] on button "Next" at bounding box center [570, 519] width 107 height 36
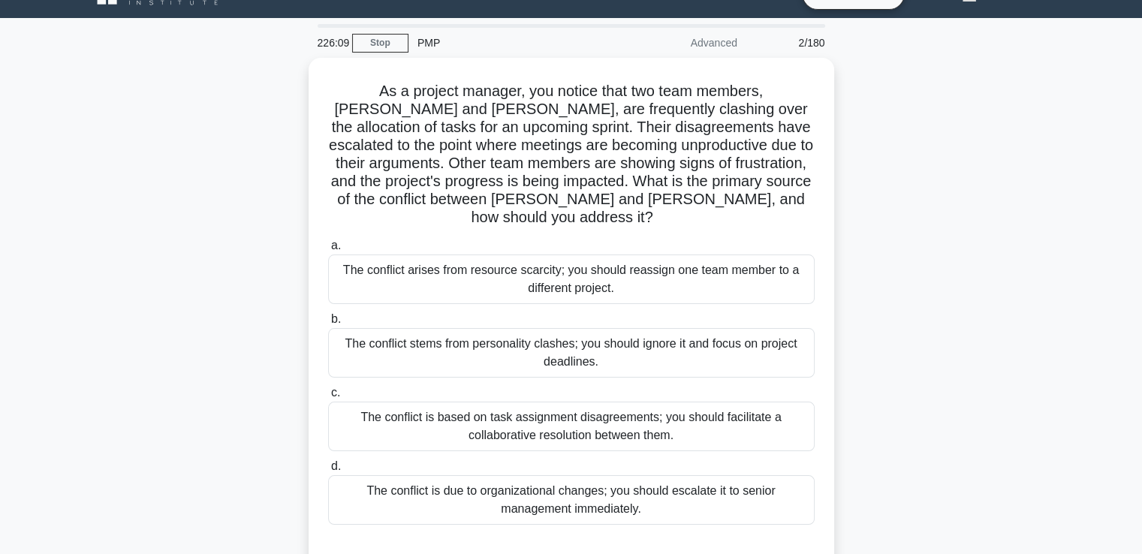
scroll to position [60, 0]
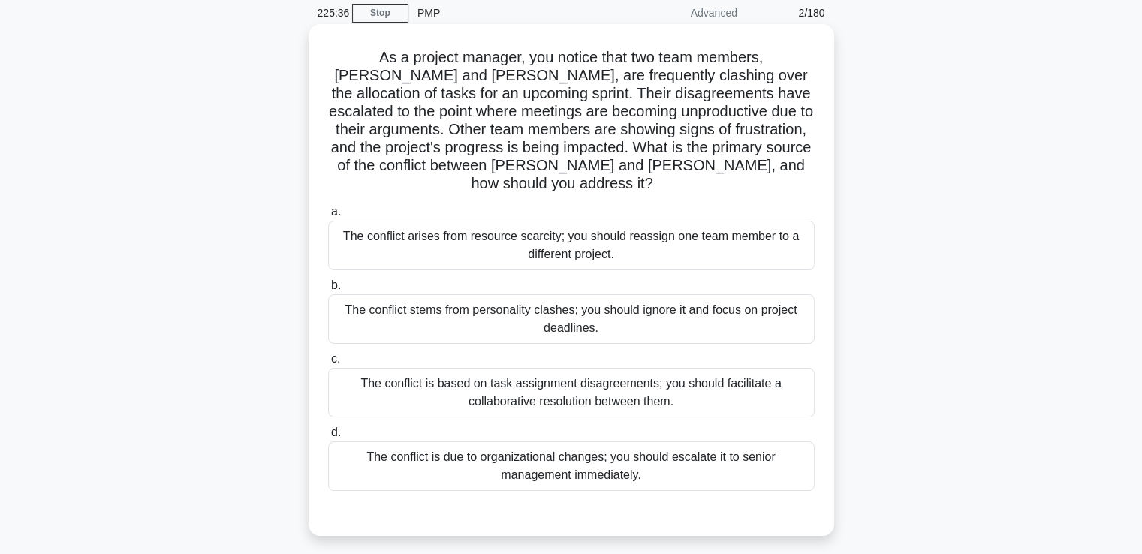
click at [606, 377] on div "The conflict is based on task assignment disagreements; you should facilitate a…" at bounding box center [571, 393] width 486 height 50
click at [328, 364] on input "c. The conflict is based on task assignment disagreements; you should facilitat…" at bounding box center [328, 359] width 0 height 10
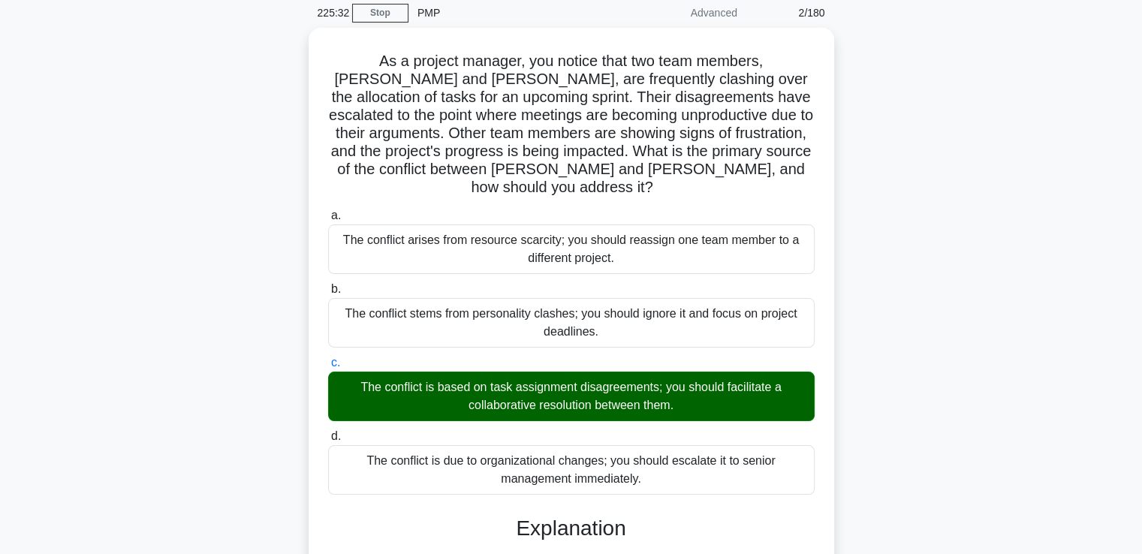
scroll to position [407, 0]
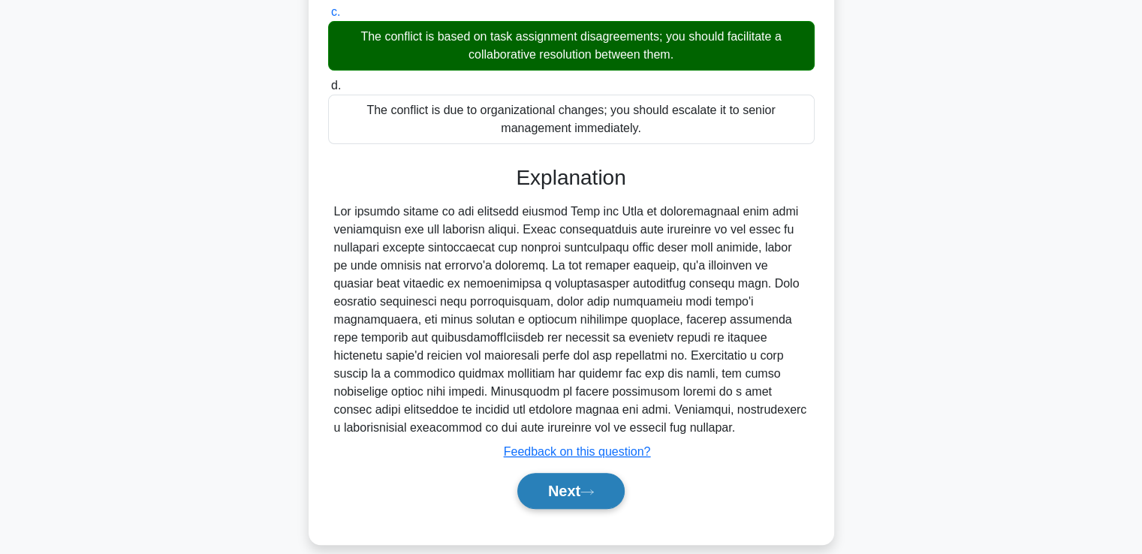
click at [561, 473] on button "Next" at bounding box center [570, 491] width 107 height 36
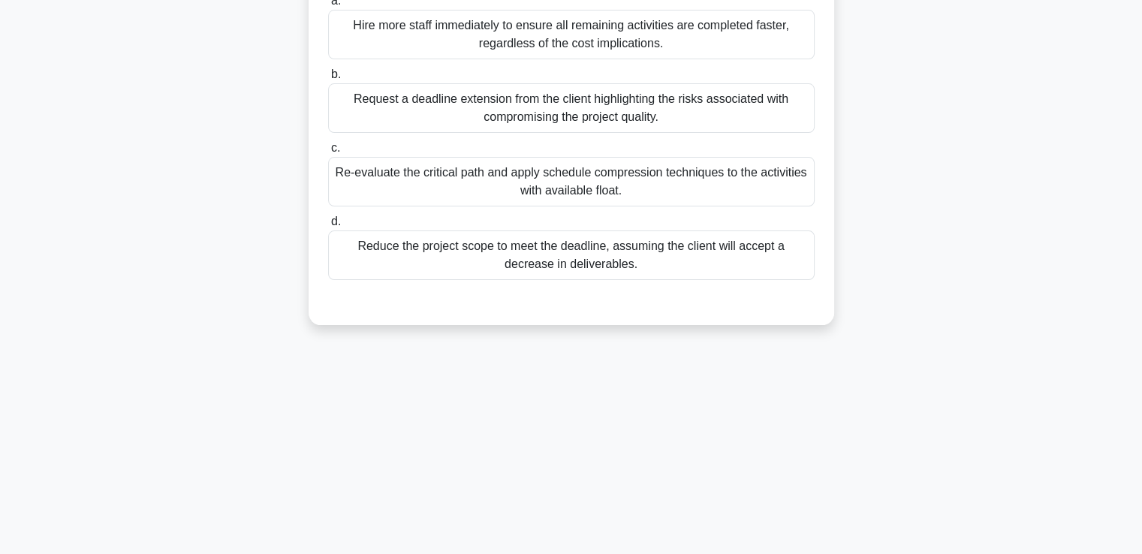
scroll to position [0, 0]
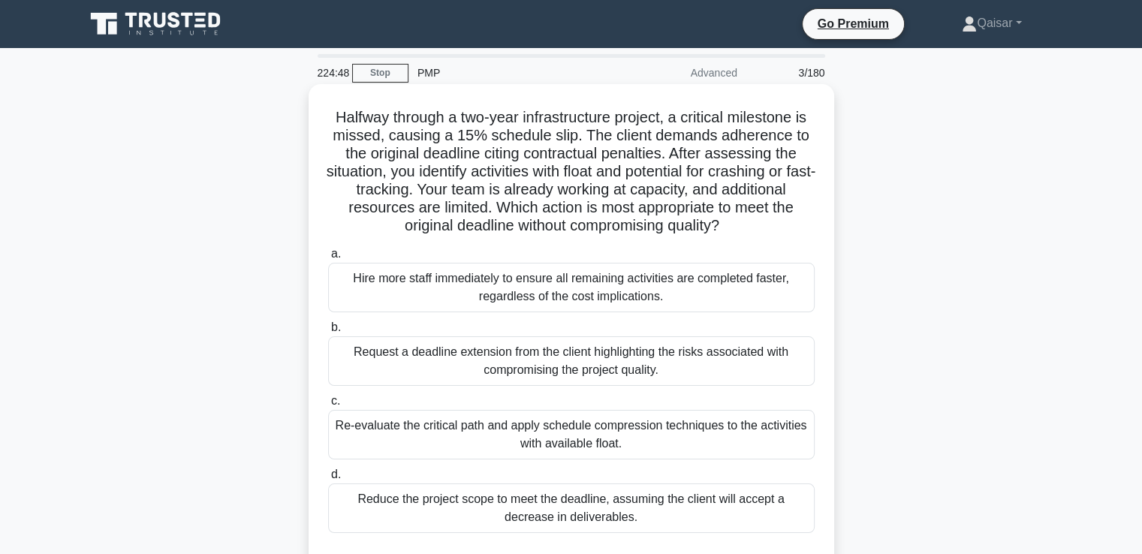
click at [598, 432] on div "Re-evaluate the critical path and apply schedule compression techniques to the …" at bounding box center [571, 435] width 486 height 50
click at [328, 406] on input "c. Re-evaluate the critical path and apply schedule compression techniques to t…" at bounding box center [328, 401] width 0 height 10
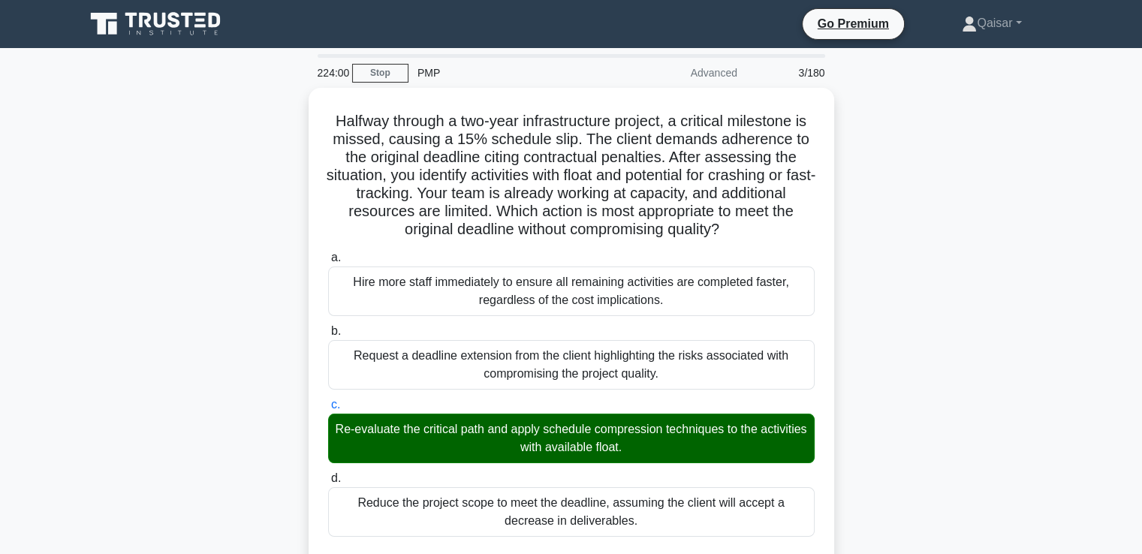
scroll to position [443, 0]
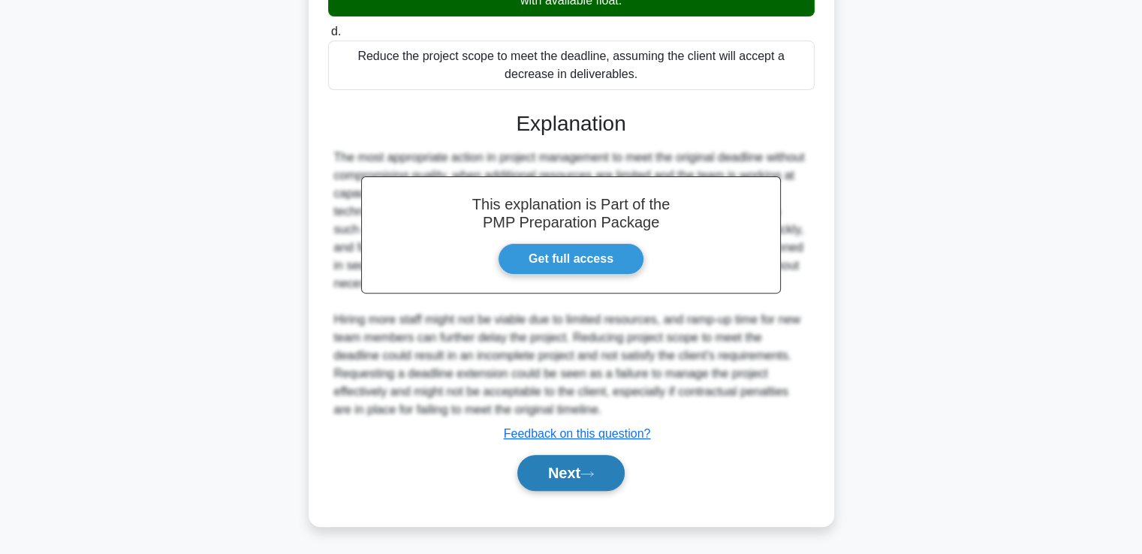
click at [576, 466] on button "Next" at bounding box center [570, 473] width 107 height 36
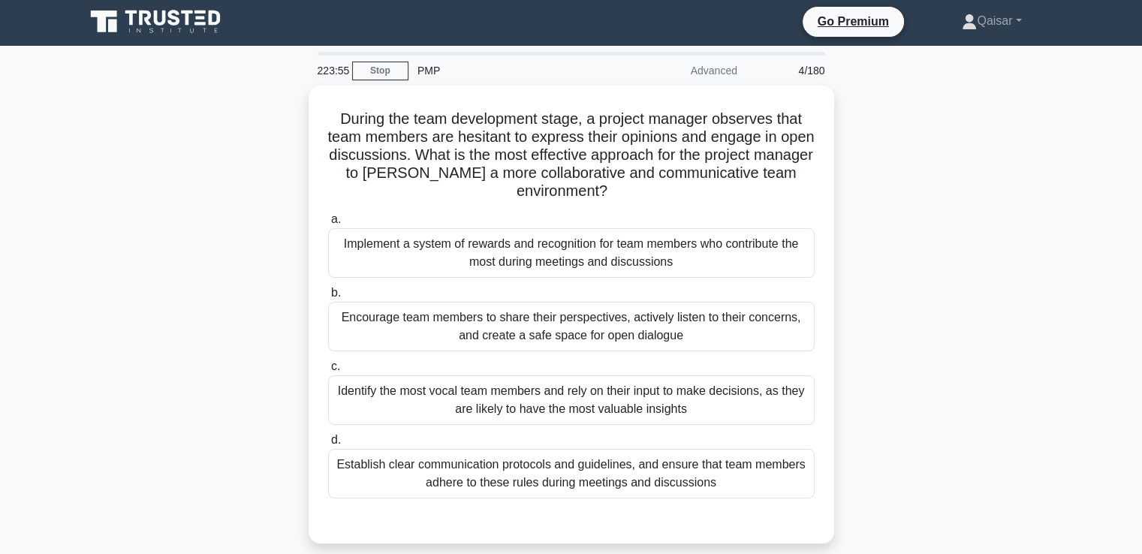
scroll to position [0, 0]
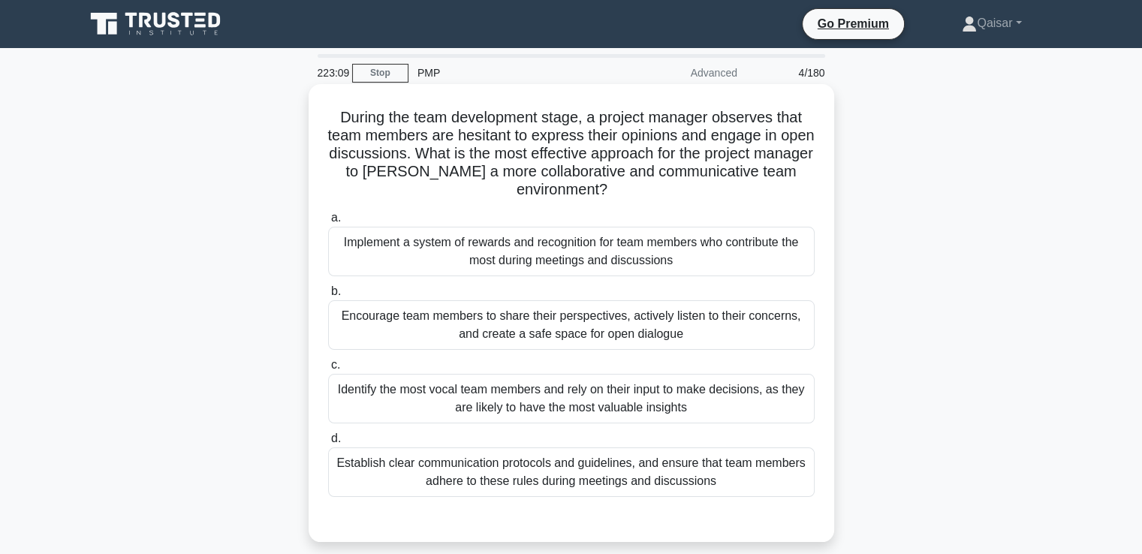
click at [622, 325] on div "Encourage team members to share their perspectives, actively listen to their co…" at bounding box center [571, 325] width 486 height 50
click at [328, 296] on input "b. Encourage team members to share their perspectives, actively listen to their…" at bounding box center [328, 292] width 0 height 10
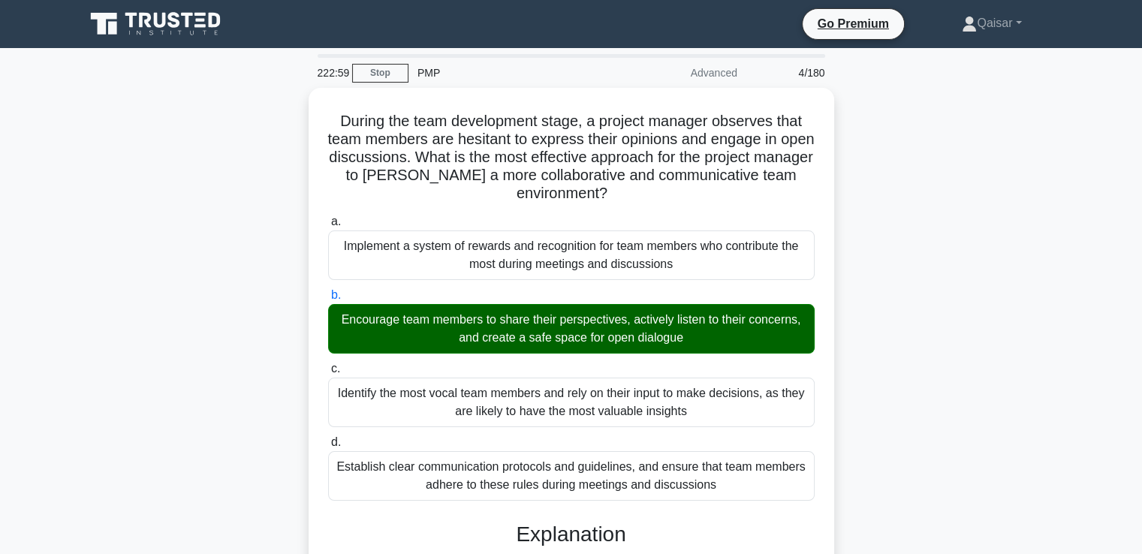
scroll to position [425, 0]
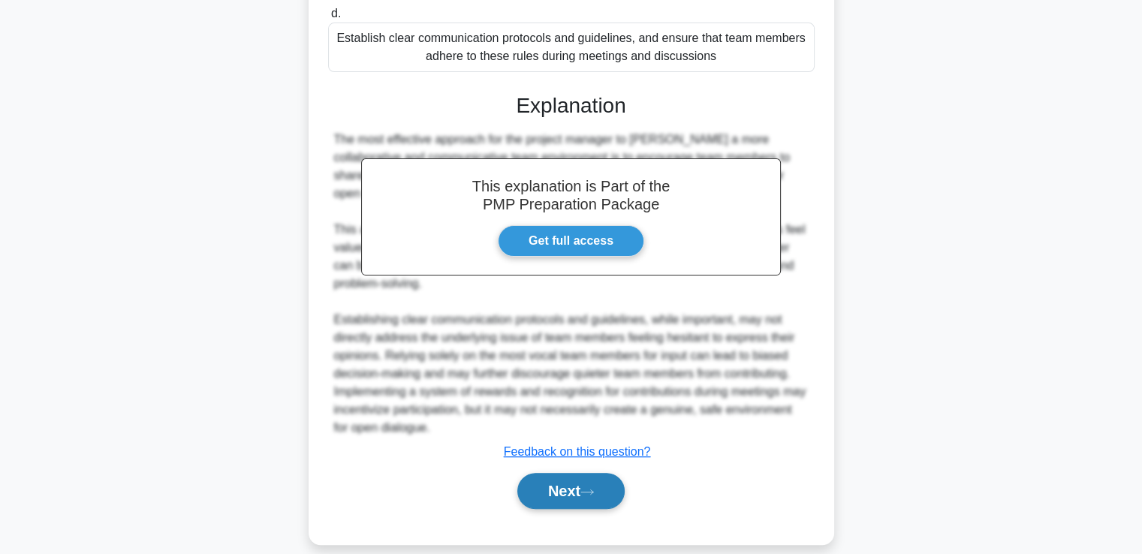
click at [568, 473] on button "Next" at bounding box center [570, 491] width 107 height 36
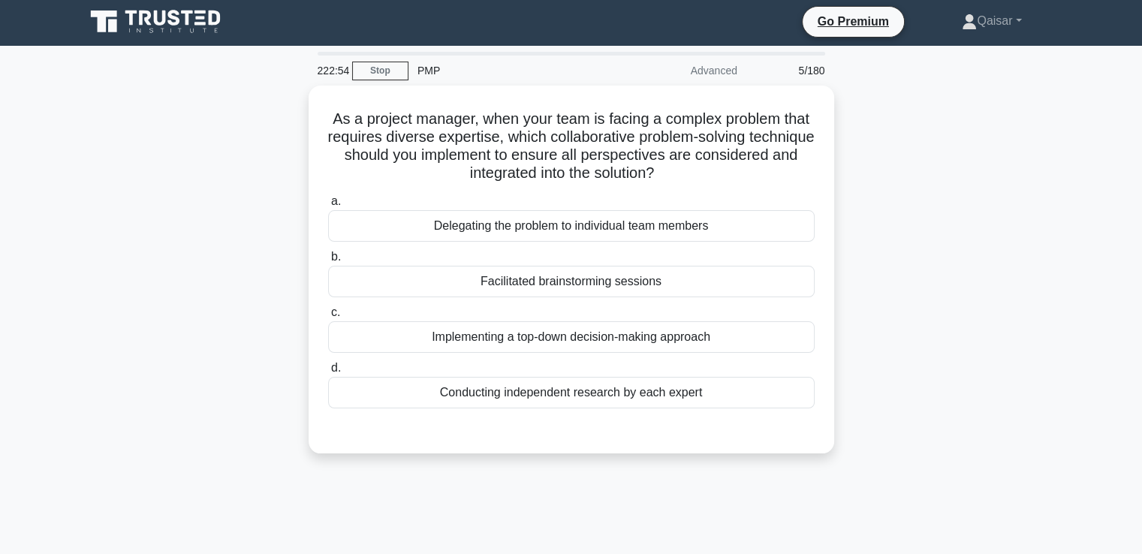
scroll to position [0, 0]
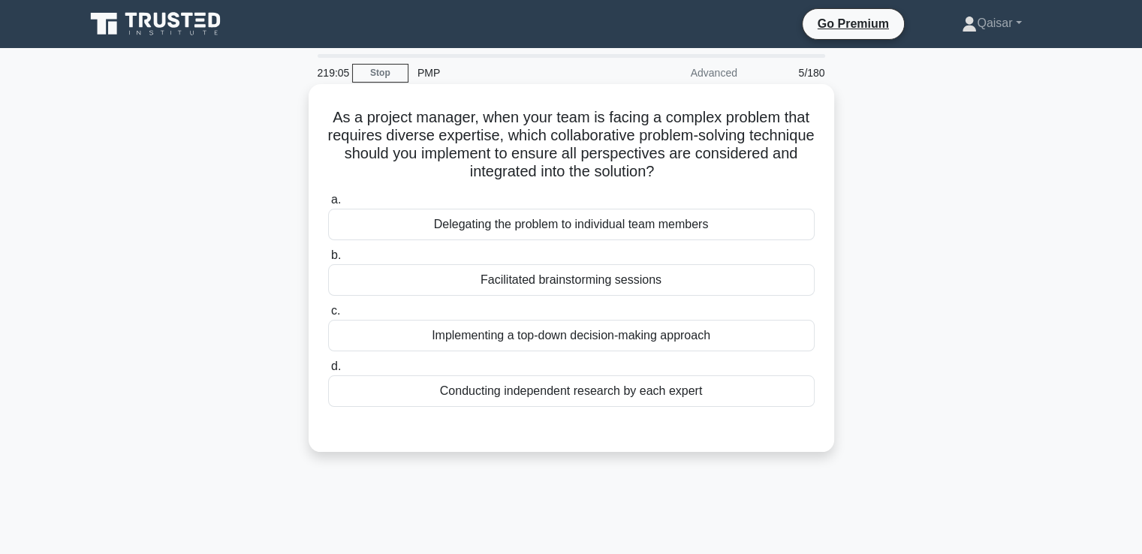
click at [509, 281] on div "Facilitated brainstorming sessions" at bounding box center [571, 280] width 486 height 32
click at [328, 260] on input "b. Facilitated brainstorming sessions" at bounding box center [328, 256] width 0 height 10
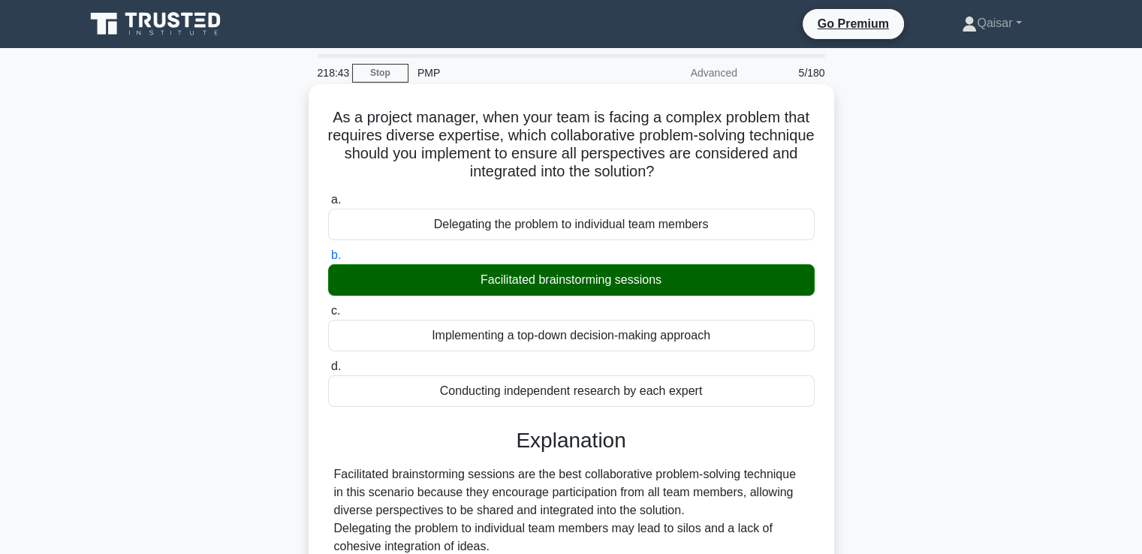
click at [339, 474] on div "Facilitated brainstorming sessions are the best collaborative problem-solving t…" at bounding box center [571, 546] width 474 height 162
copy div "Facilitated brainstorming sessions are the best collaborative problem-solving t…"
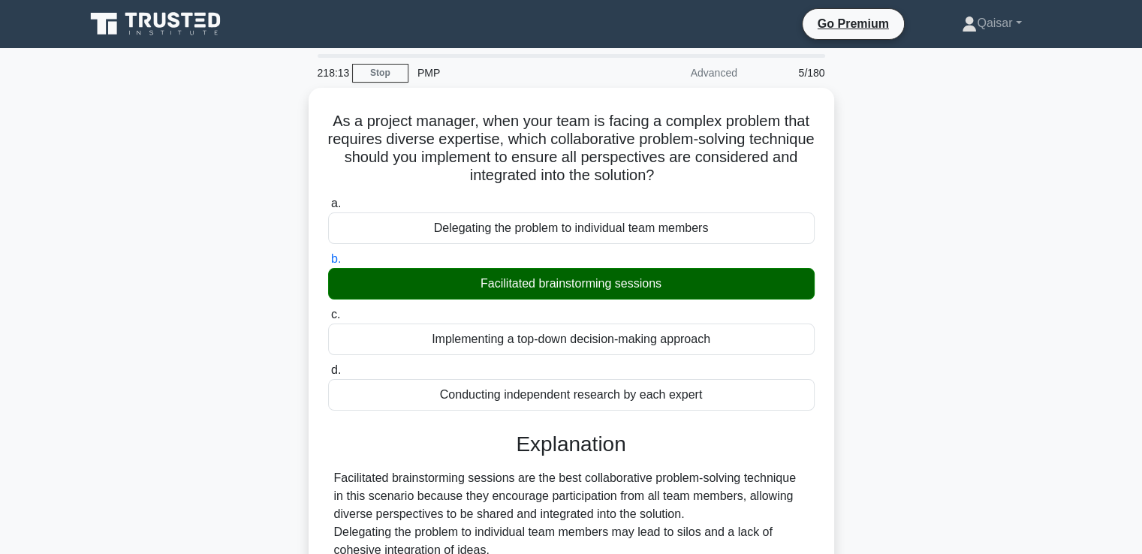
click at [997, 311] on div "As a project manager, when your team is facing a complex problem that requires …" at bounding box center [571, 422] width 991 height 669
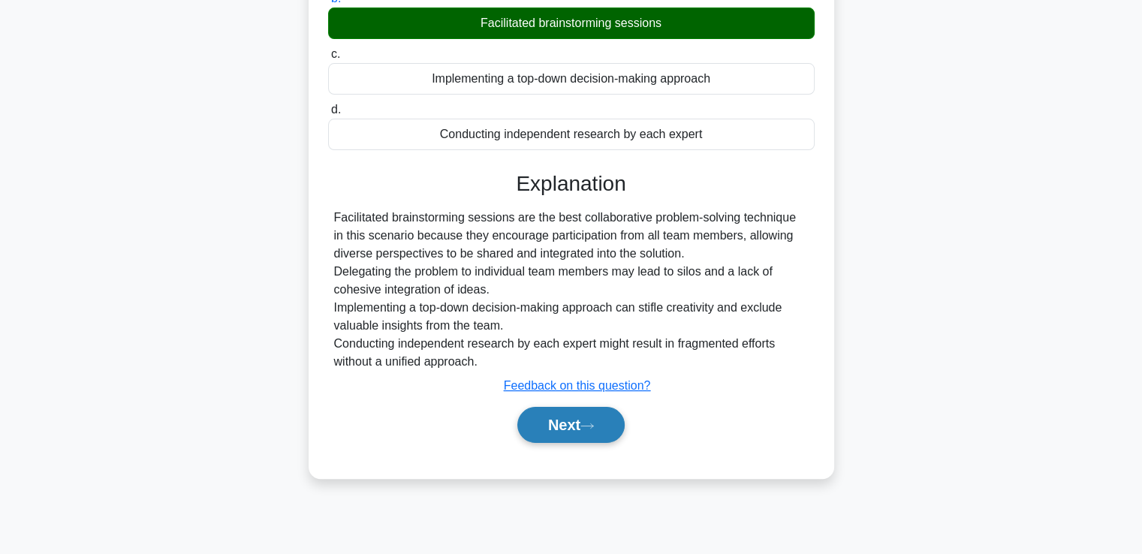
click at [594, 423] on icon at bounding box center [587, 426] width 14 height 8
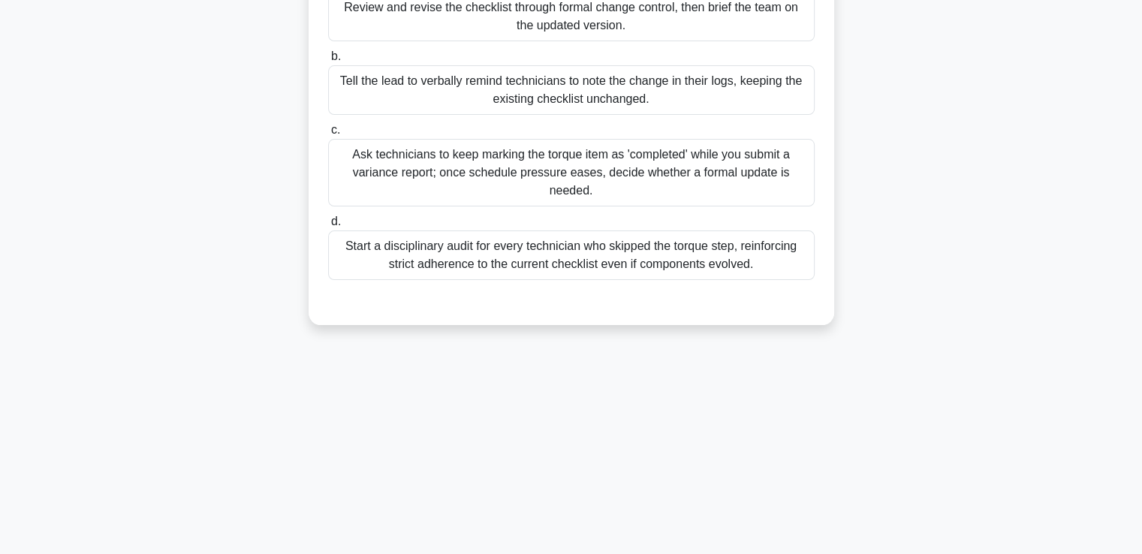
scroll to position [0, 0]
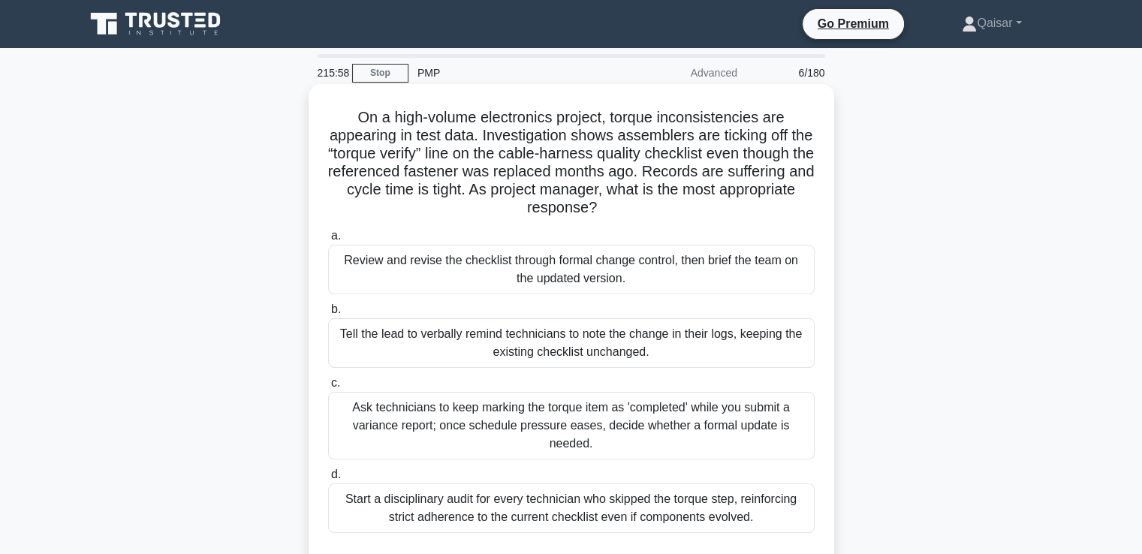
click at [549, 272] on div "Review and revise the checklist through formal change control, then brief the t…" at bounding box center [571, 270] width 486 height 50
click at [328, 241] on input "a. Review and revise the checklist through formal change control, then brief th…" at bounding box center [328, 236] width 0 height 10
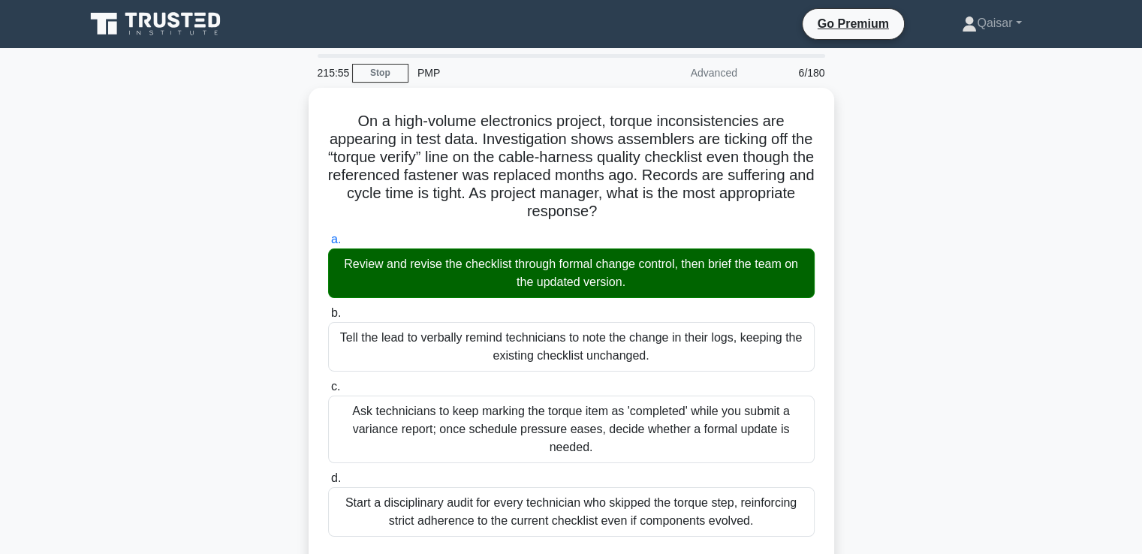
scroll to position [407, 0]
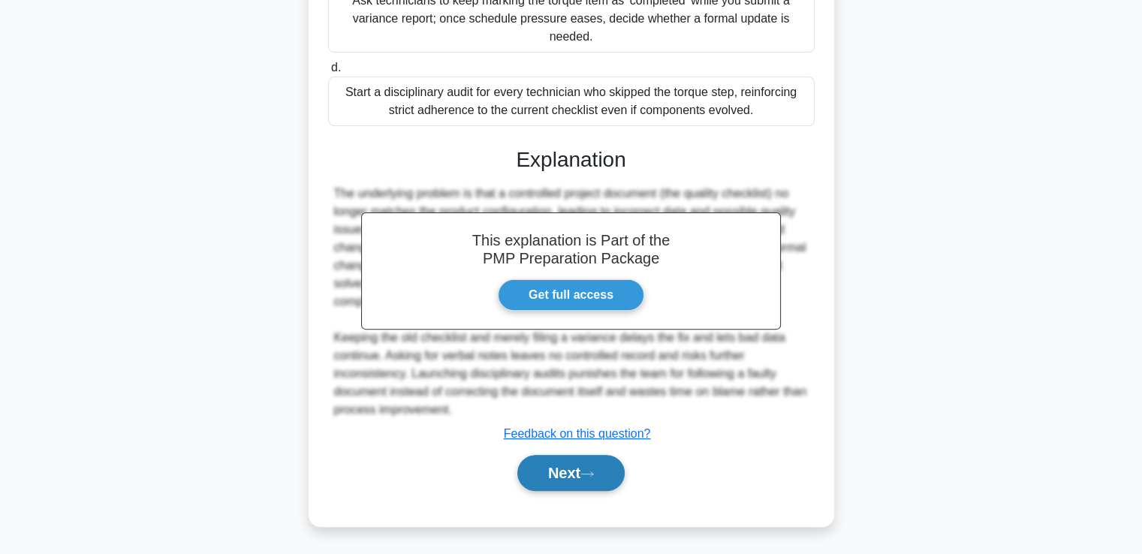
click at [564, 466] on button "Next" at bounding box center [570, 473] width 107 height 36
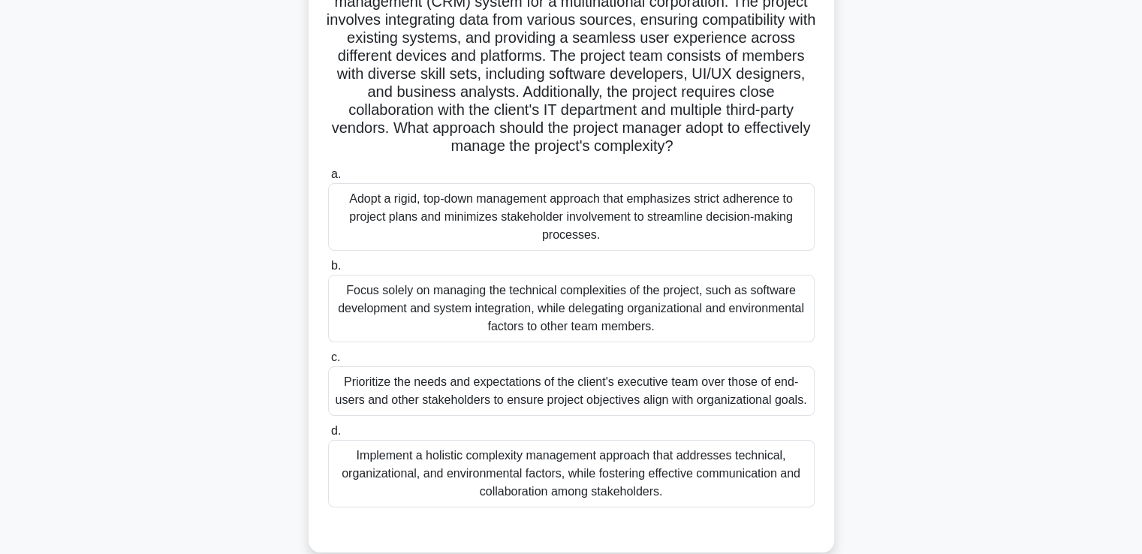
scroll to position [150, 0]
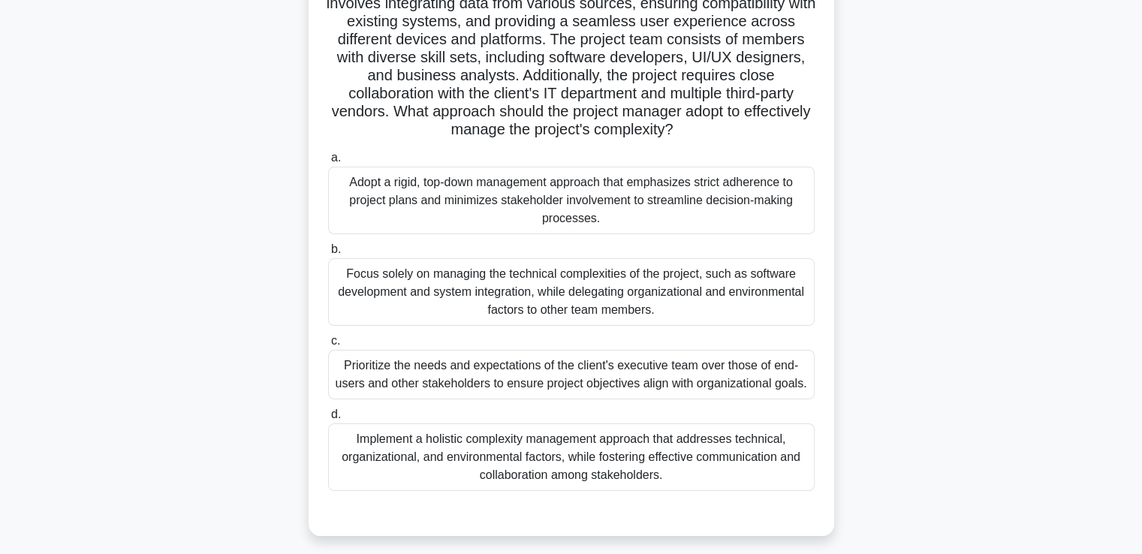
click at [610, 376] on div "Prioritize the needs and expectations of the client's executive team over those…" at bounding box center [571, 375] width 486 height 50
click at [328, 346] on input "c. Prioritize the needs and expectations of the client's executive team over th…" at bounding box center [328, 341] width 0 height 10
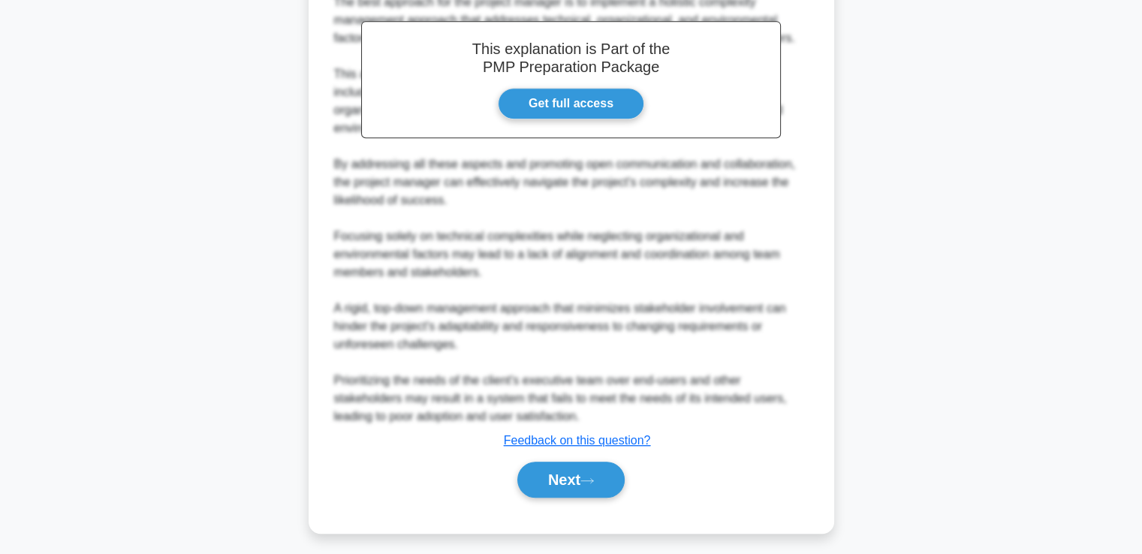
scroll to position [733, 0]
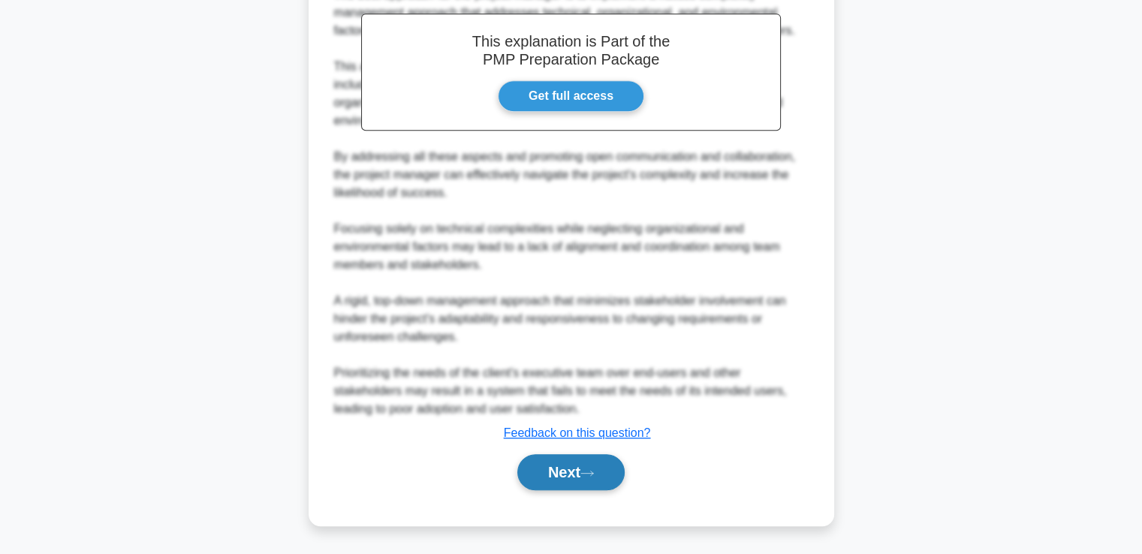
click at [564, 464] on button "Next" at bounding box center [570, 472] width 107 height 36
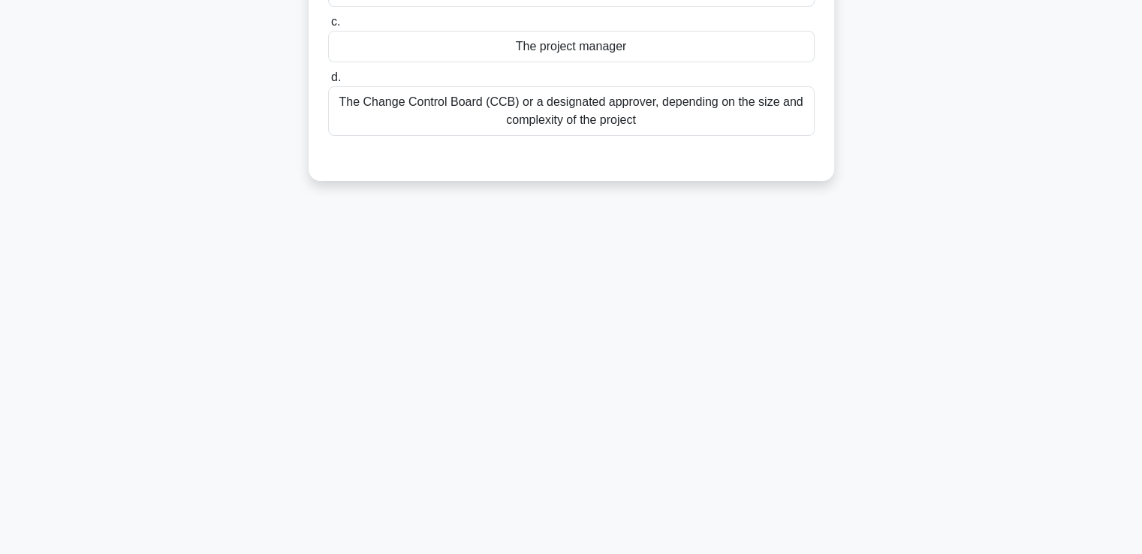
scroll to position [0, 0]
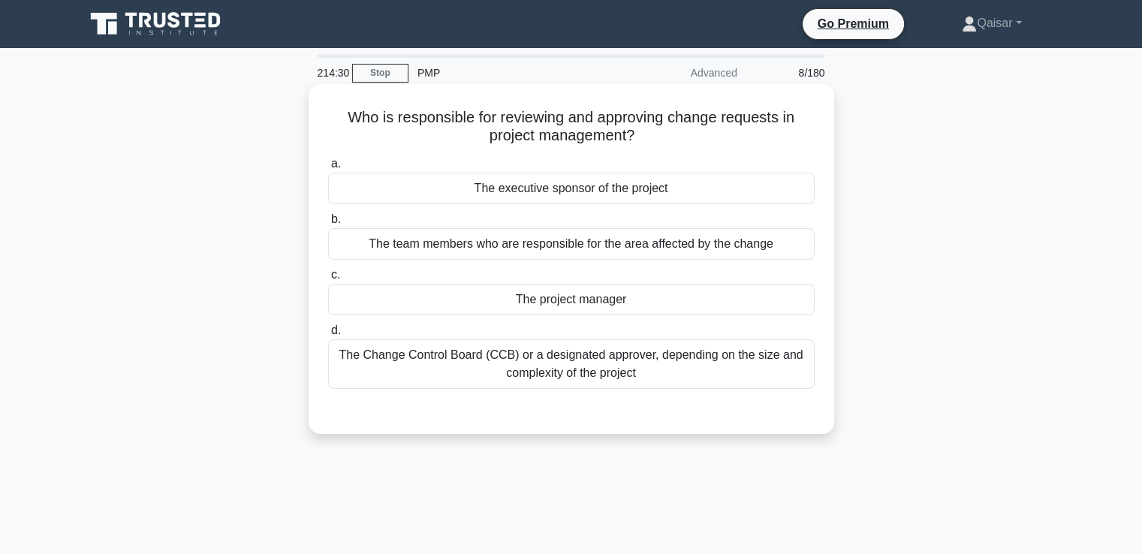
click at [608, 353] on div "The Change Control Board (CCB) or a designated approver, depending on the size …" at bounding box center [571, 364] width 486 height 50
click at [328, 336] on input "d. The Change Control Board (CCB) or a designated approver, depending on the si…" at bounding box center [328, 331] width 0 height 10
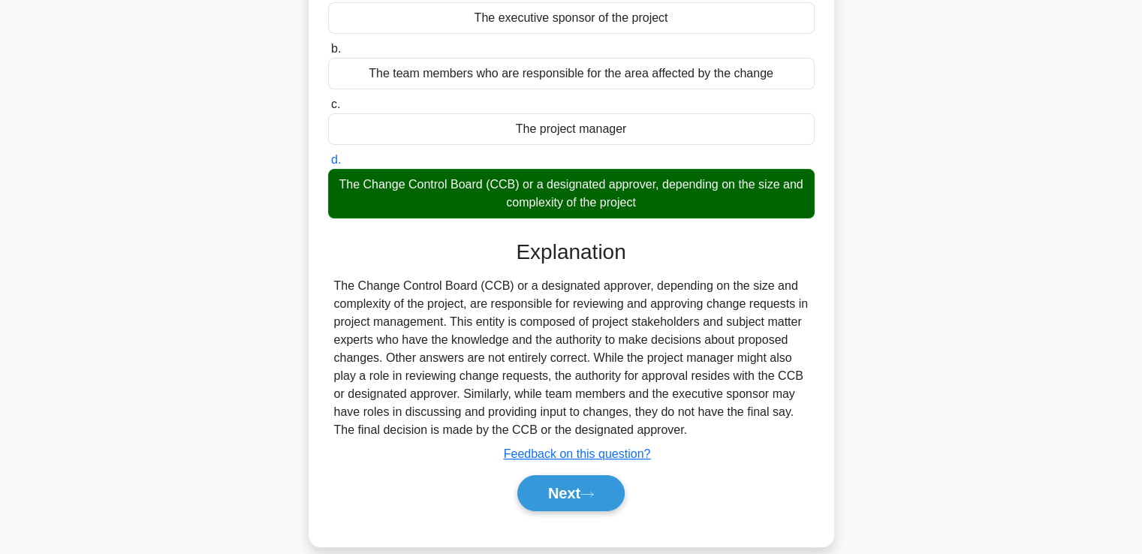
scroll to position [180, 0]
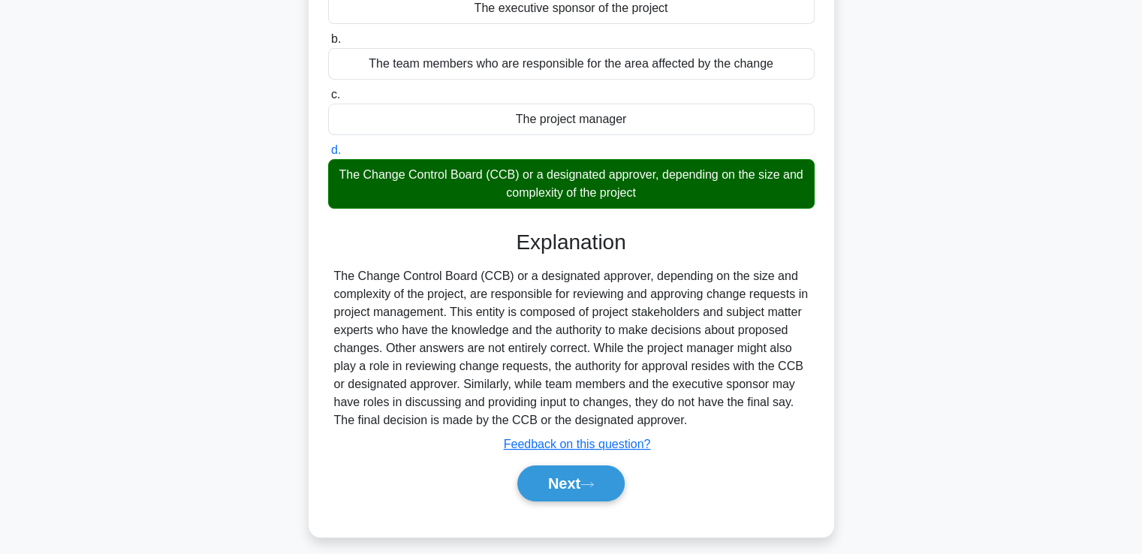
click at [337, 277] on div "The Change Control Board (CCB) or a designated approver, depending on the size …" at bounding box center [571, 348] width 474 height 162
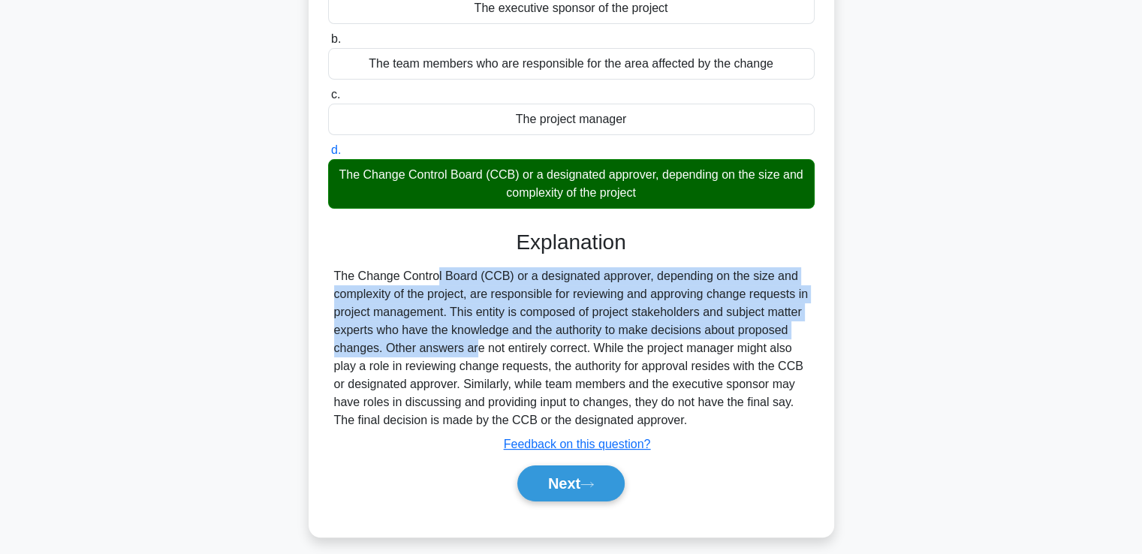
copy div "The Change Control Board (CCB) or a designated approver, depending on the size …"
click at [572, 478] on button "Next" at bounding box center [570, 483] width 107 height 36
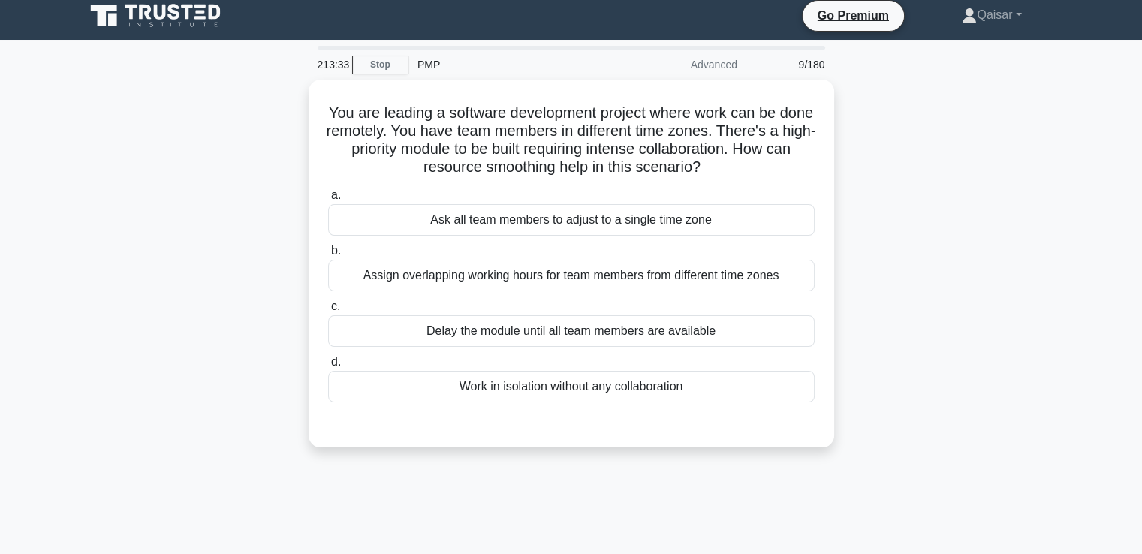
scroll to position [0, 0]
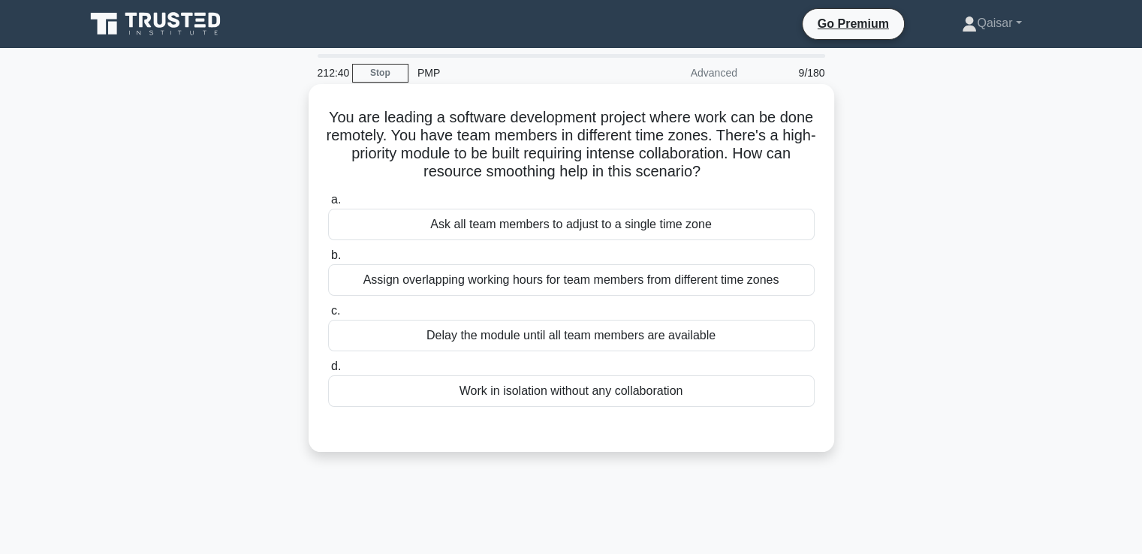
click at [673, 285] on div "Assign overlapping working hours for team members from different time zones" at bounding box center [571, 280] width 486 height 32
click at [328, 260] on input "b. Assign overlapping working hours for team members from different time zones" at bounding box center [328, 256] width 0 height 10
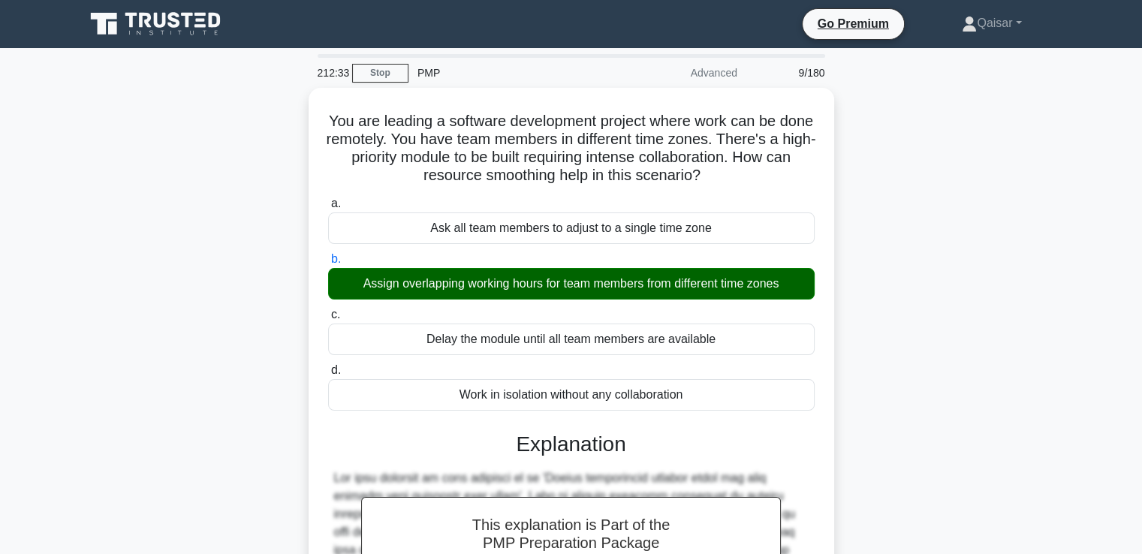
scroll to position [281, 0]
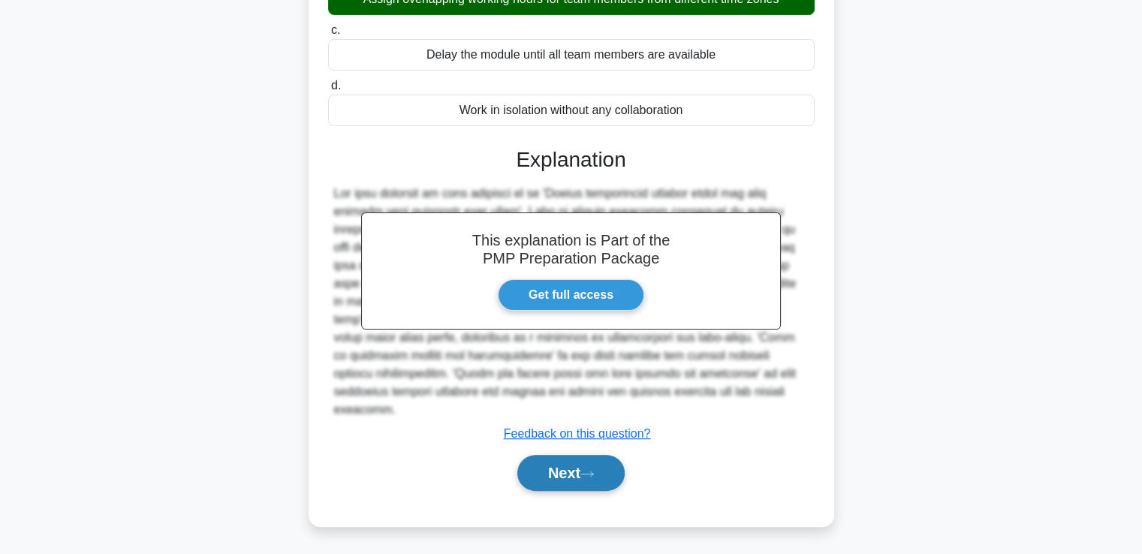
click at [557, 475] on button "Next" at bounding box center [570, 473] width 107 height 36
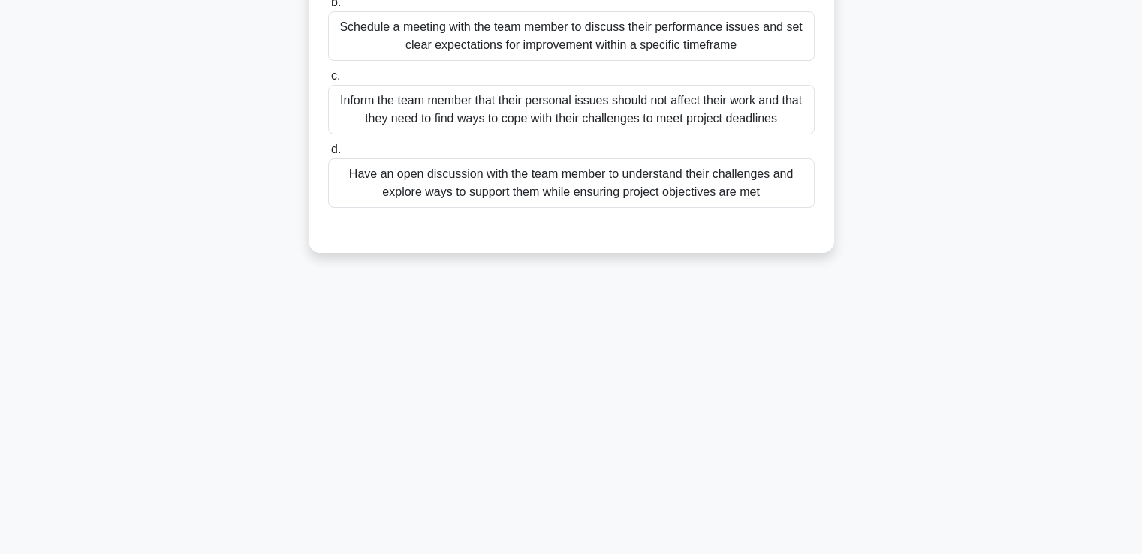
scroll to position [0, 0]
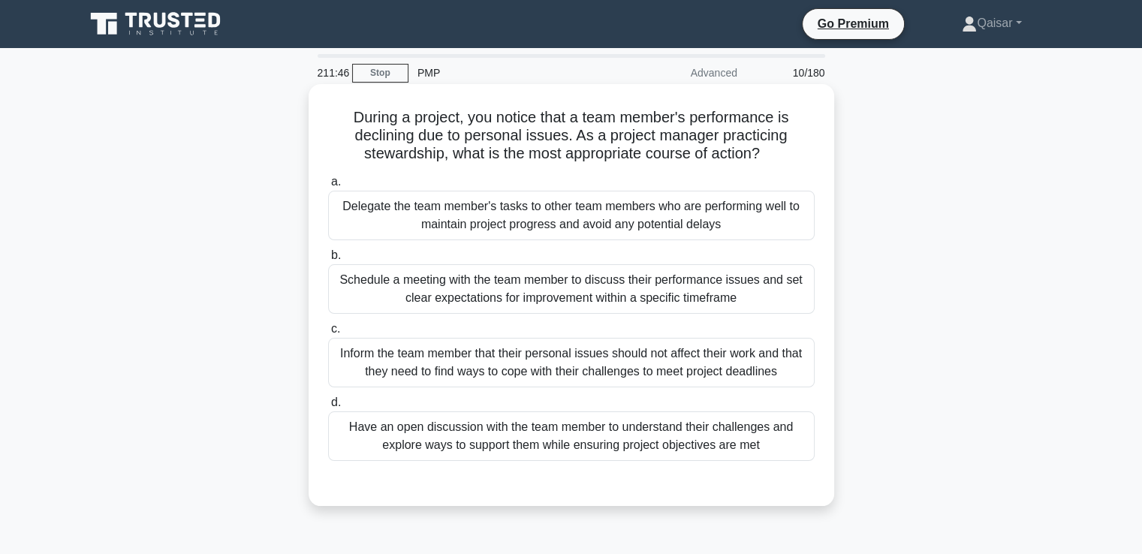
click at [626, 442] on div "Have an open discussion with the team member to understand their challenges and…" at bounding box center [571, 436] width 486 height 50
click at [328, 408] on input "d. Have an open discussion with the team member to understand their challenges …" at bounding box center [328, 403] width 0 height 10
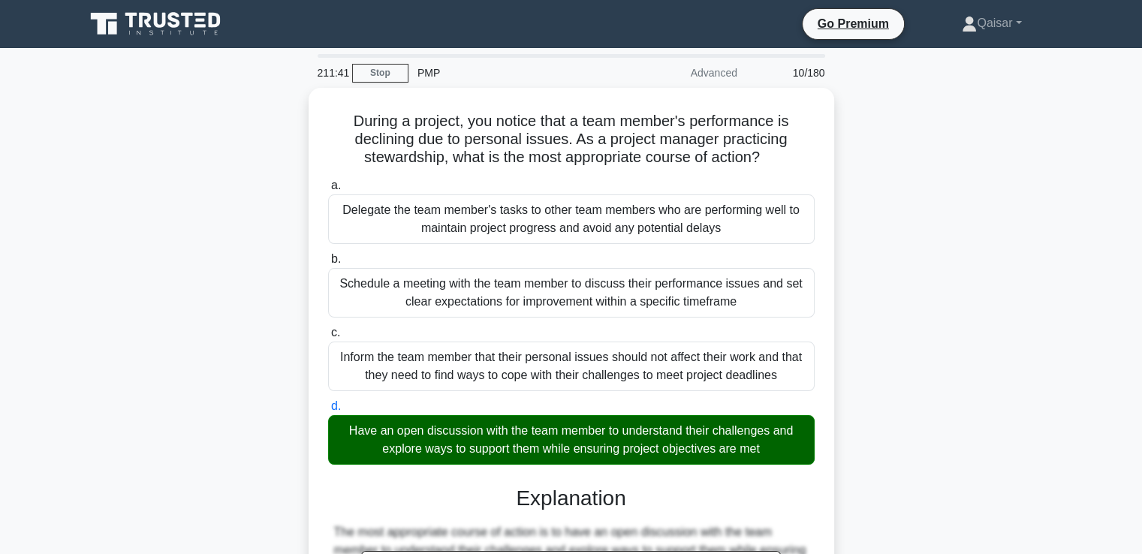
scroll to position [461, 0]
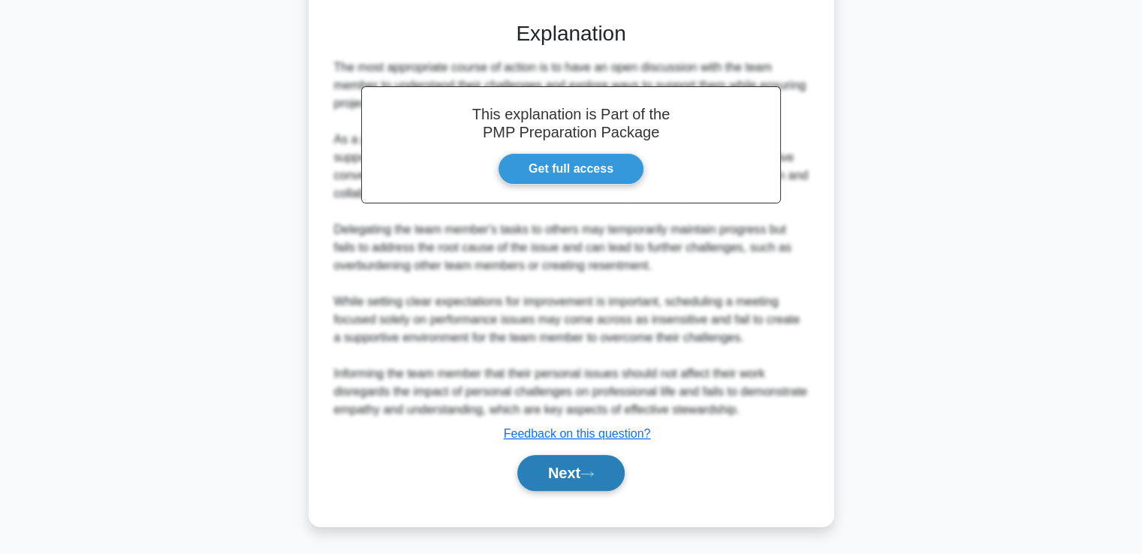
click at [561, 472] on button "Next" at bounding box center [570, 473] width 107 height 36
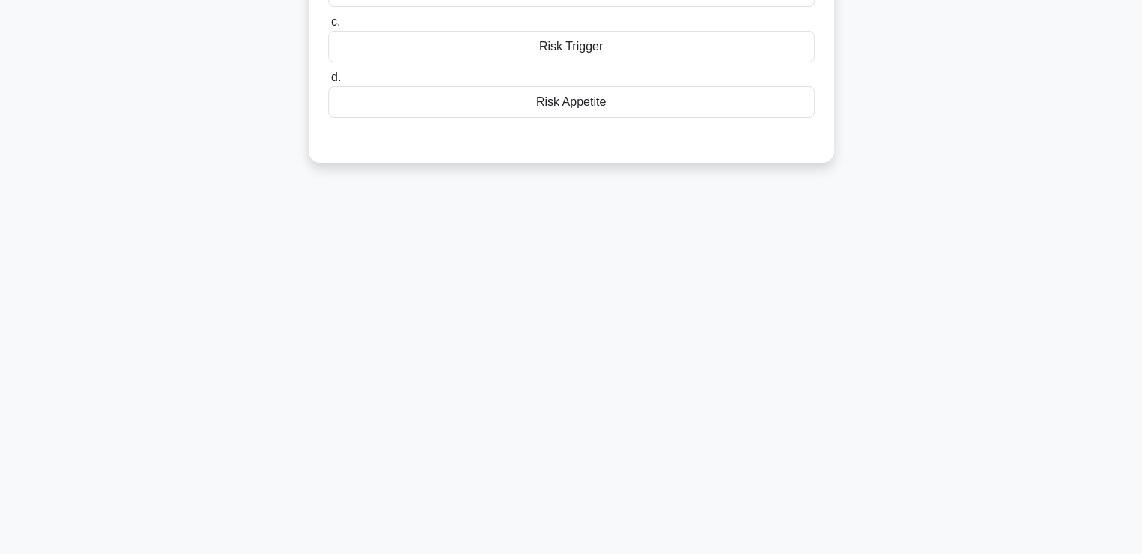
scroll to position [0, 0]
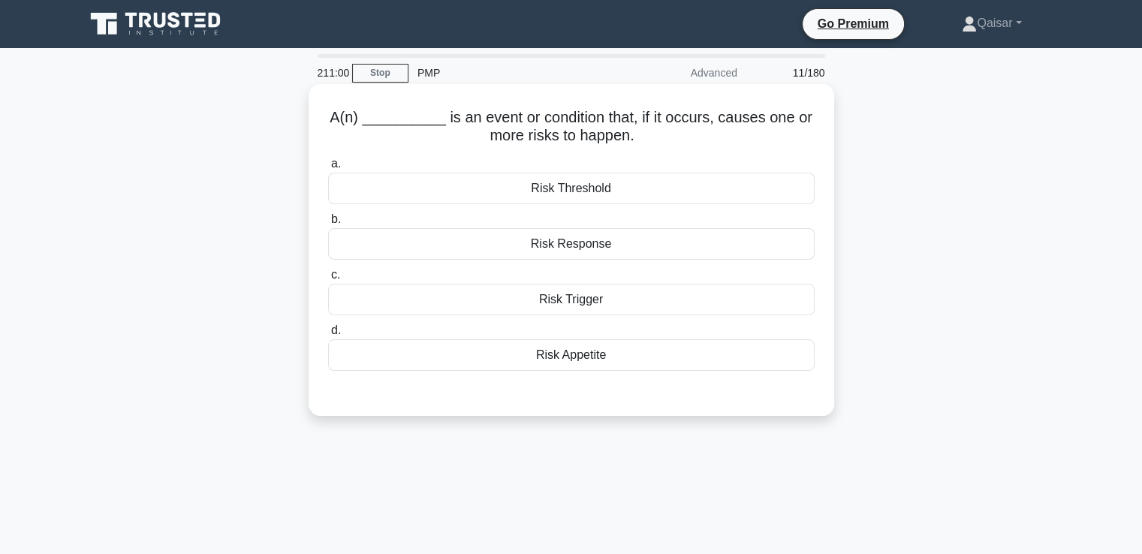
click at [566, 296] on div "Risk Trigger" at bounding box center [571, 300] width 486 height 32
click at [328, 280] on input "c. Risk Trigger" at bounding box center [328, 275] width 0 height 10
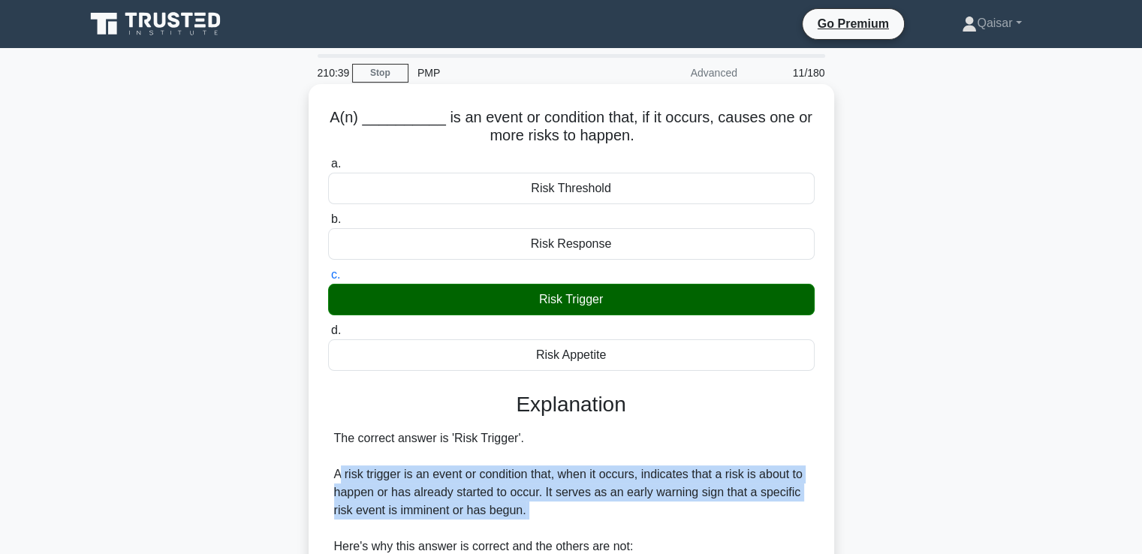
copy div "risk trigger is an event or condition that, when it occurs, indicates that a ri…"
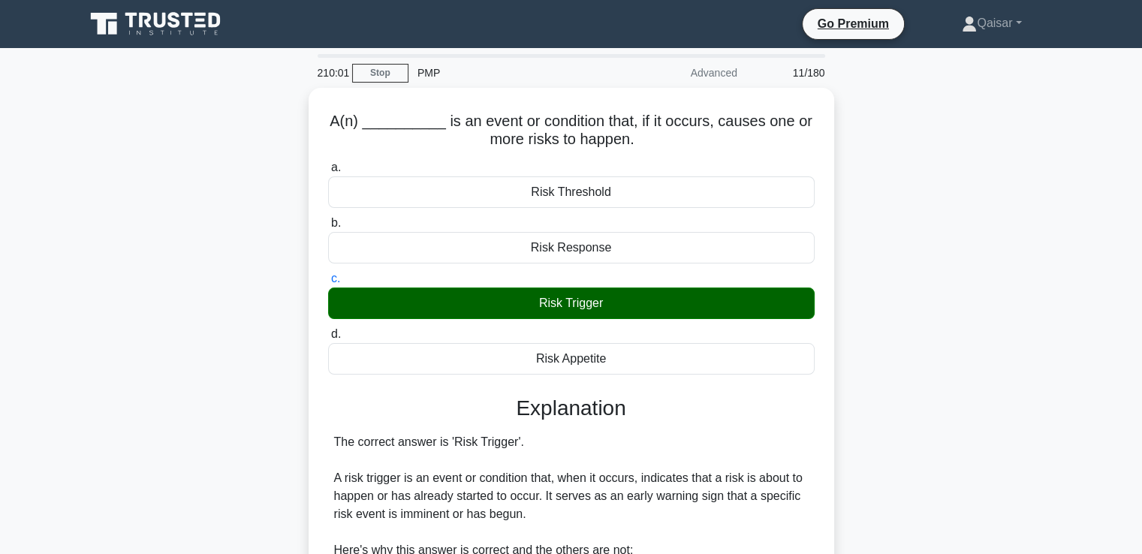
click at [986, 414] on div "A(n) __________ is an event or condition that, if it occurs, causes one or more…" at bounding box center [571, 530] width 991 height 885
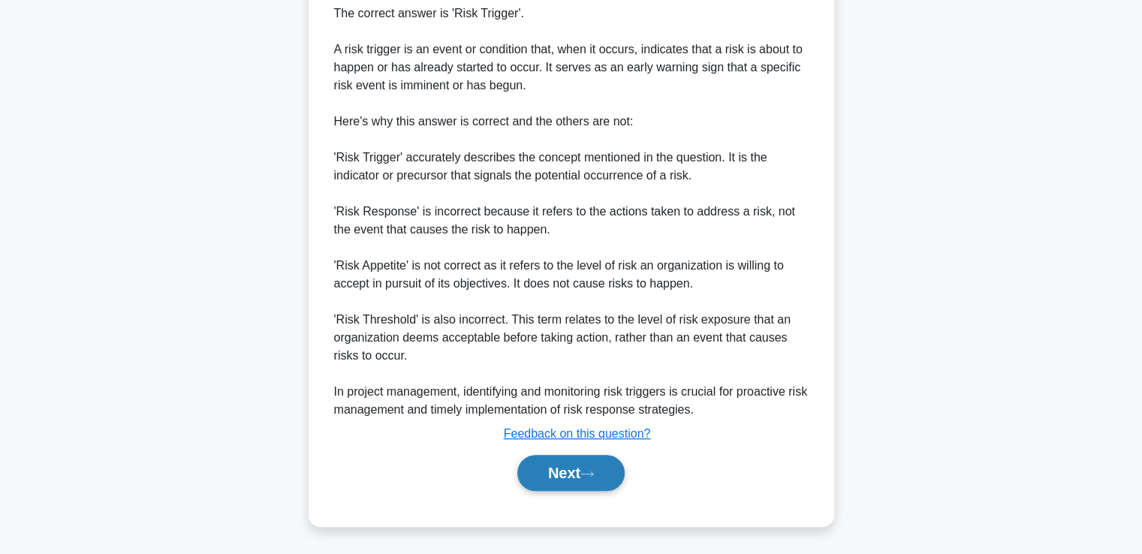
click at [570, 471] on button "Next" at bounding box center [570, 473] width 107 height 36
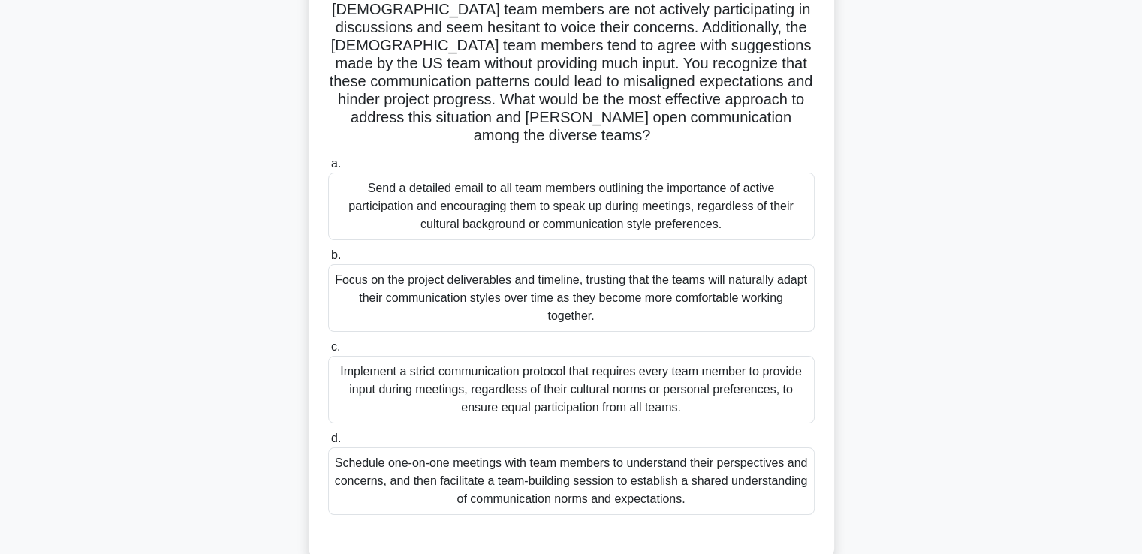
scroll to position [167, 0]
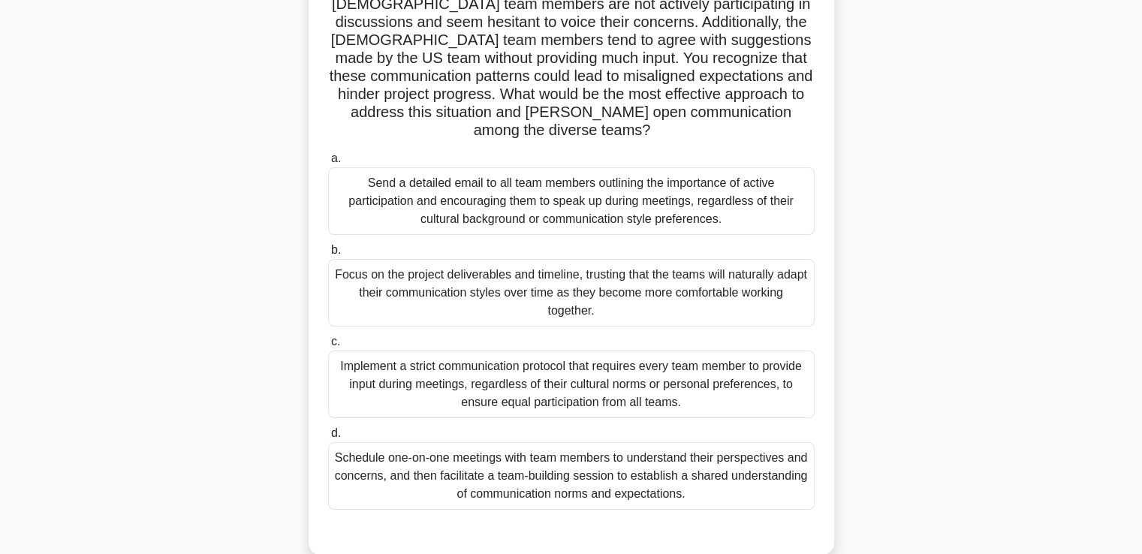
click at [700, 366] on div "Implement a strict communication protocol that requires every team member to pr…" at bounding box center [571, 385] width 486 height 68
click at [328, 347] on input "c. Implement a strict communication protocol that requires every team member to…" at bounding box center [328, 342] width 0 height 10
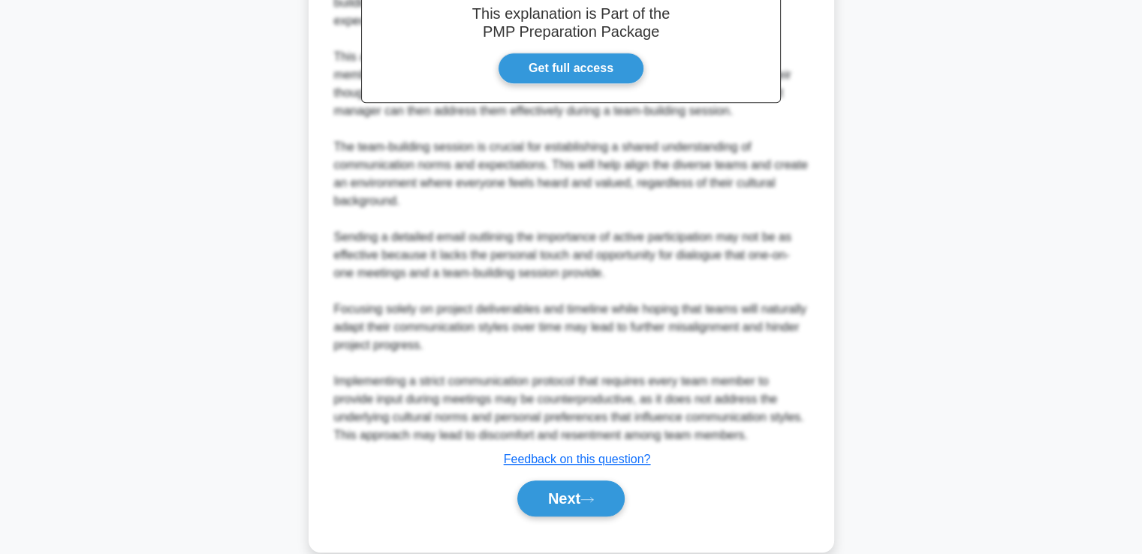
scroll to position [787, 0]
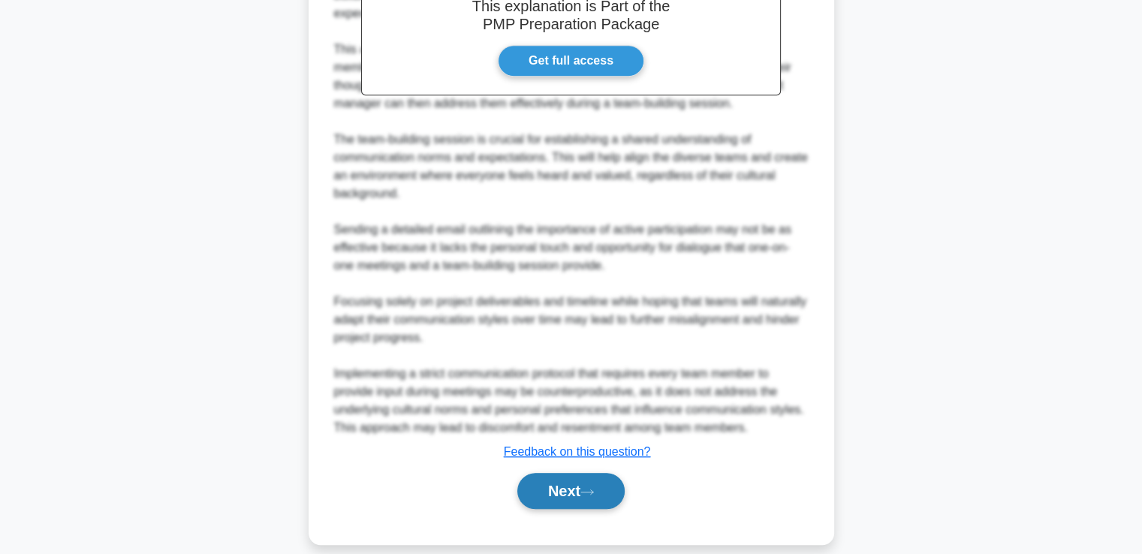
click at [601, 473] on button "Next" at bounding box center [570, 491] width 107 height 36
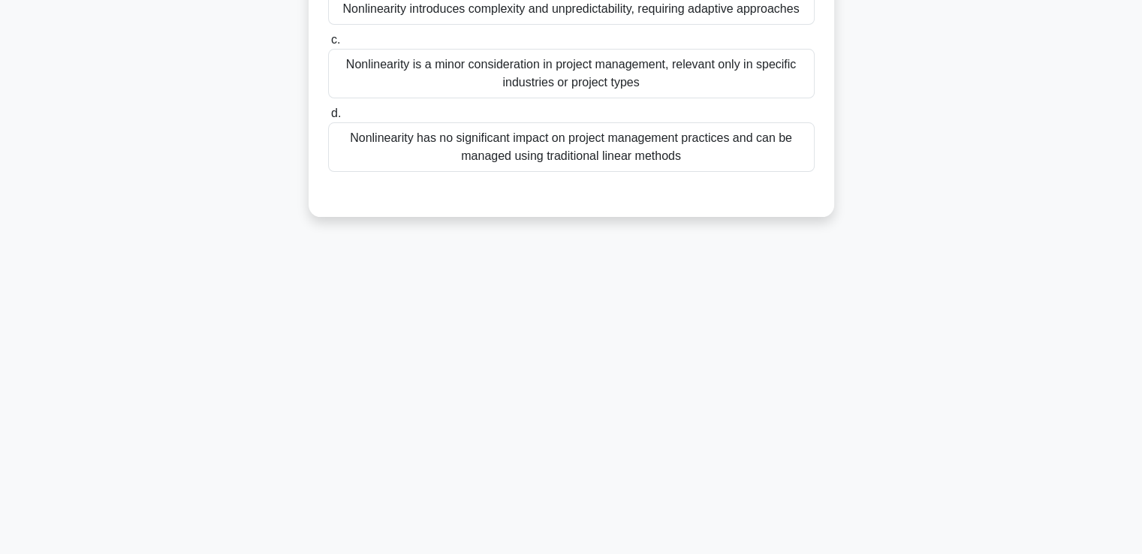
scroll to position [0, 0]
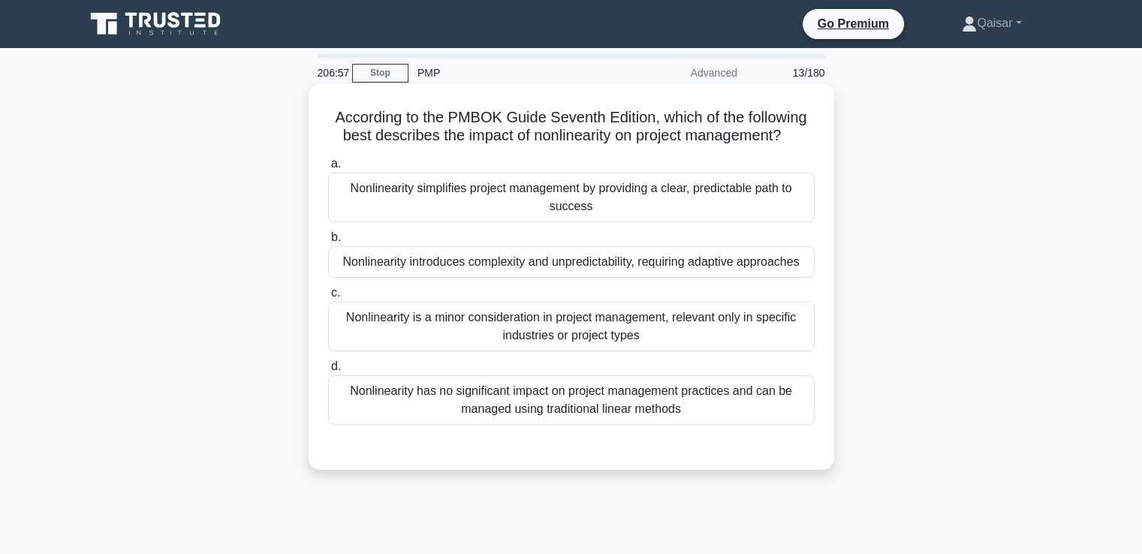
click at [601, 195] on div "Nonlinearity simplifies project management by providing a clear, predictable pa…" at bounding box center [571, 198] width 486 height 50
click at [328, 169] on input "a. Nonlinearity simplifies project management by providing a clear, predictable…" at bounding box center [328, 164] width 0 height 10
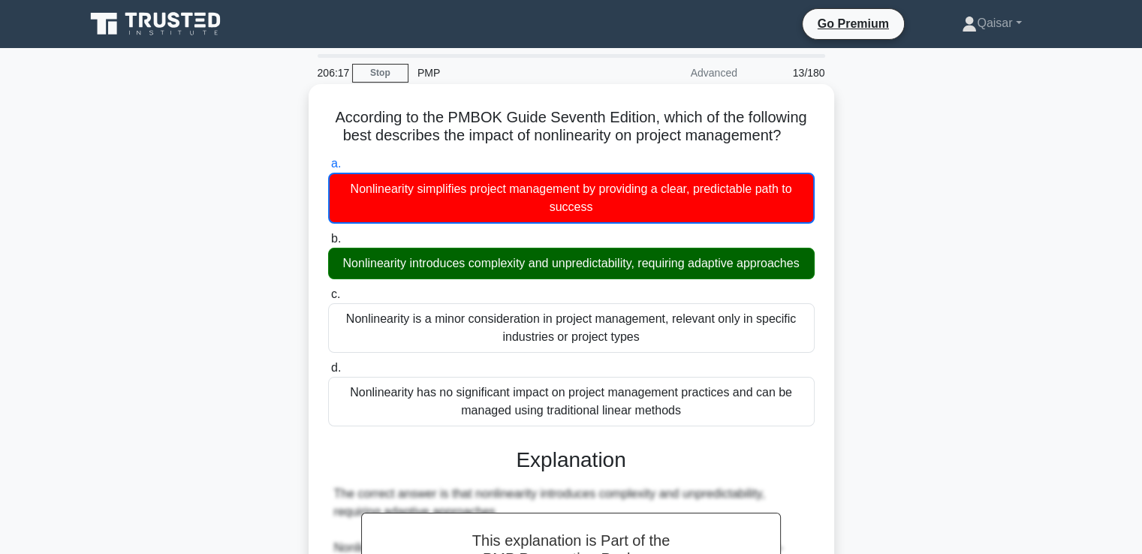
click at [481, 271] on div "Nonlinearity introduces complexity and unpredictability, requiring adaptive app…" at bounding box center [571, 264] width 486 height 32
click at [328, 244] on input "b. Nonlinearity introduces complexity and unpredictability, requiring adaptive …" at bounding box center [328, 239] width 0 height 10
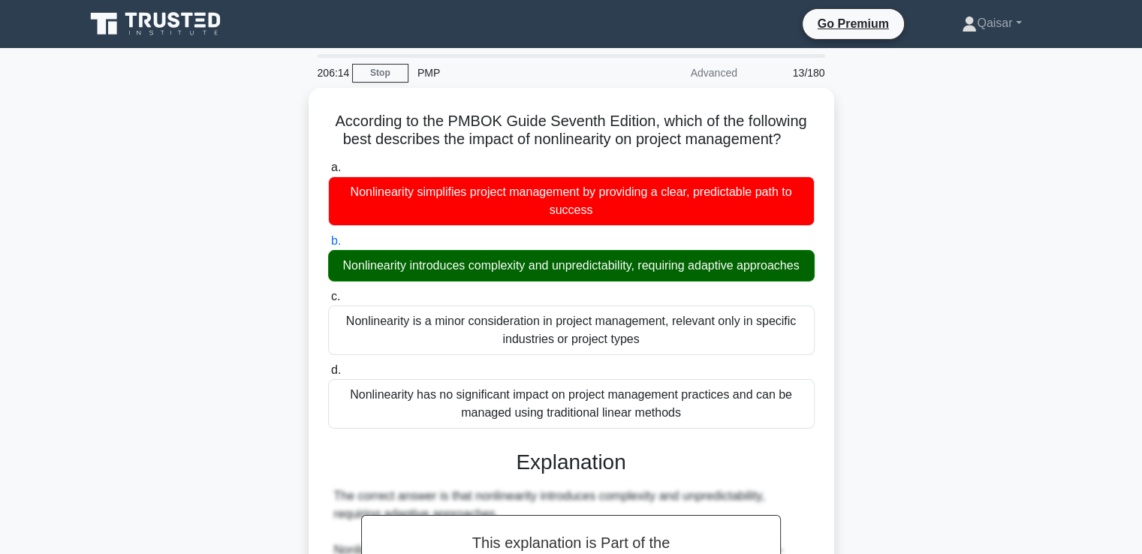
scroll to position [371, 0]
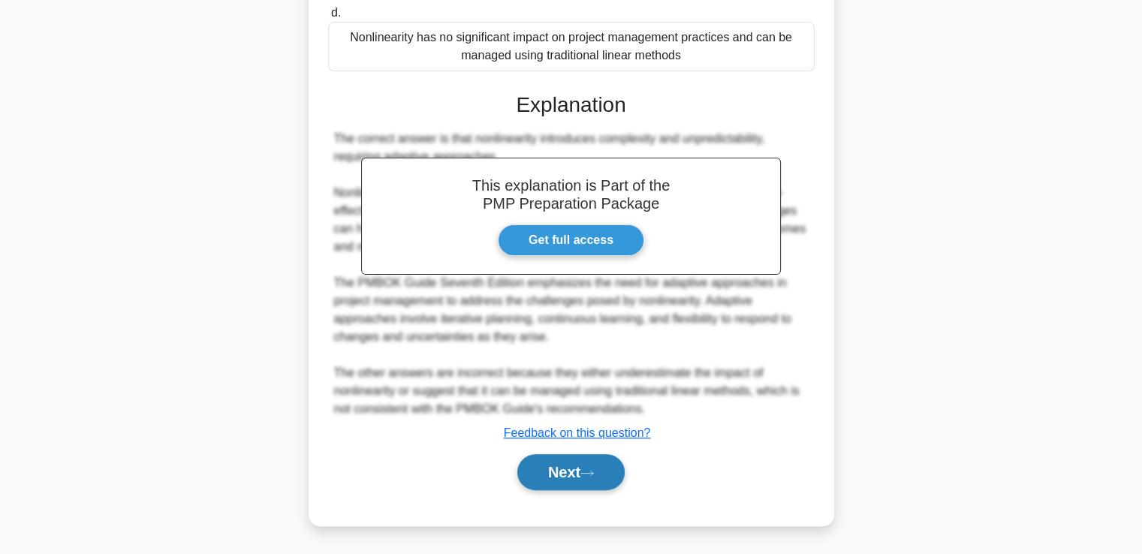
click at [580, 466] on button "Next" at bounding box center [570, 472] width 107 height 36
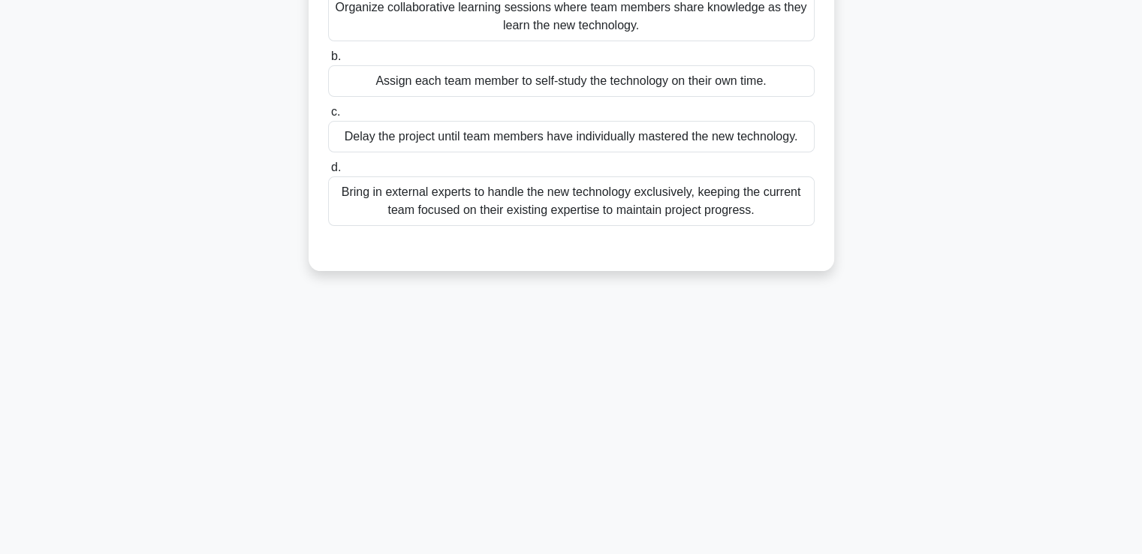
scroll to position [0, 0]
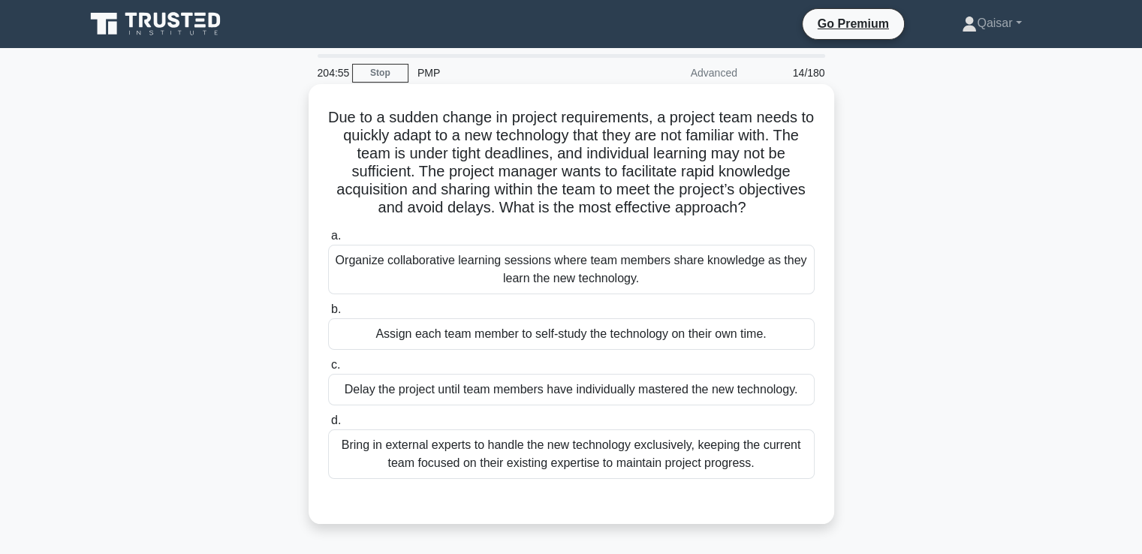
click at [615, 271] on div "Organize collaborative learning sessions where team members share knowledge as …" at bounding box center [571, 270] width 486 height 50
click at [328, 241] on input "a. Organize collaborative learning sessions where team members share knowledge …" at bounding box center [328, 236] width 0 height 10
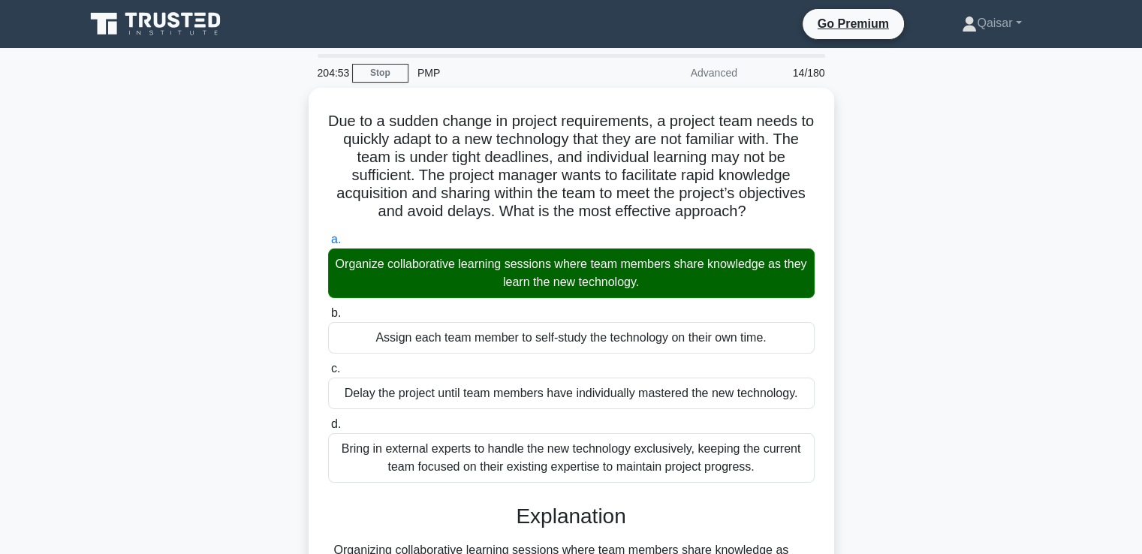
scroll to position [317, 0]
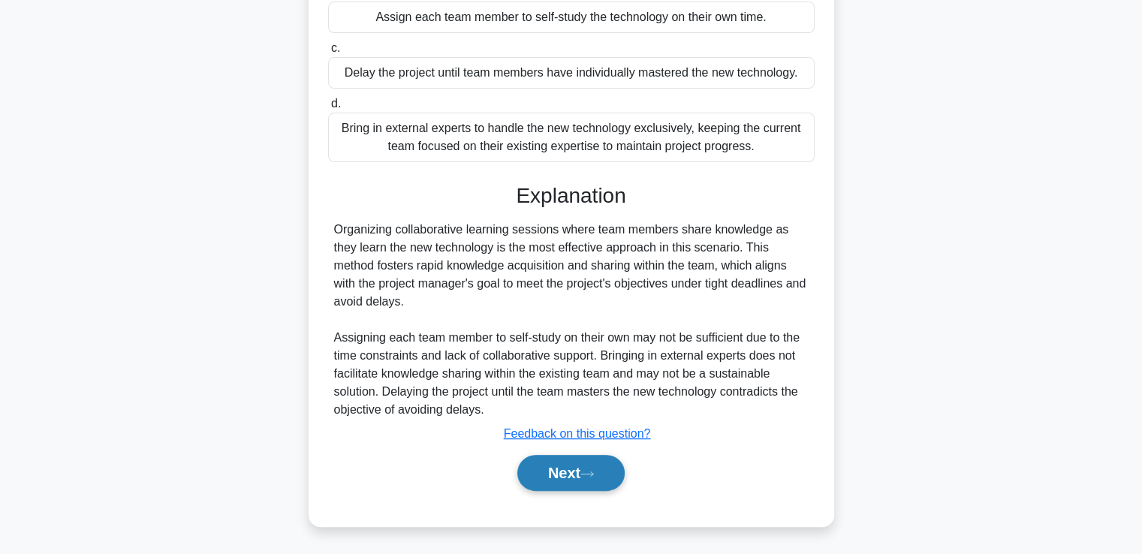
click at [568, 474] on button "Next" at bounding box center [570, 473] width 107 height 36
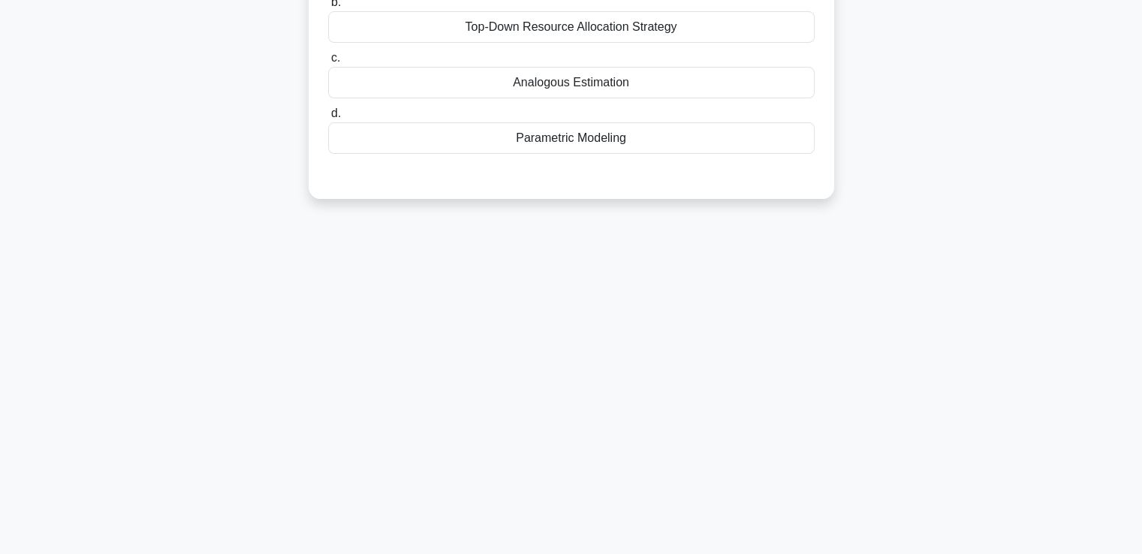
scroll to position [0, 0]
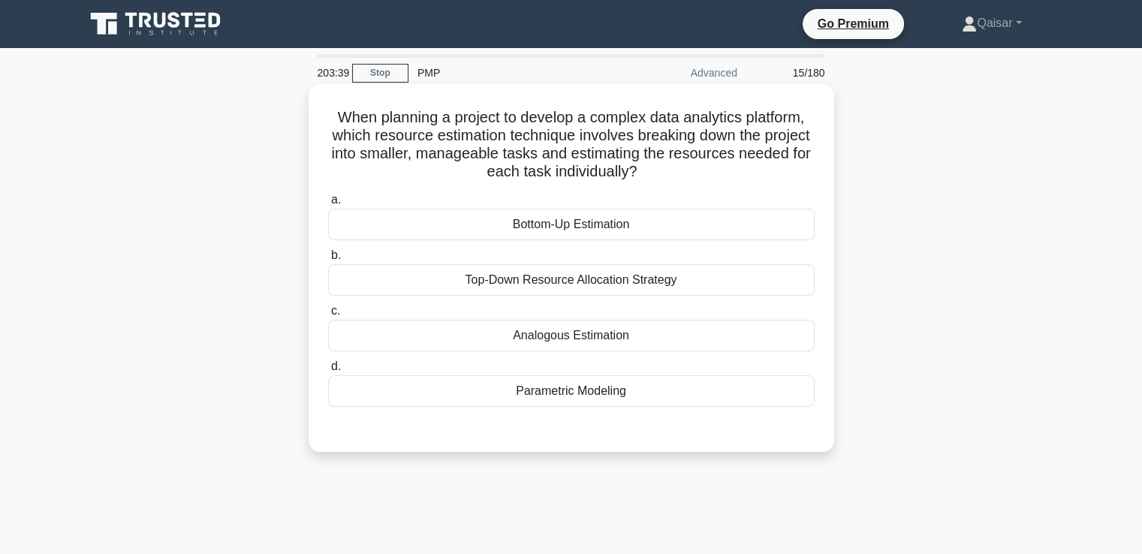
click at [607, 222] on div "Bottom-Up Estimation" at bounding box center [571, 225] width 486 height 32
click at [328, 205] on input "a. Bottom-Up Estimation" at bounding box center [328, 200] width 0 height 10
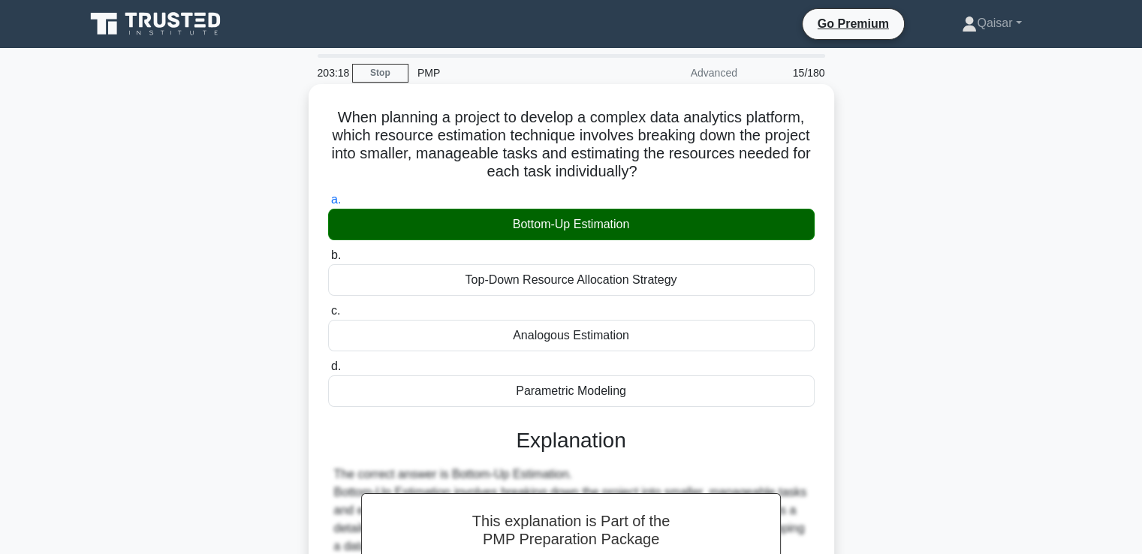
click at [332, 116] on h5 "When planning a project to develop a complex data analytics platform, which res…" at bounding box center [571, 145] width 489 height 74
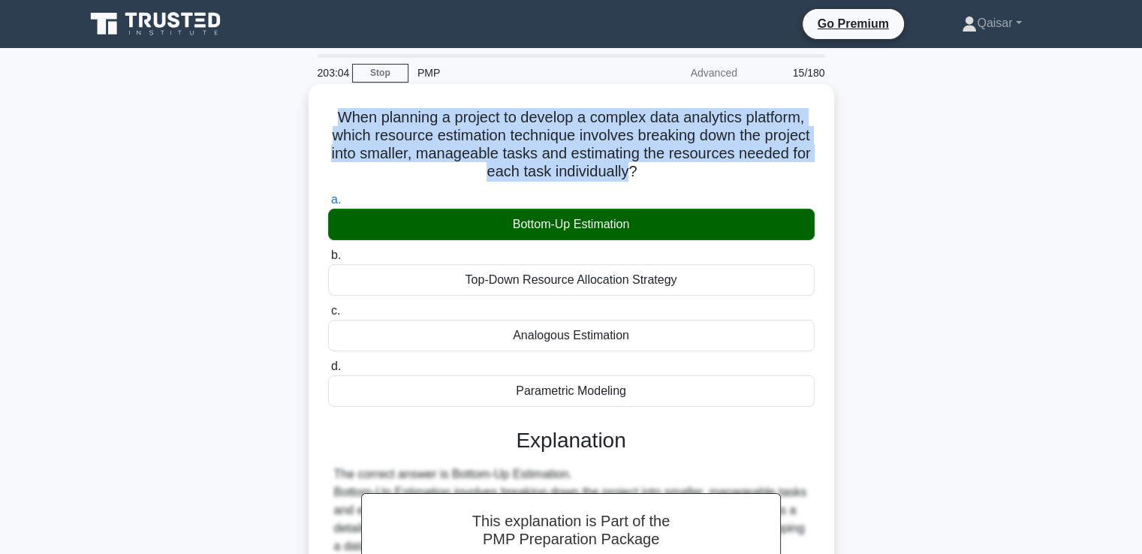
copy h5 "When planning a project to develop a complex data analytics platform, which res…"
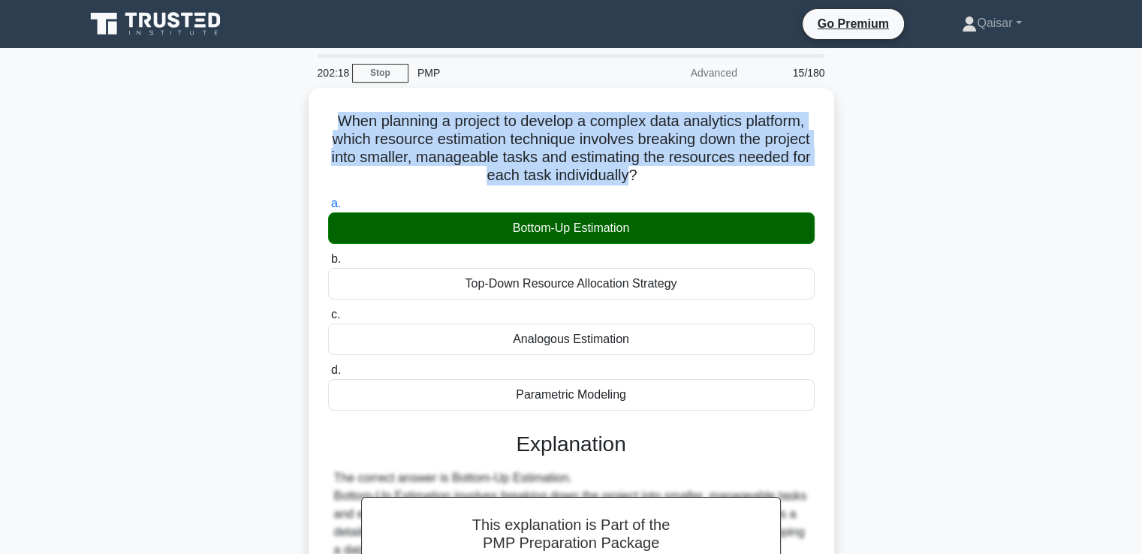
scroll to position [257, 0]
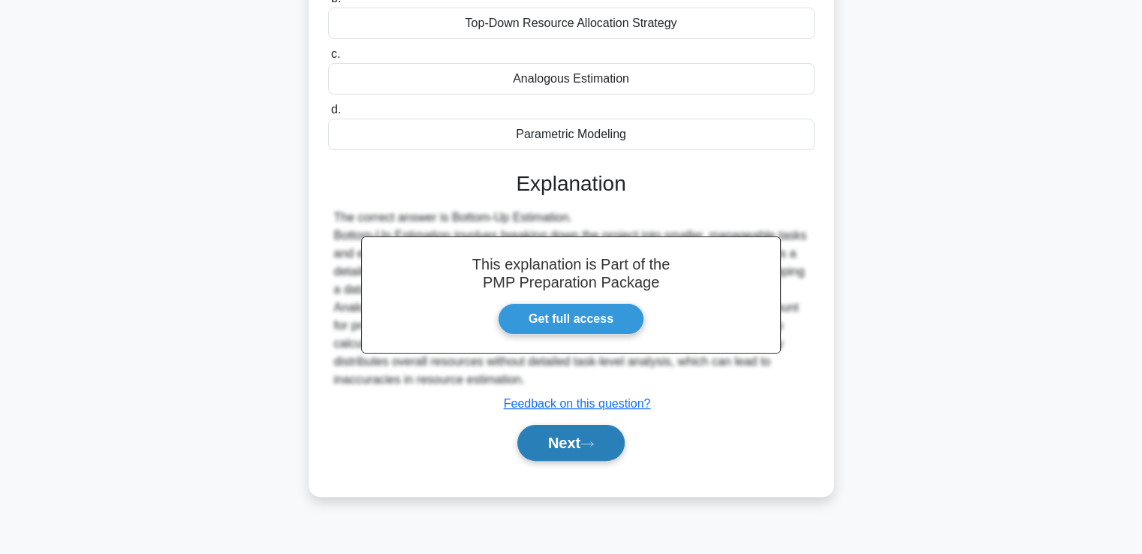
click at [591, 450] on button "Next" at bounding box center [570, 443] width 107 height 36
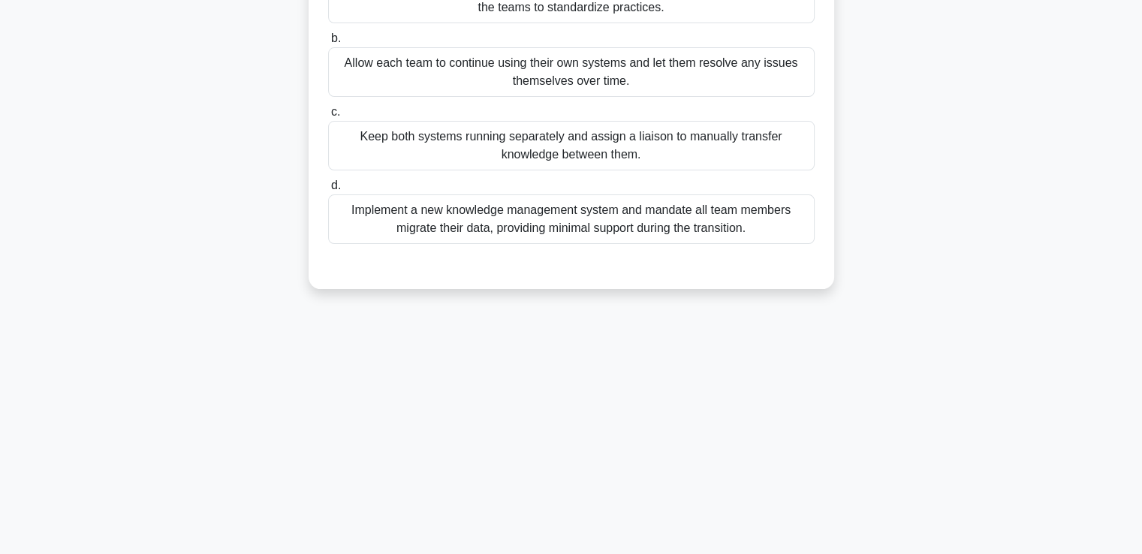
scroll to position [0, 0]
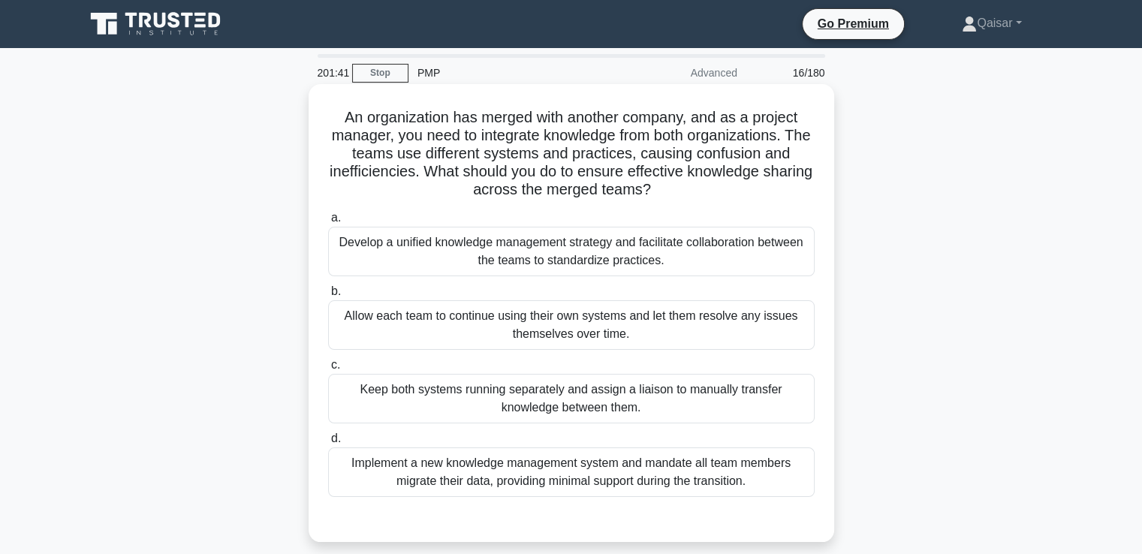
click at [573, 257] on div "Develop a unified knowledge management strategy and facilitate collaboration be…" at bounding box center [571, 252] width 486 height 50
click at [328, 223] on input "a. Develop a unified knowledge management strategy and facilitate collaboration…" at bounding box center [328, 218] width 0 height 10
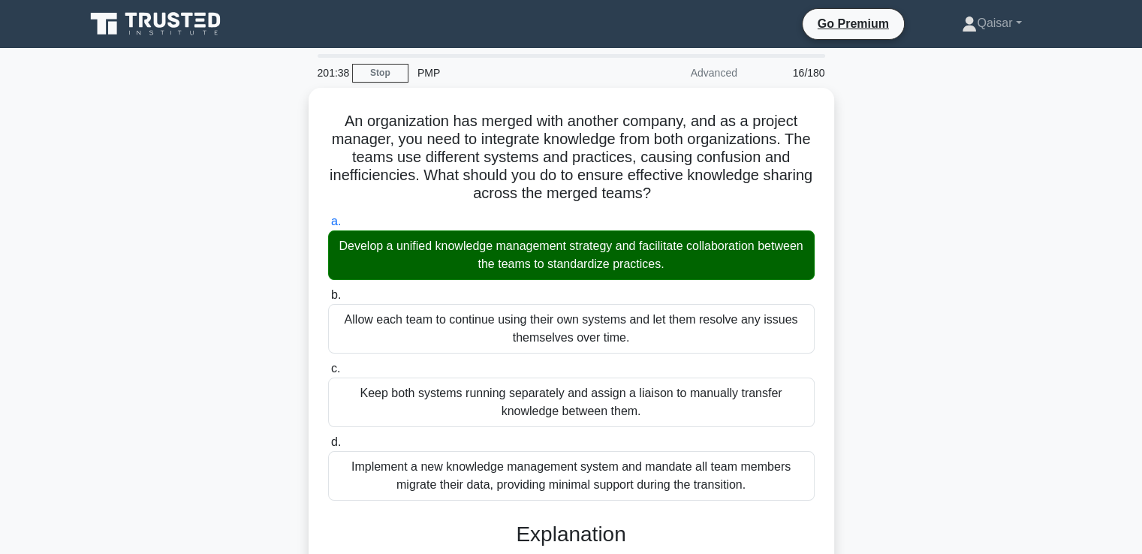
scroll to position [407, 0]
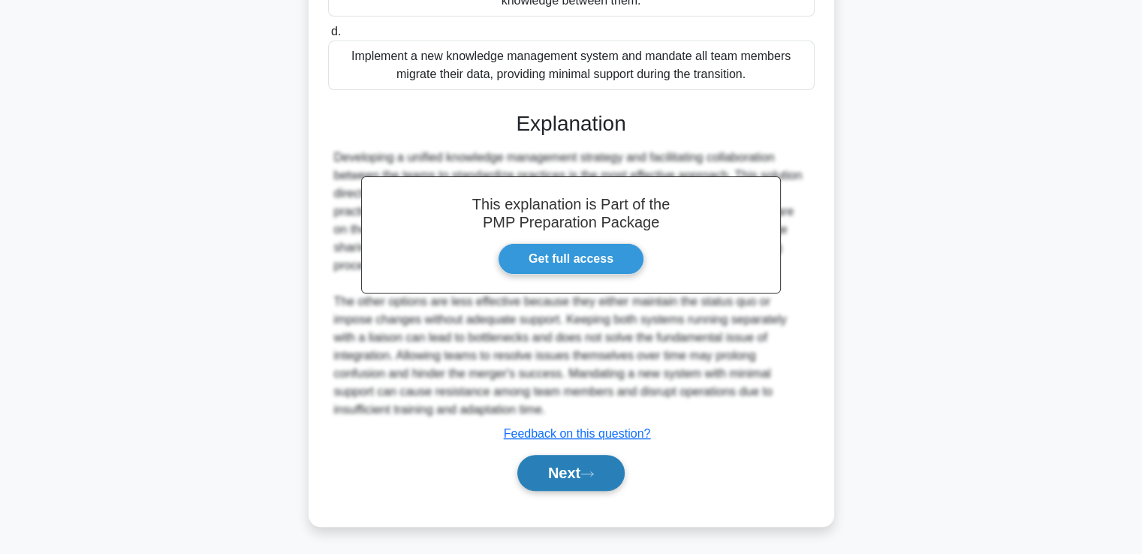
click at [570, 463] on button "Next" at bounding box center [570, 473] width 107 height 36
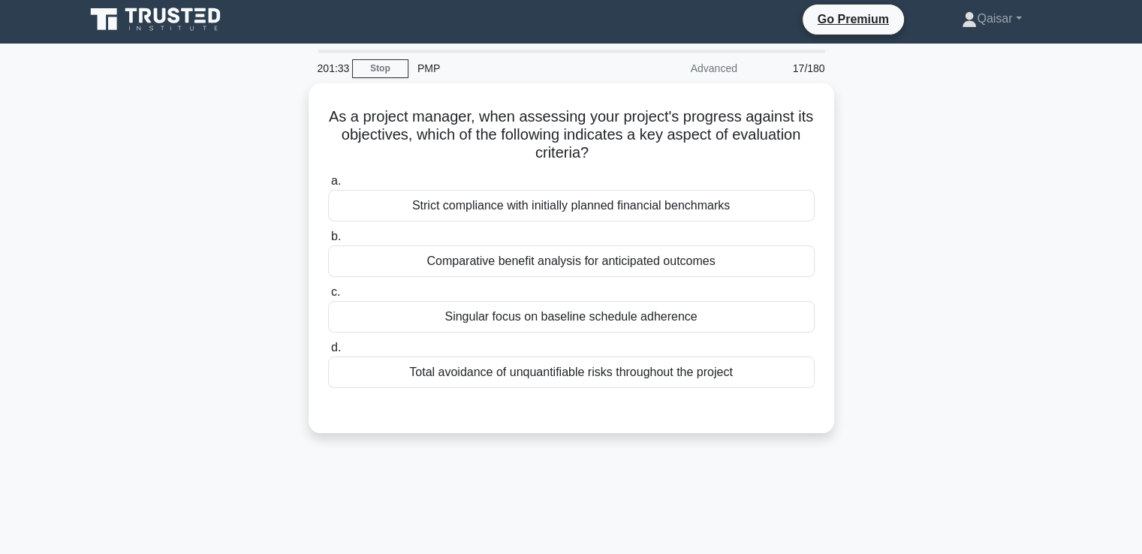
scroll to position [0, 0]
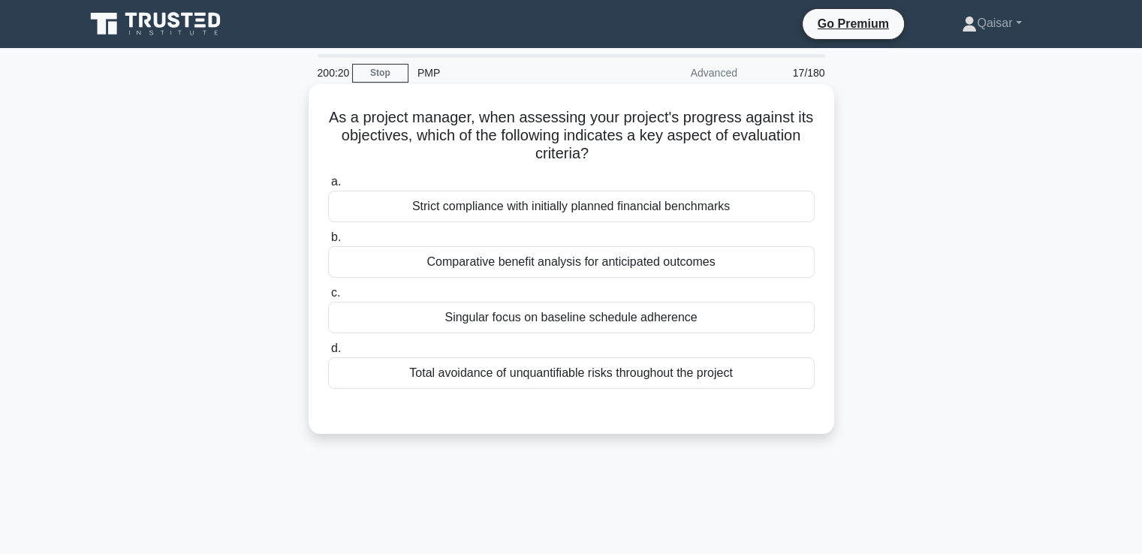
click at [603, 266] on div "Comparative benefit analysis for anticipated outcomes" at bounding box center [571, 262] width 486 height 32
click at [328, 242] on input "b. Comparative benefit analysis for anticipated outcomes" at bounding box center [328, 238] width 0 height 10
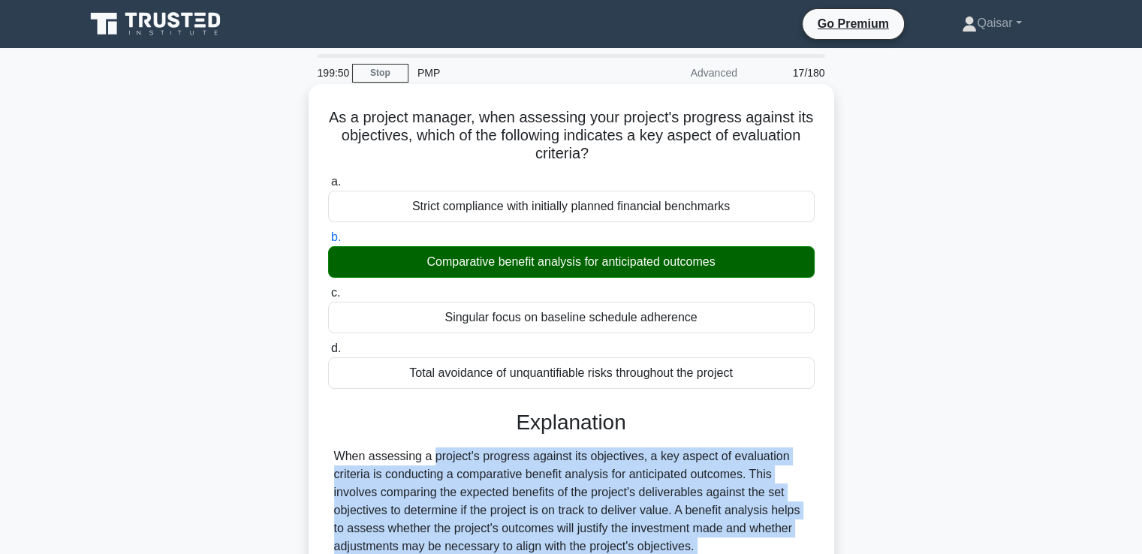
scroll to position [18, 0]
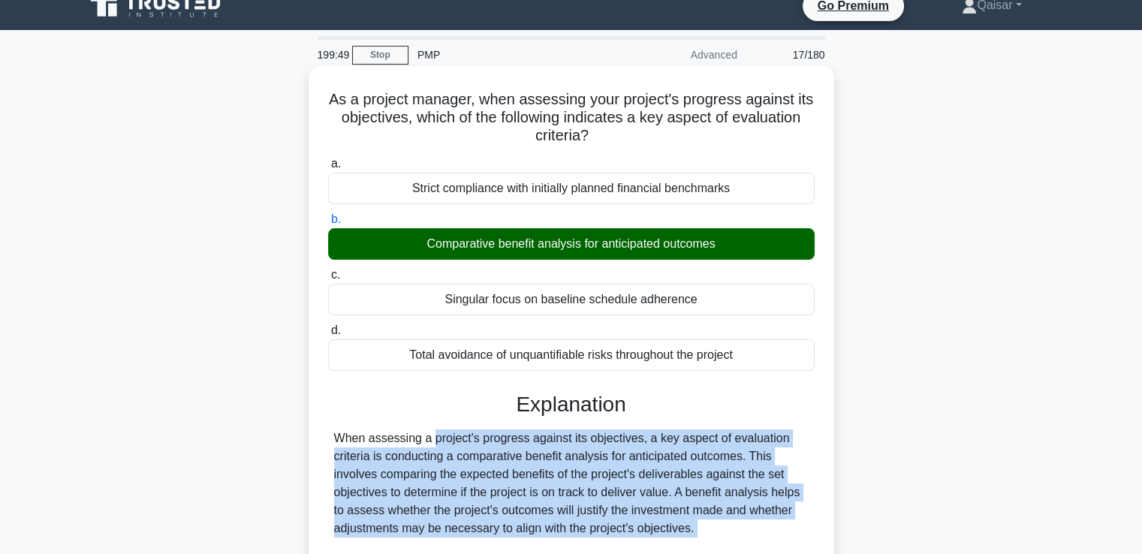
copy div "When assessing a project's progress against its objectives, a key aspect of eva…"
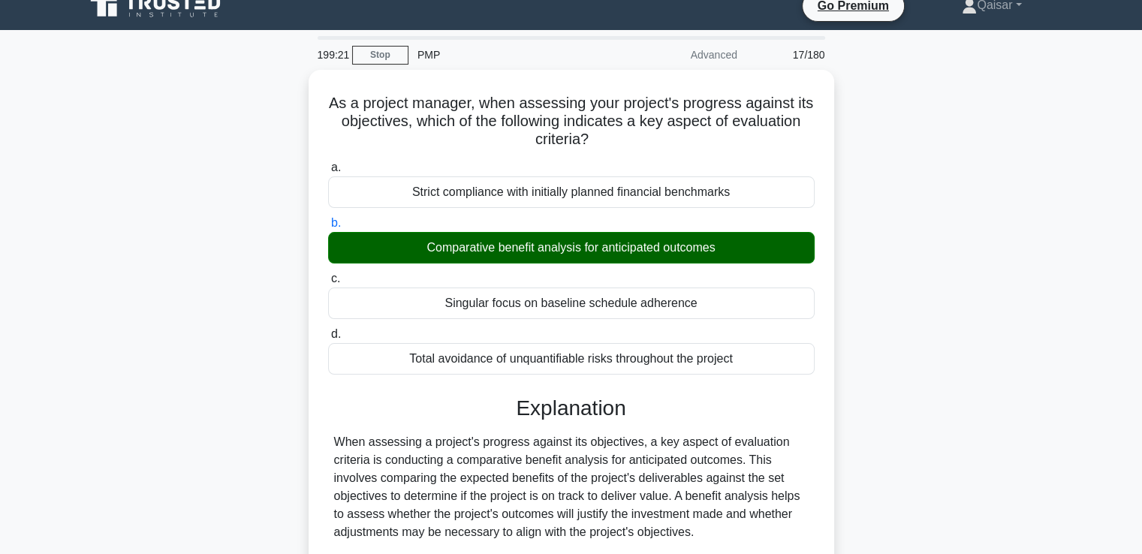
click at [950, 400] on div "As a project manager, when assessing your project's progress against its object…" at bounding box center [571, 458] width 991 height 777
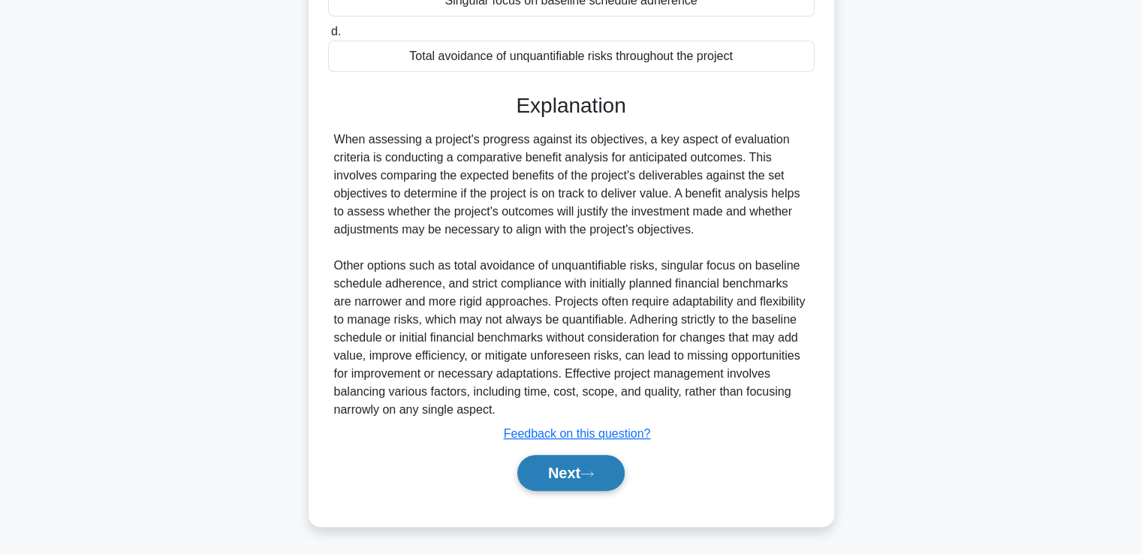
click at [585, 467] on button "Next" at bounding box center [570, 473] width 107 height 36
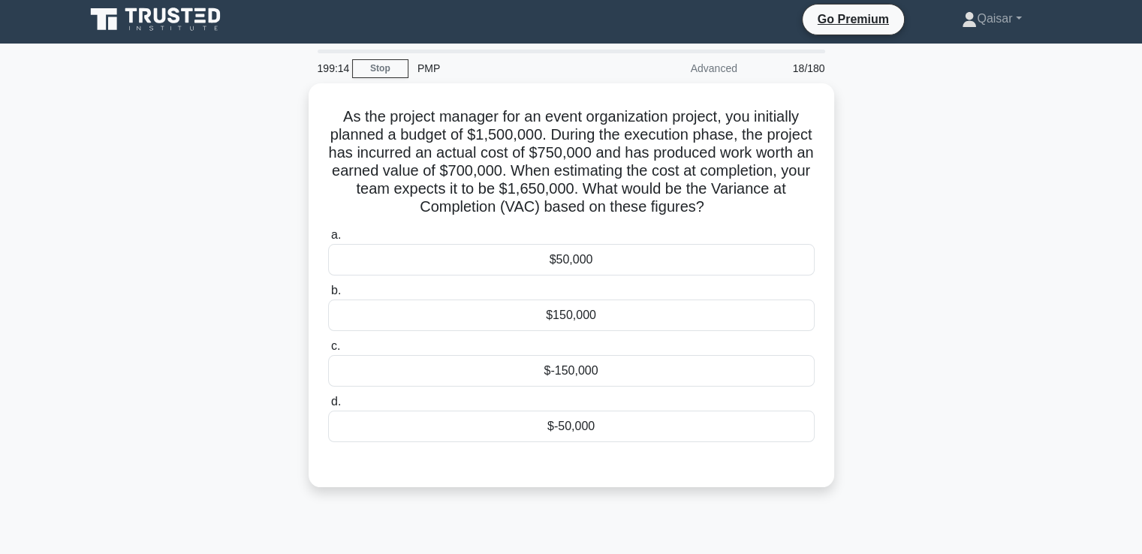
scroll to position [0, 0]
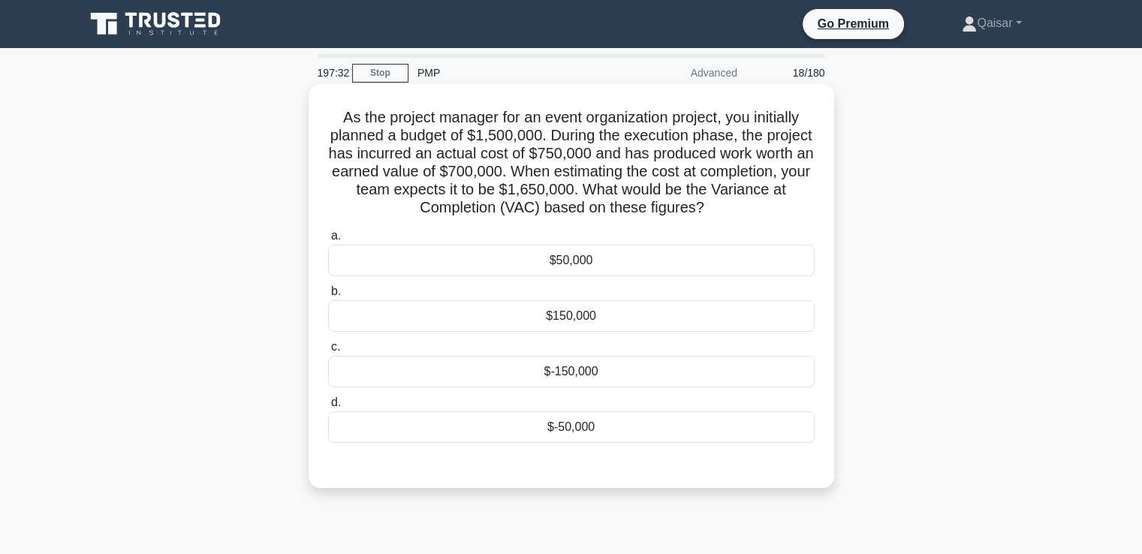
click at [625, 379] on div "$-150,000" at bounding box center [571, 372] width 486 height 32
click at [328, 352] on input "c. $-150,000" at bounding box center [328, 347] width 0 height 10
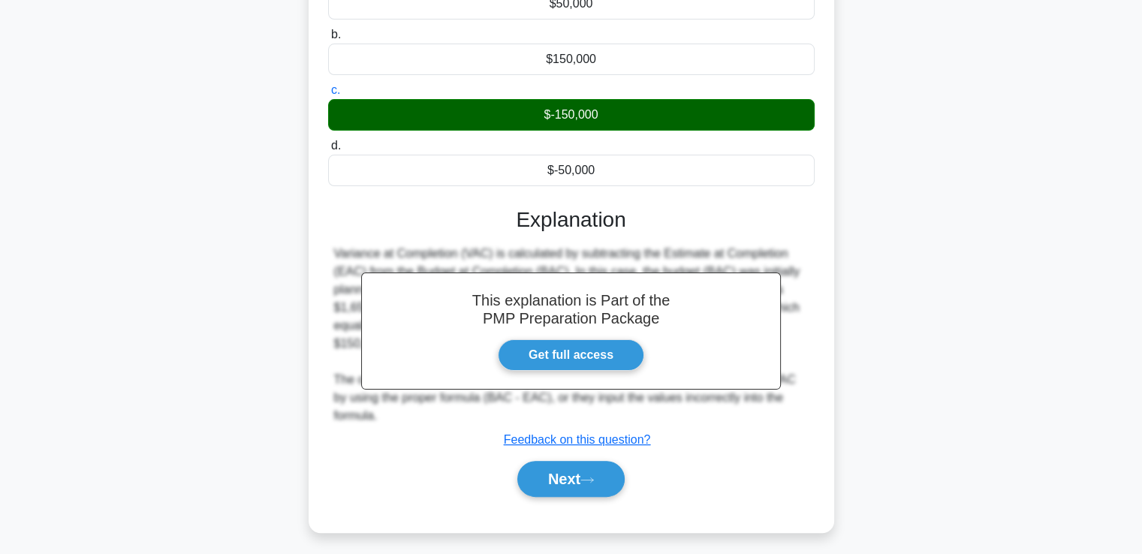
scroll to position [263, 0]
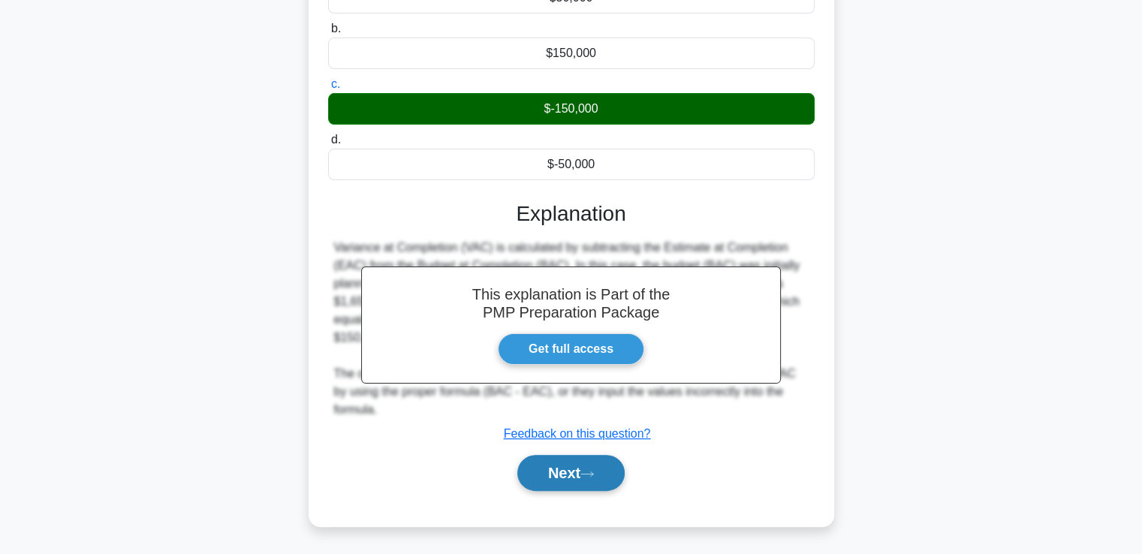
click at [588, 462] on button "Next" at bounding box center [570, 473] width 107 height 36
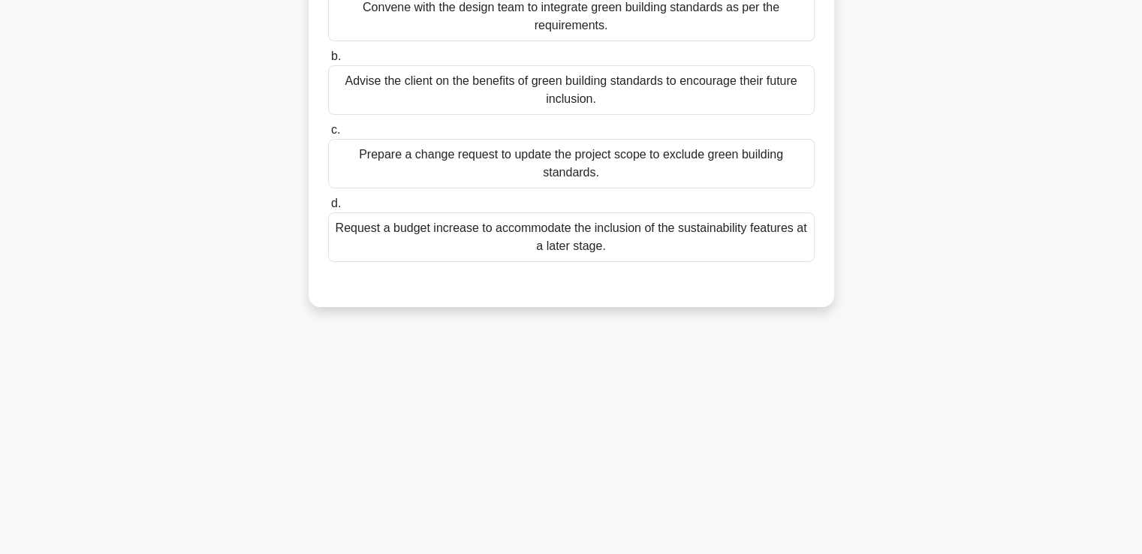
scroll to position [0, 0]
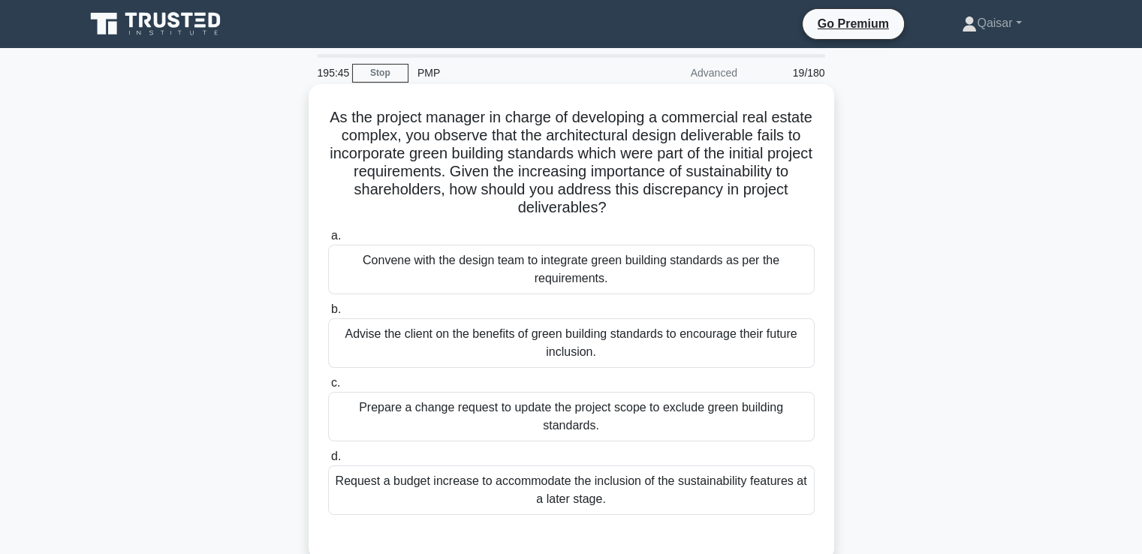
click at [582, 271] on div "Convene with the design team to integrate green building standards as per the r…" at bounding box center [571, 270] width 486 height 50
click at [328, 241] on input "a. Convene with the design team to integrate green building standards as per th…" at bounding box center [328, 236] width 0 height 10
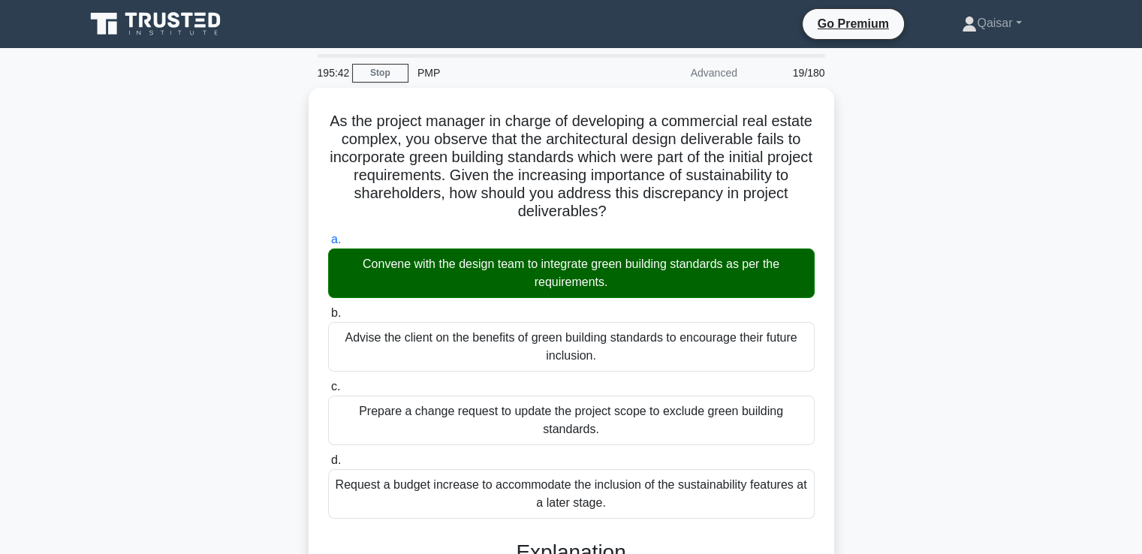
scroll to position [443, 0]
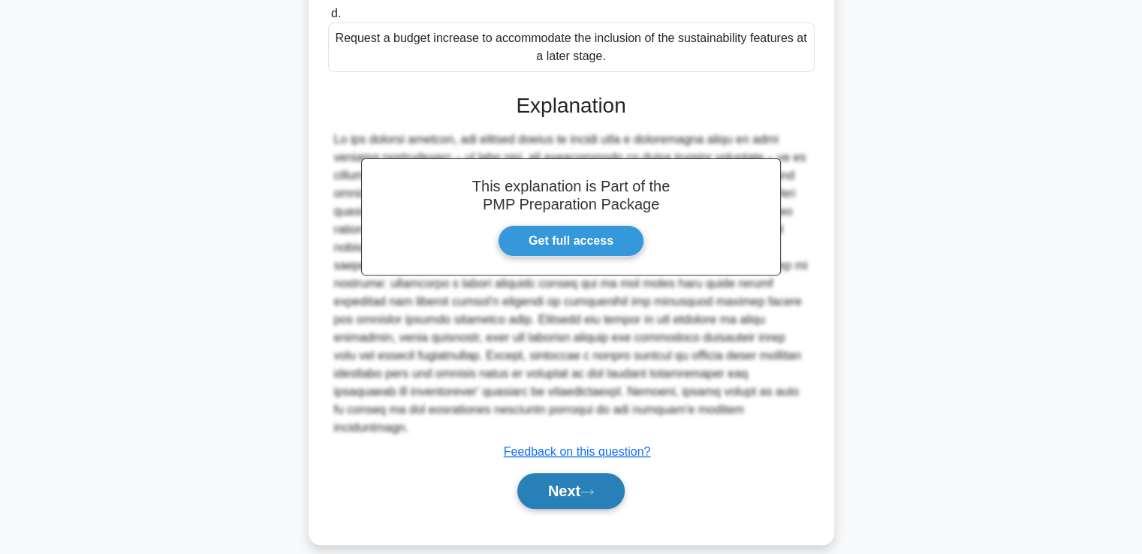
click at [582, 473] on button "Next" at bounding box center [570, 491] width 107 height 36
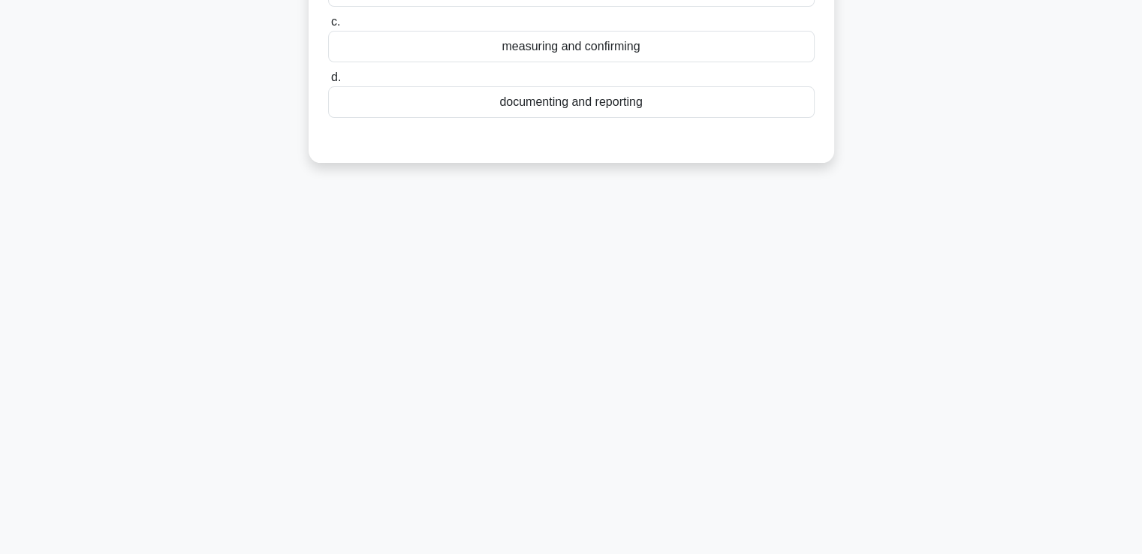
scroll to position [0, 0]
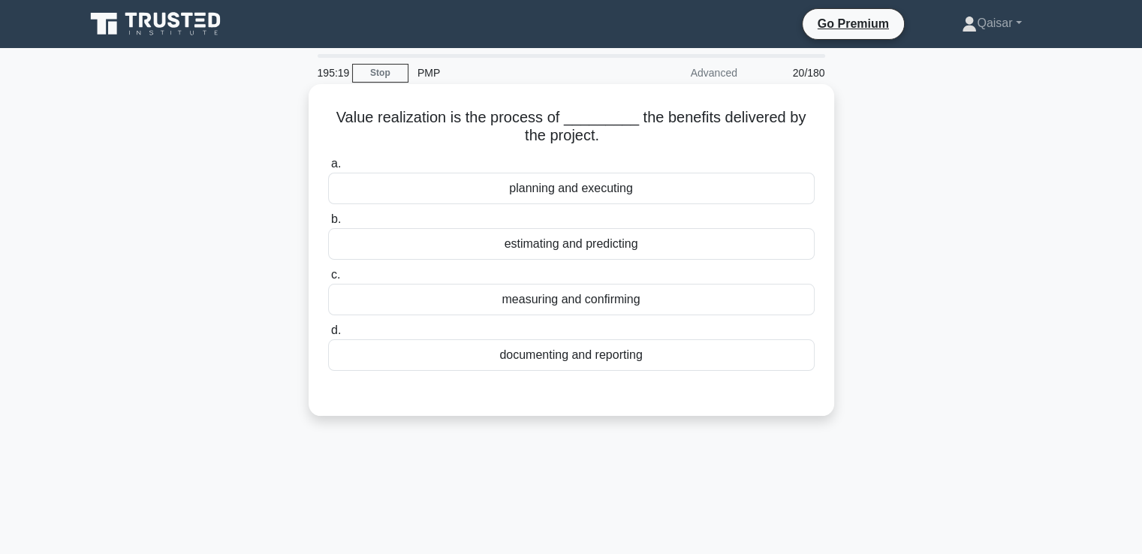
click at [572, 305] on div "measuring and confirming" at bounding box center [571, 300] width 486 height 32
click at [328, 280] on input "c. measuring and confirming" at bounding box center [328, 275] width 0 height 10
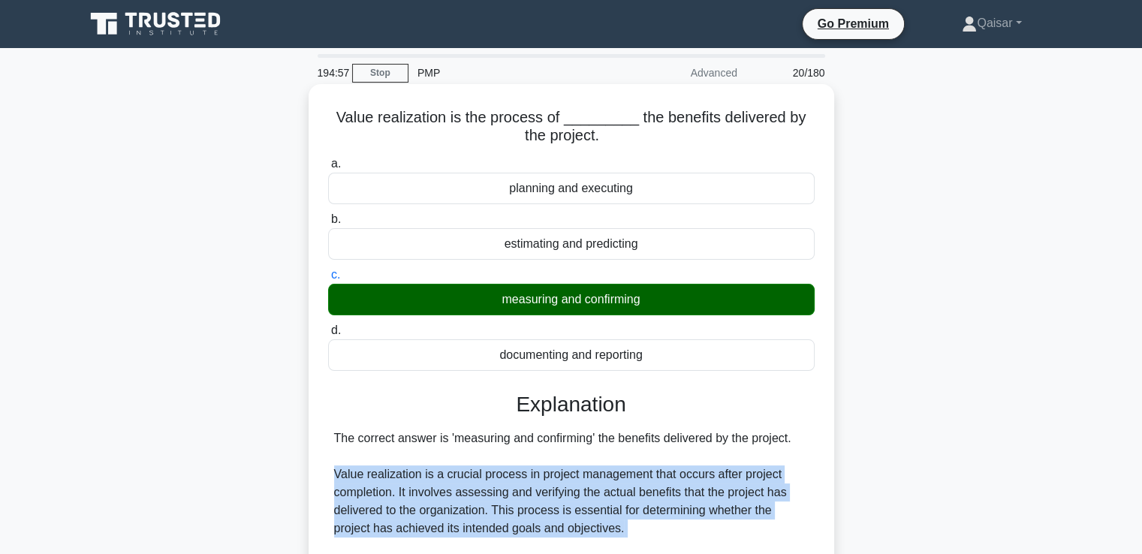
copy div "Value realization is a crucial process in project management that occurs after …"
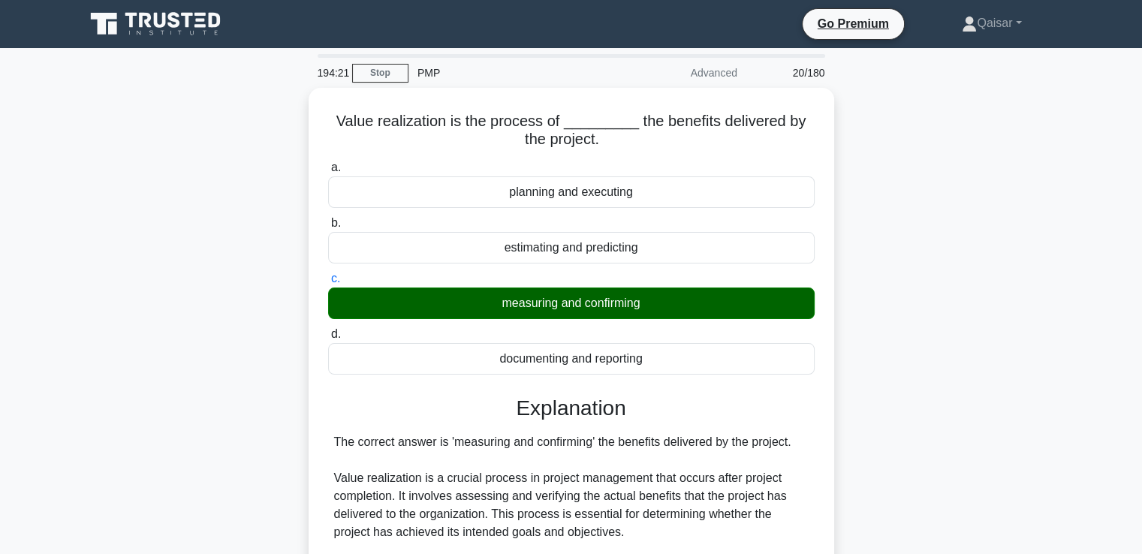
click at [986, 378] on div "Value realization is the process of _________ the benefits delivered by the pro…" at bounding box center [571, 521] width 991 height 867
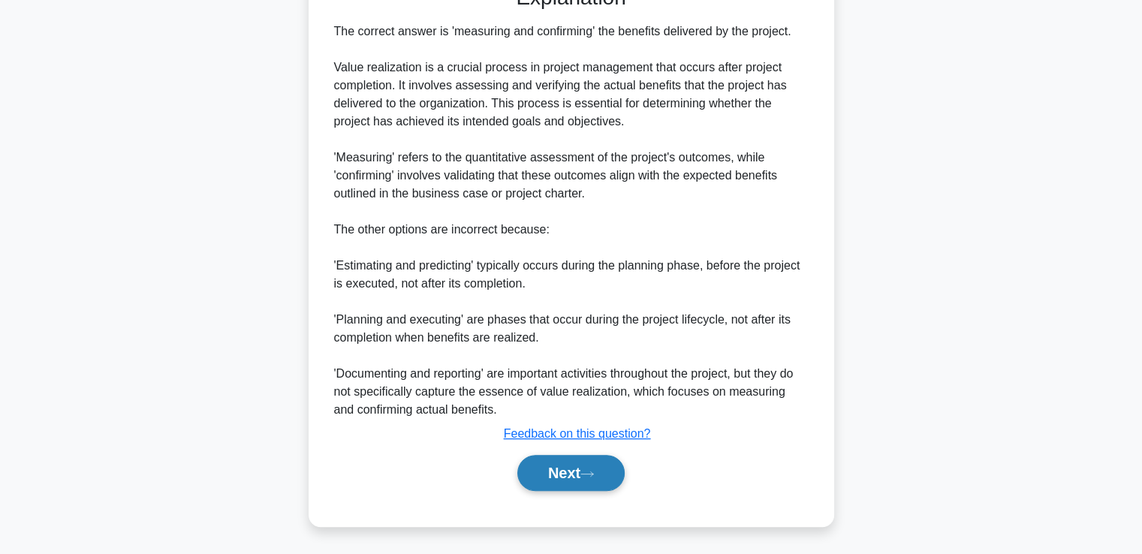
click at [570, 472] on button "Next" at bounding box center [570, 473] width 107 height 36
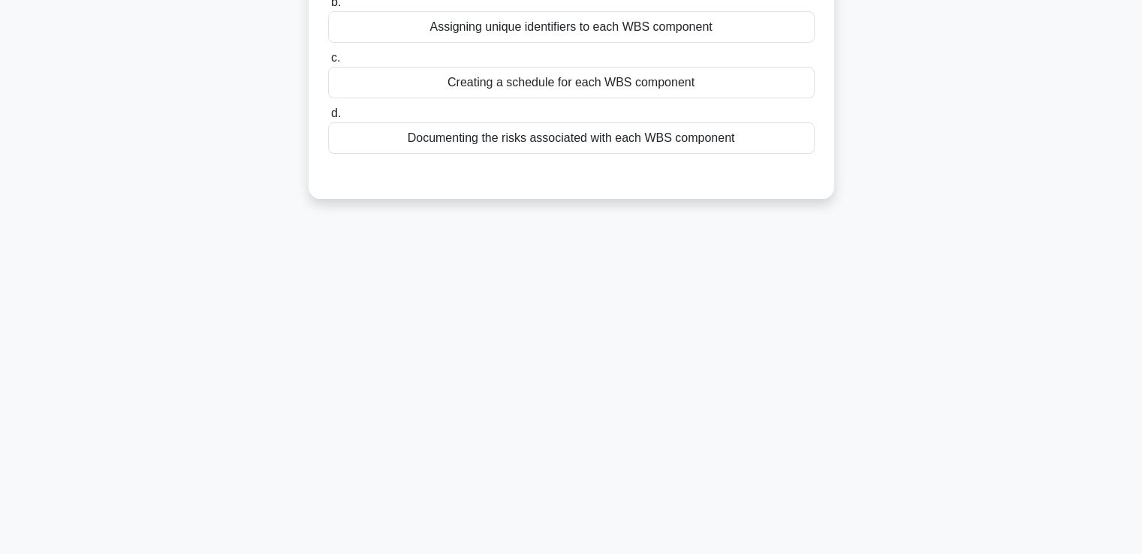
scroll to position [0, 0]
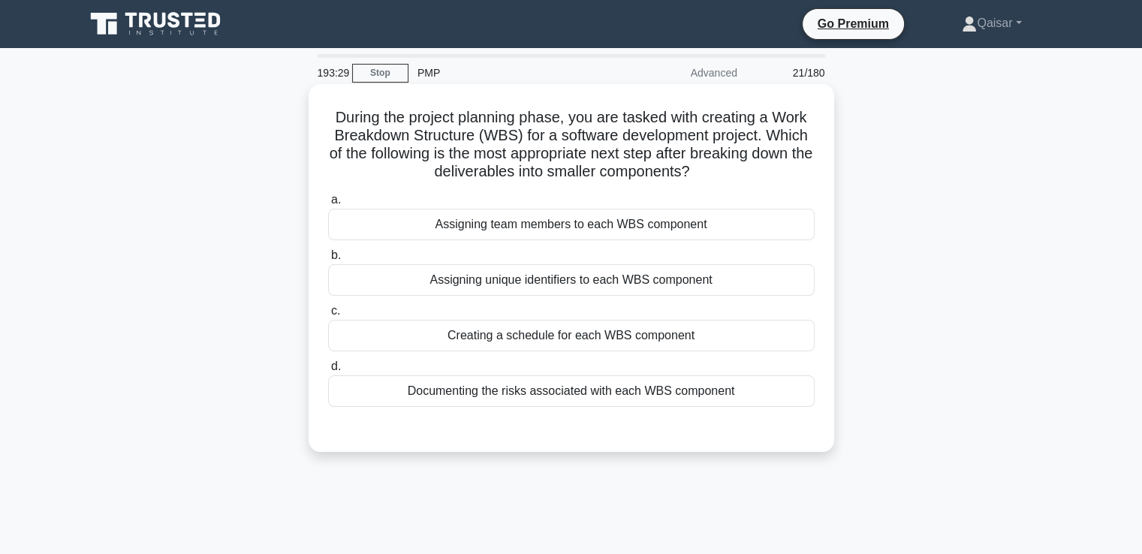
click at [625, 227] on div "Assigning team members to each WBS component" at bounding box center [571, 225] width 486 height 32
click at [328, 205] on input "a. Assigning team members to each WBS component" at bounding box center [328, 200] width 0 height 10
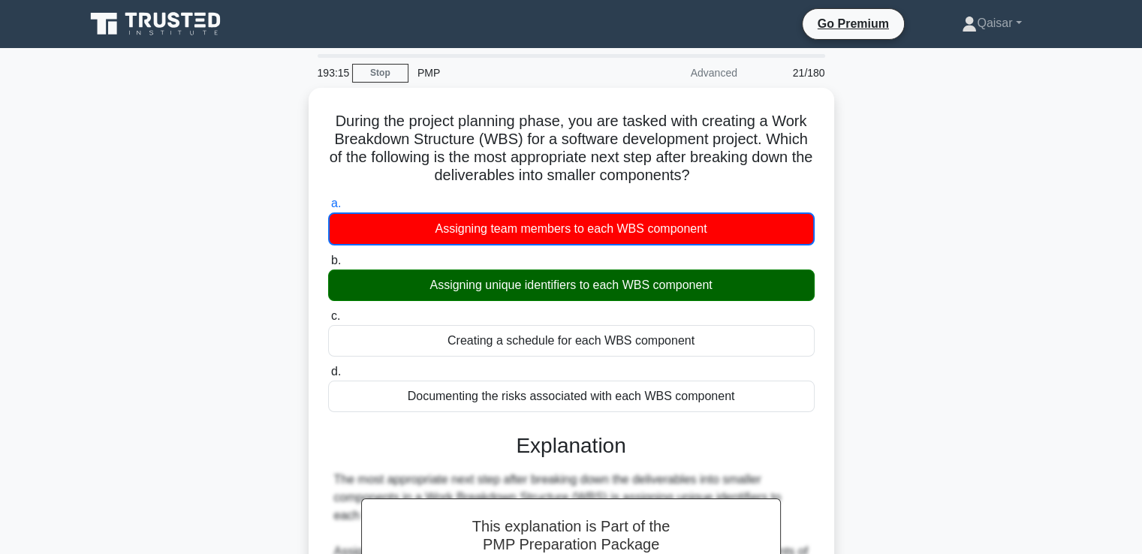
scroll to position [390, 0]
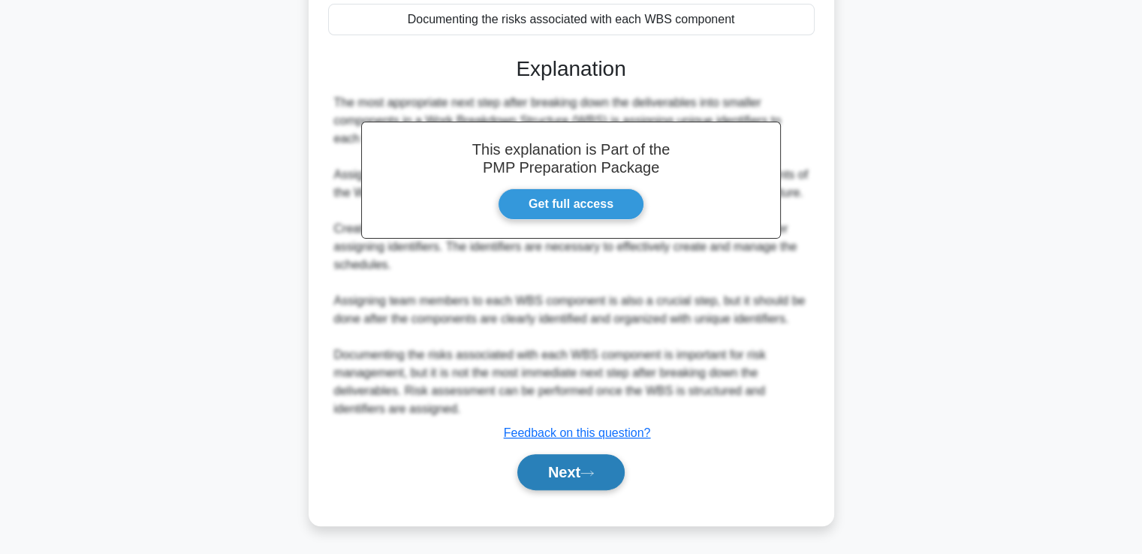
click at [579, 466] on button "Next" at bounding box center [570, 472] width 107 height 36
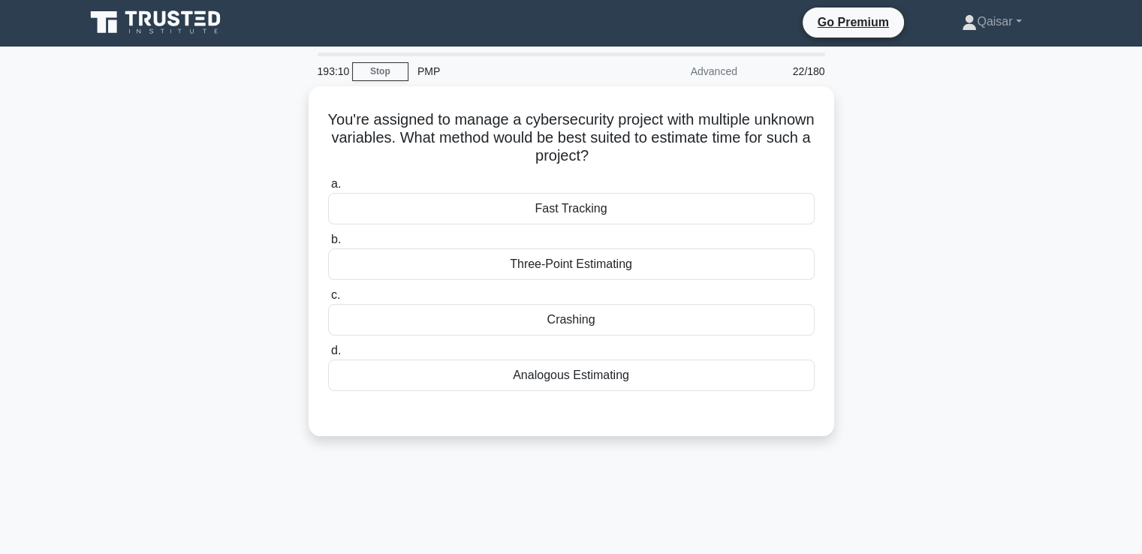
scroll to position [0, 0]
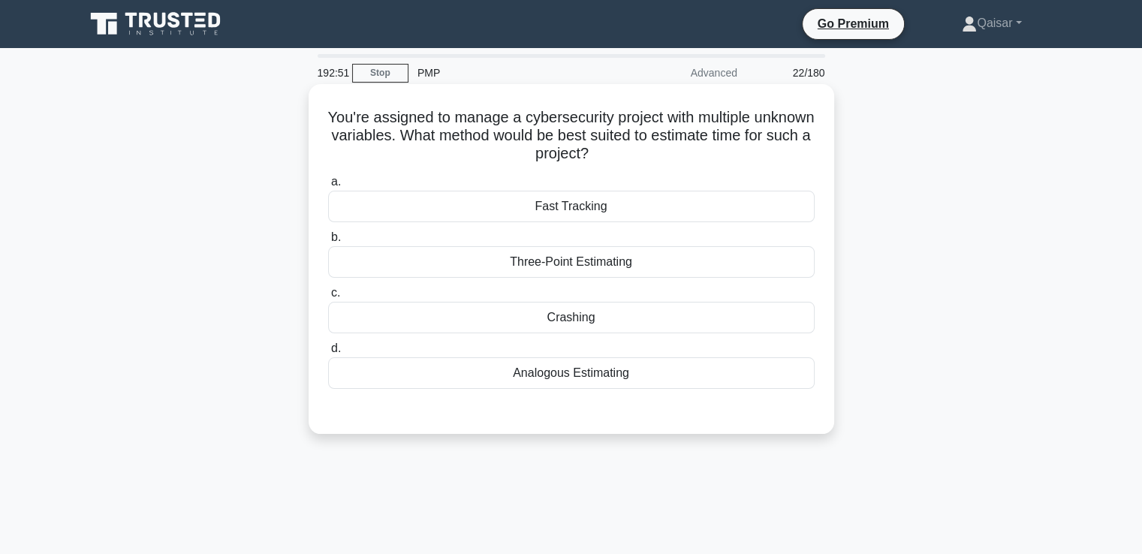
click at [619, 262] on div "Three-Point Estimating" at bounding box center [571, 262] width 486 height 32
click at [328, 242] on input "b. Three-Point Estimating" at bounding box center [328, 238] width 0 height 10
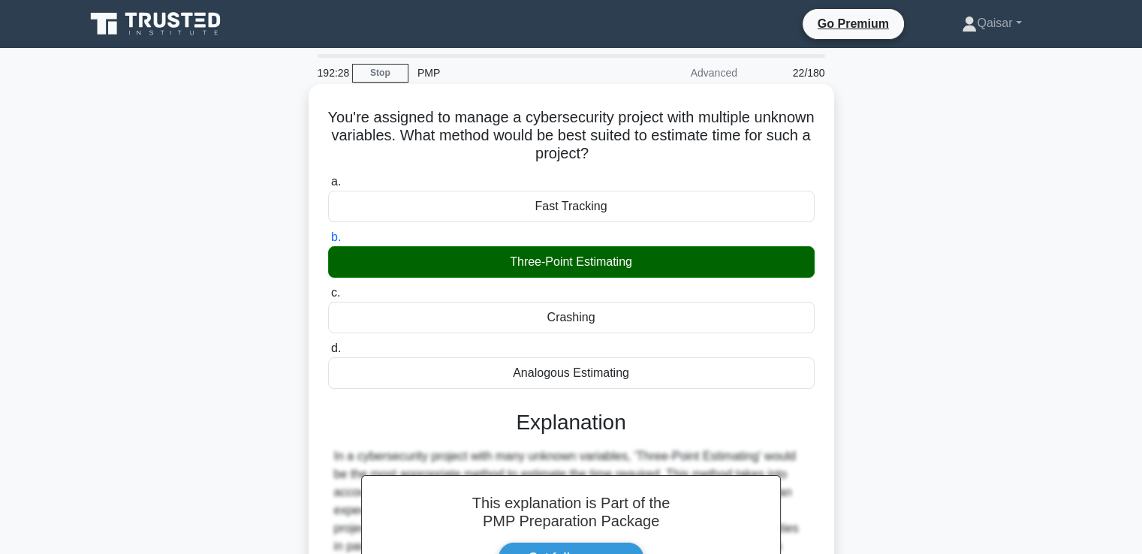
click at [356, 116] on h5 "You're assigned to manage a cybersecurity project with multiple unknown variabl…" at bounding box center [571, 136] width 489 height 56
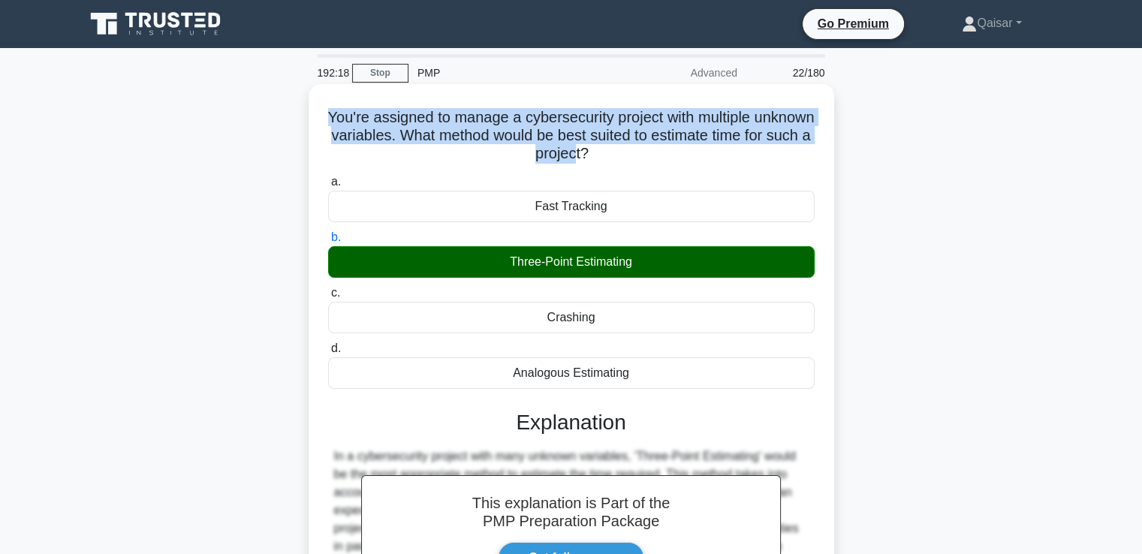
copy h5 "You're assigned to manage a cybersecurity project with multiple unknown variabl…"
